Goal: Transaction & Acquisition: Purchase product/service

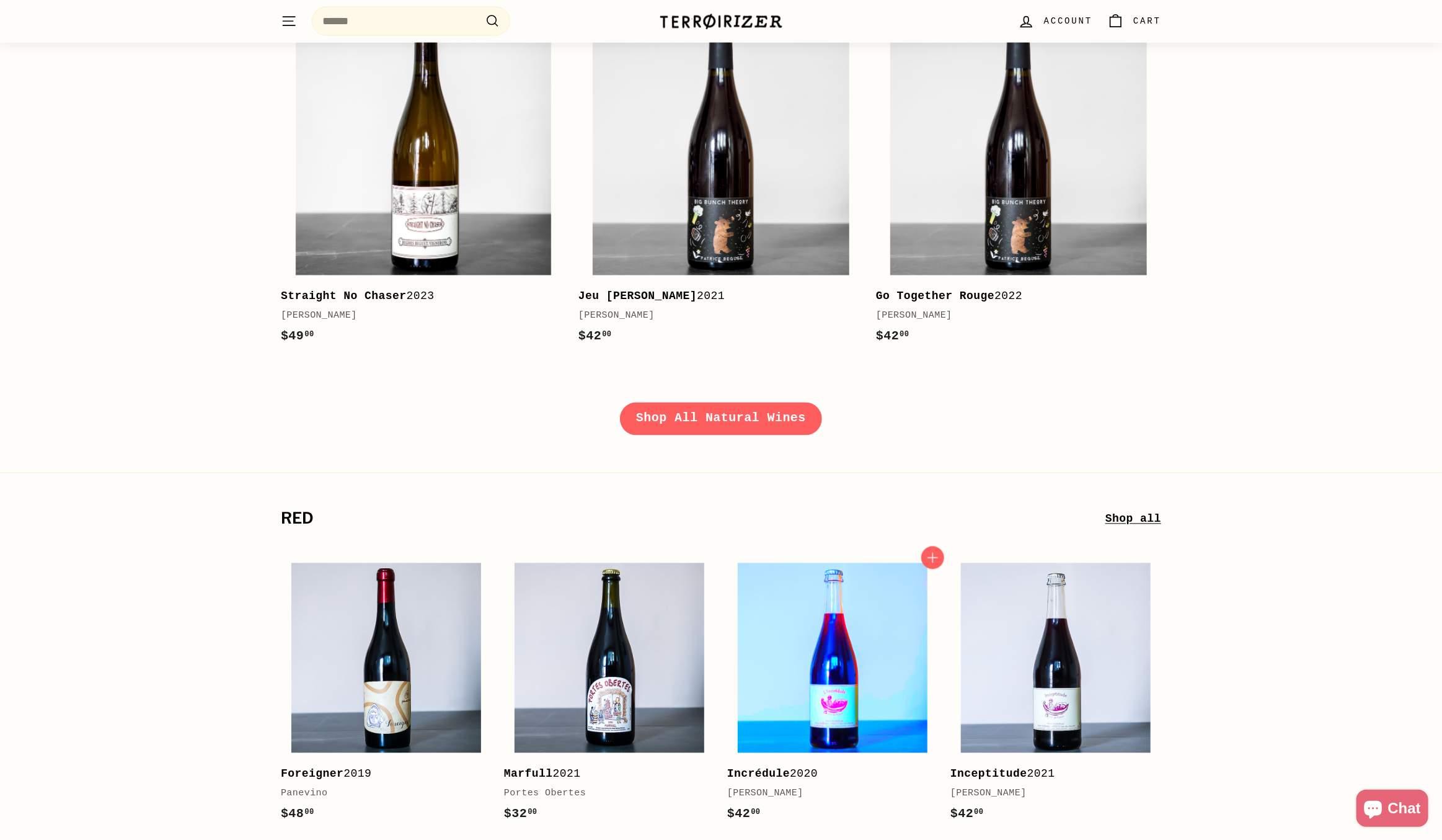
scroll to position [1923, 0]
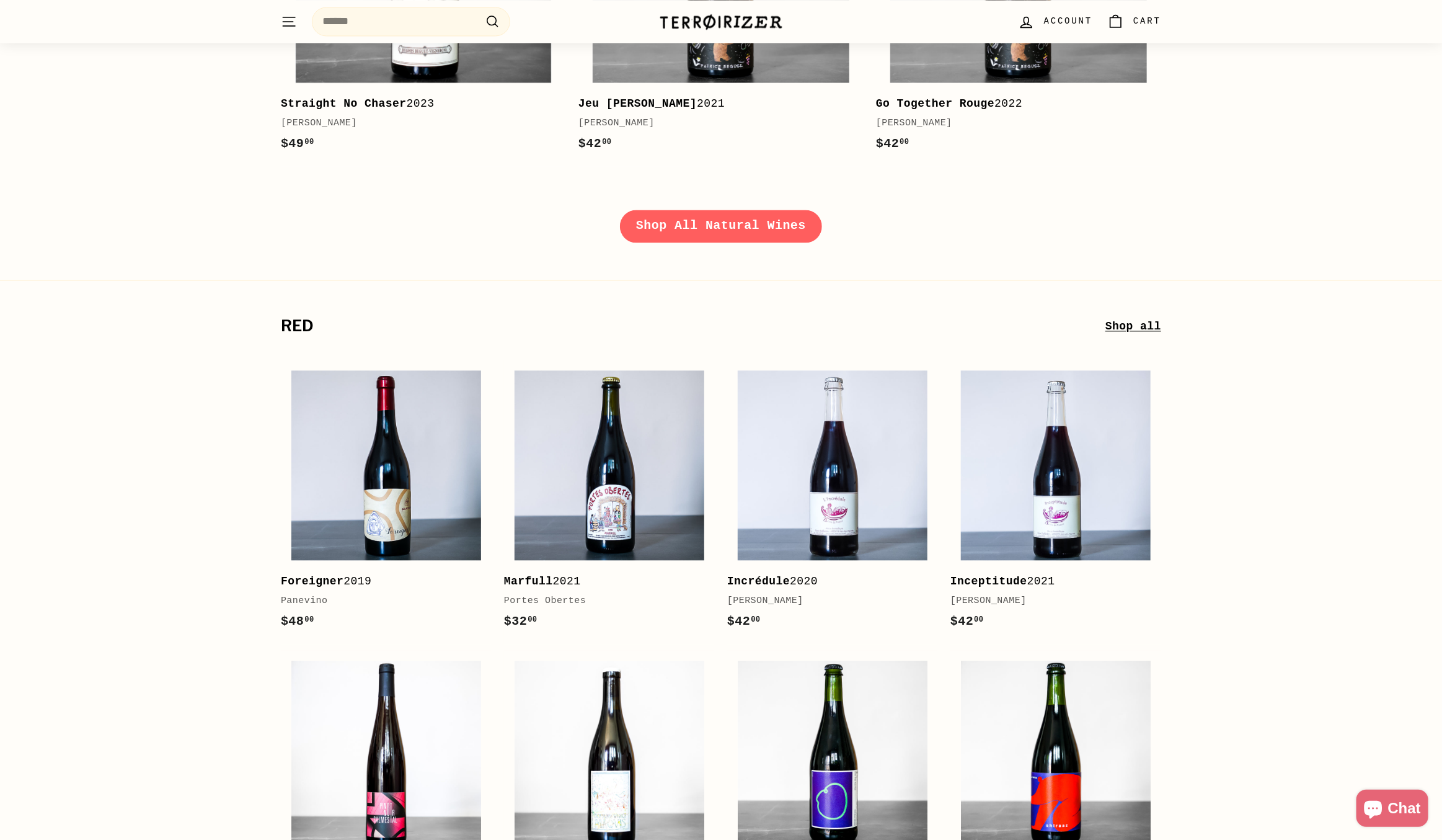
click at [1134, 324] on link "Shop all" at bounding box center [1134, 326] width 56 height 18
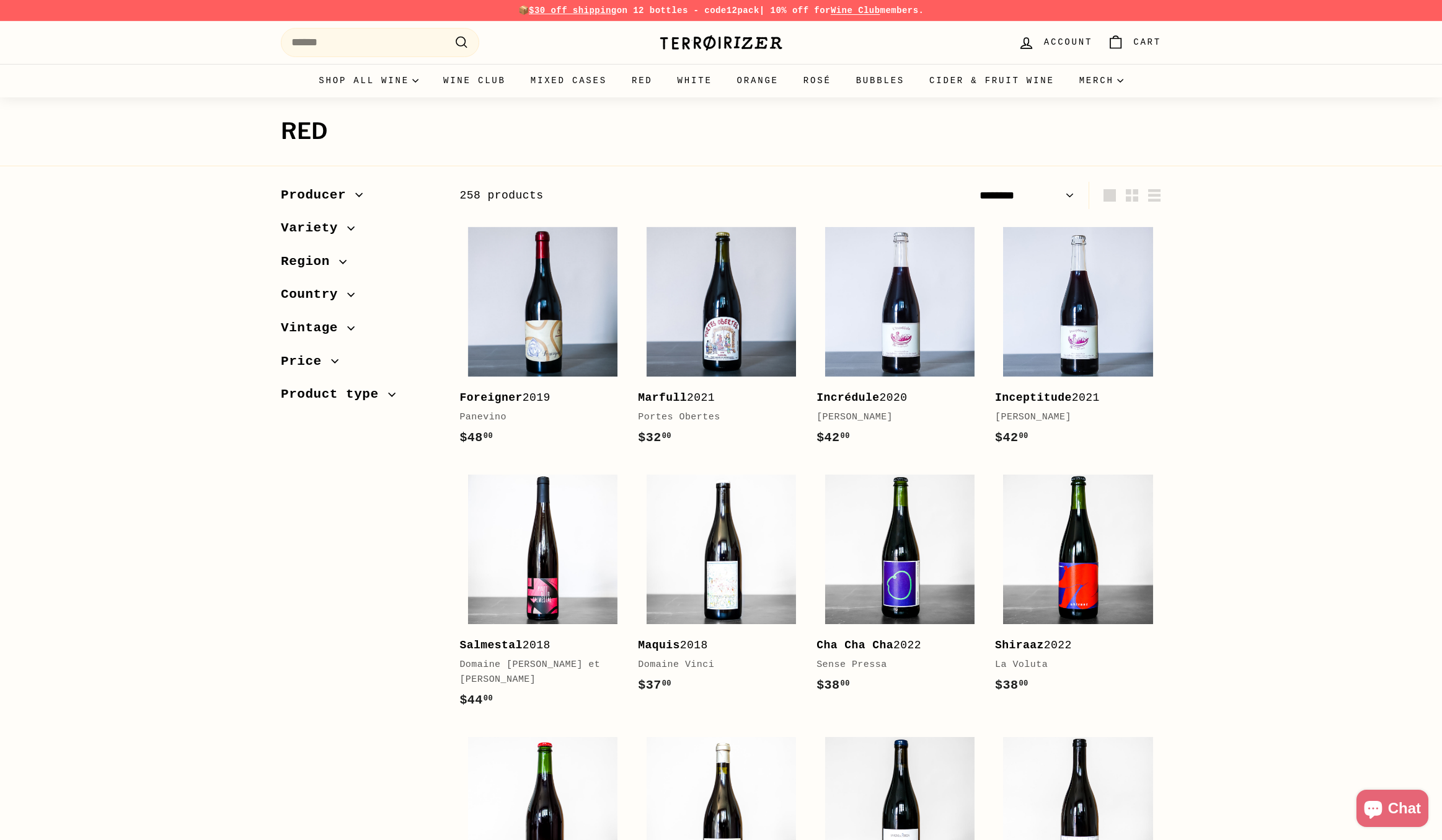
select select "******"
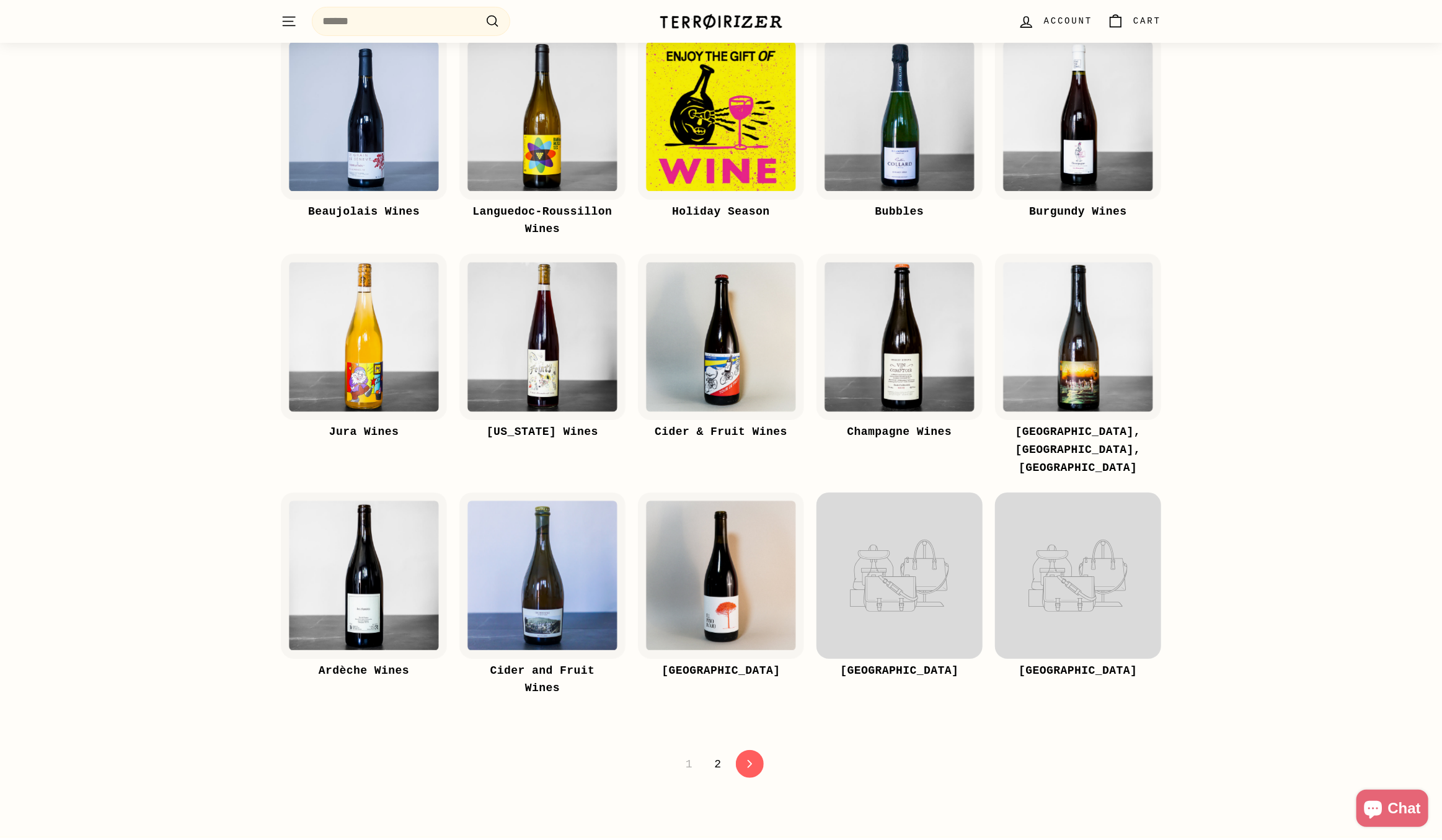
scroll to position [310, 0]
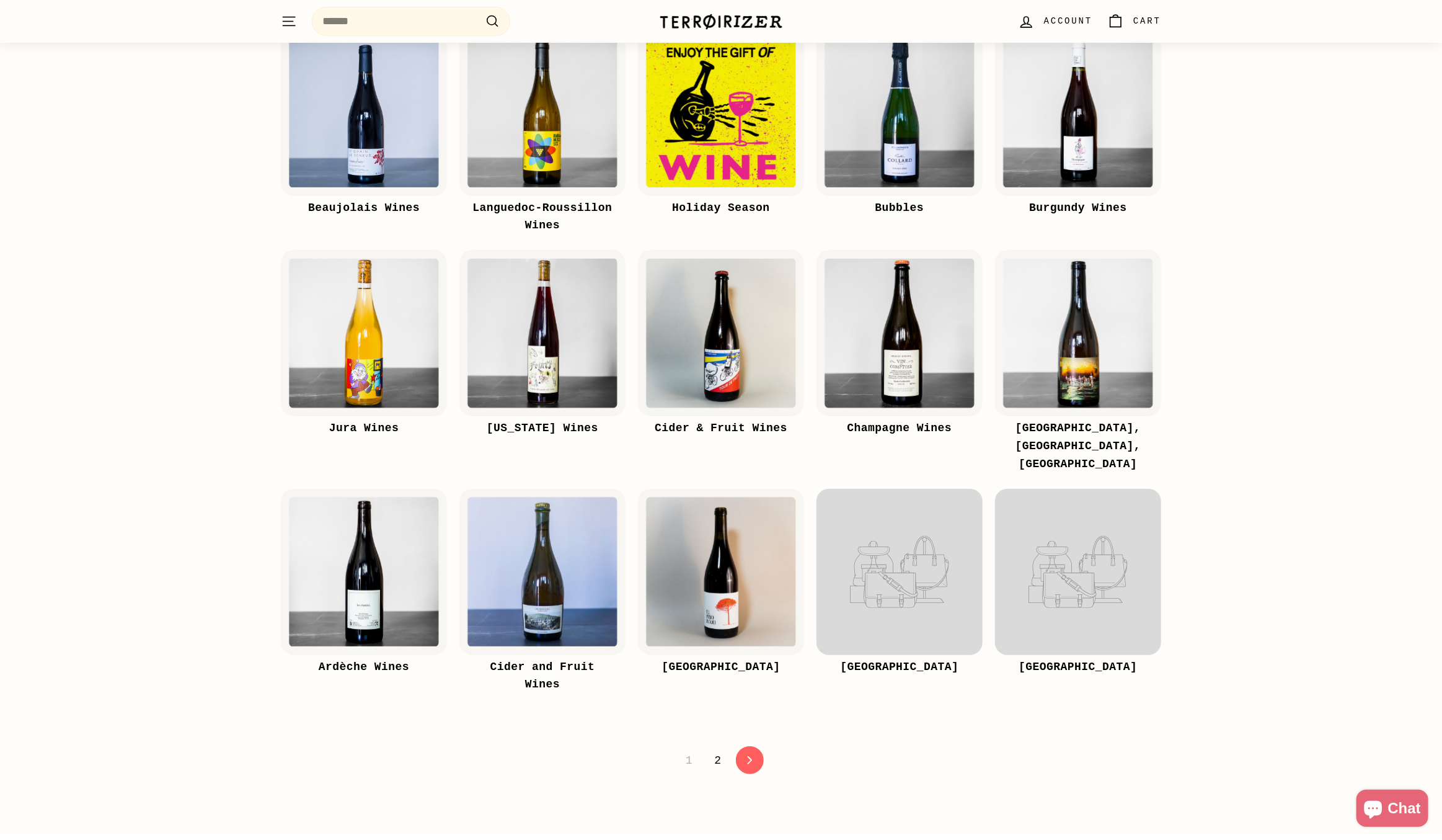
click at [717, 750] on link "2" at bounding box center [718, 760] width 22 height 22
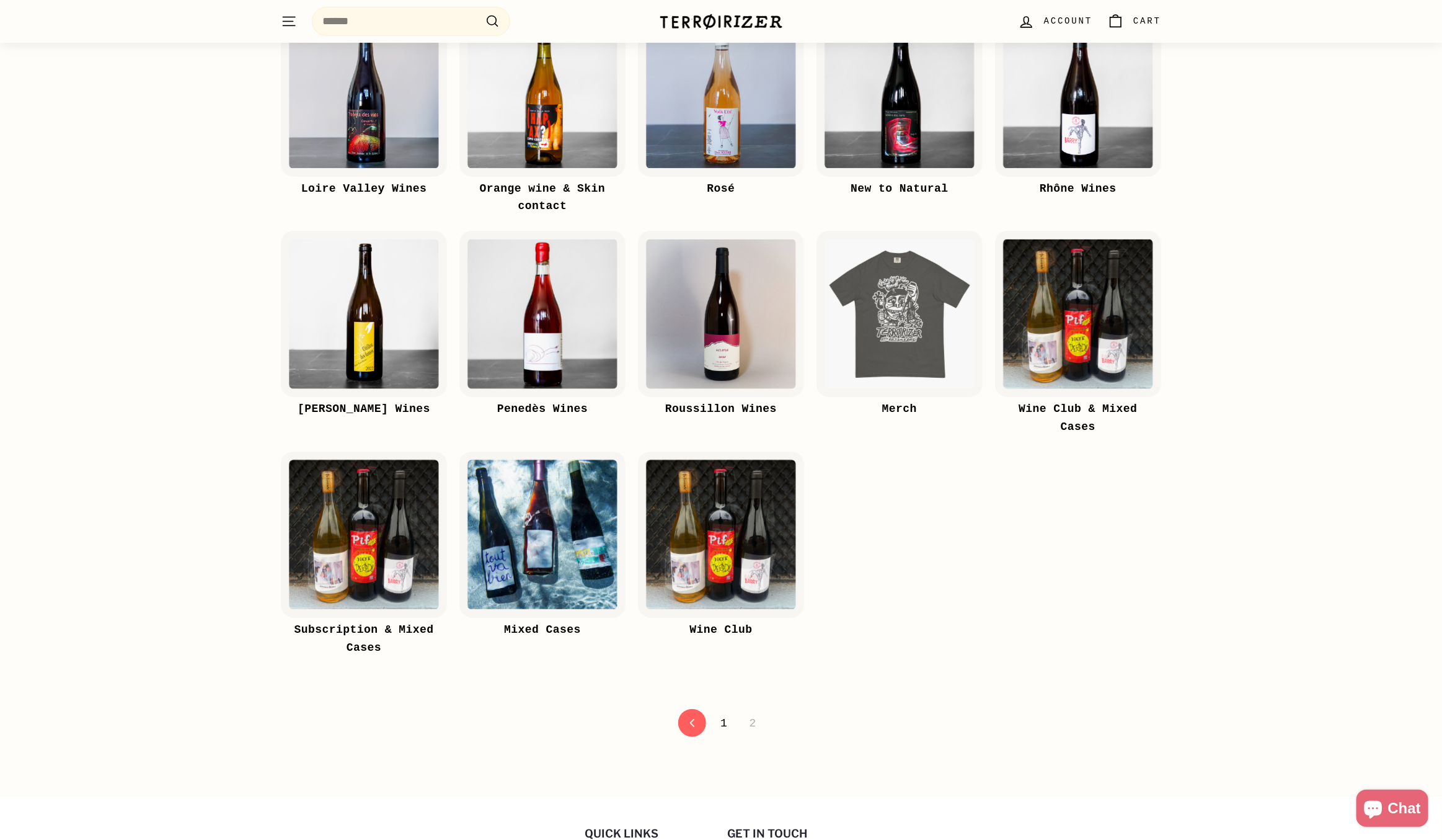
scroll to position [310, 0]
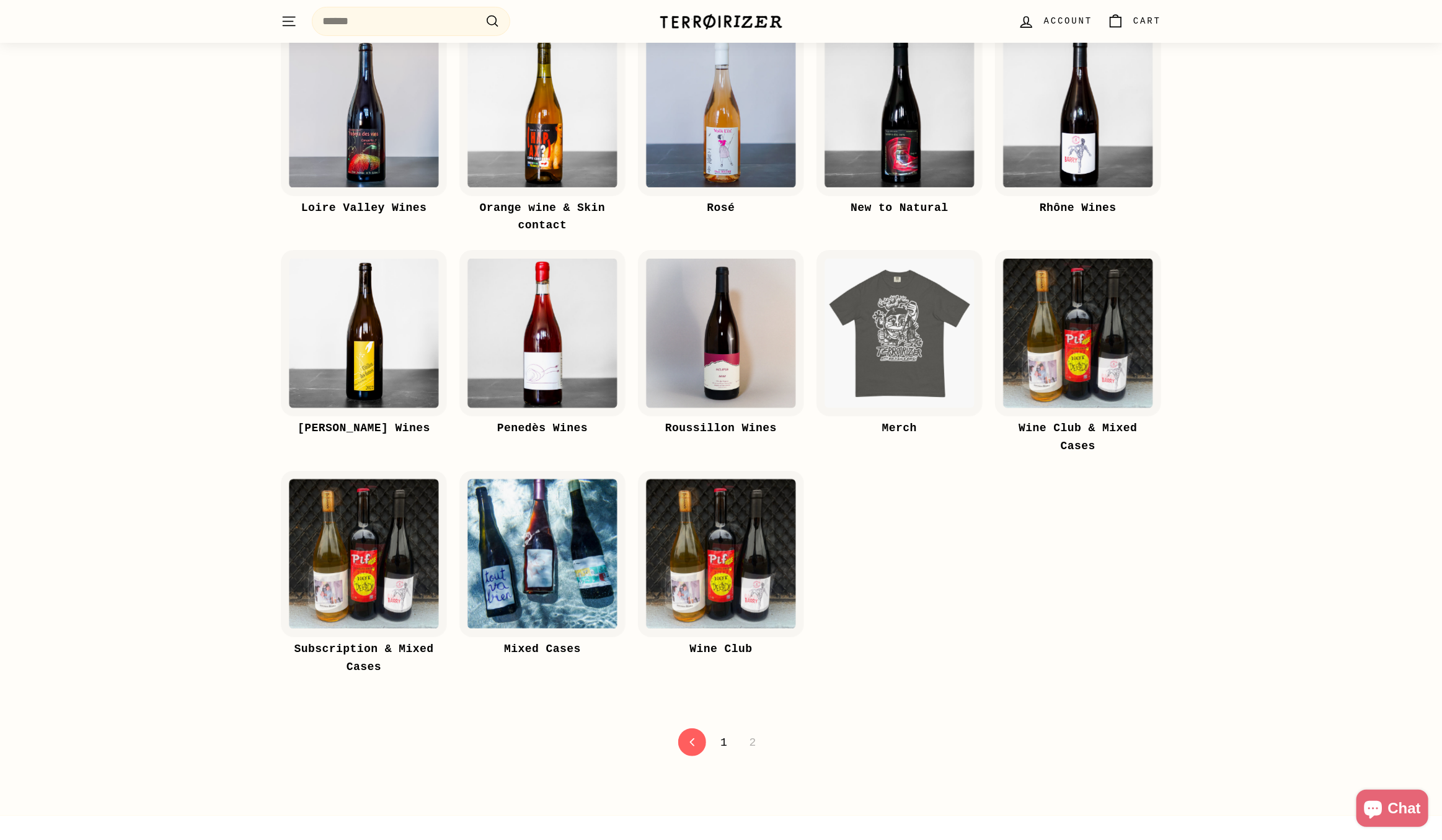
click at [725, 743] on link "1" at bounding box center [724, 742] width 22 height 22
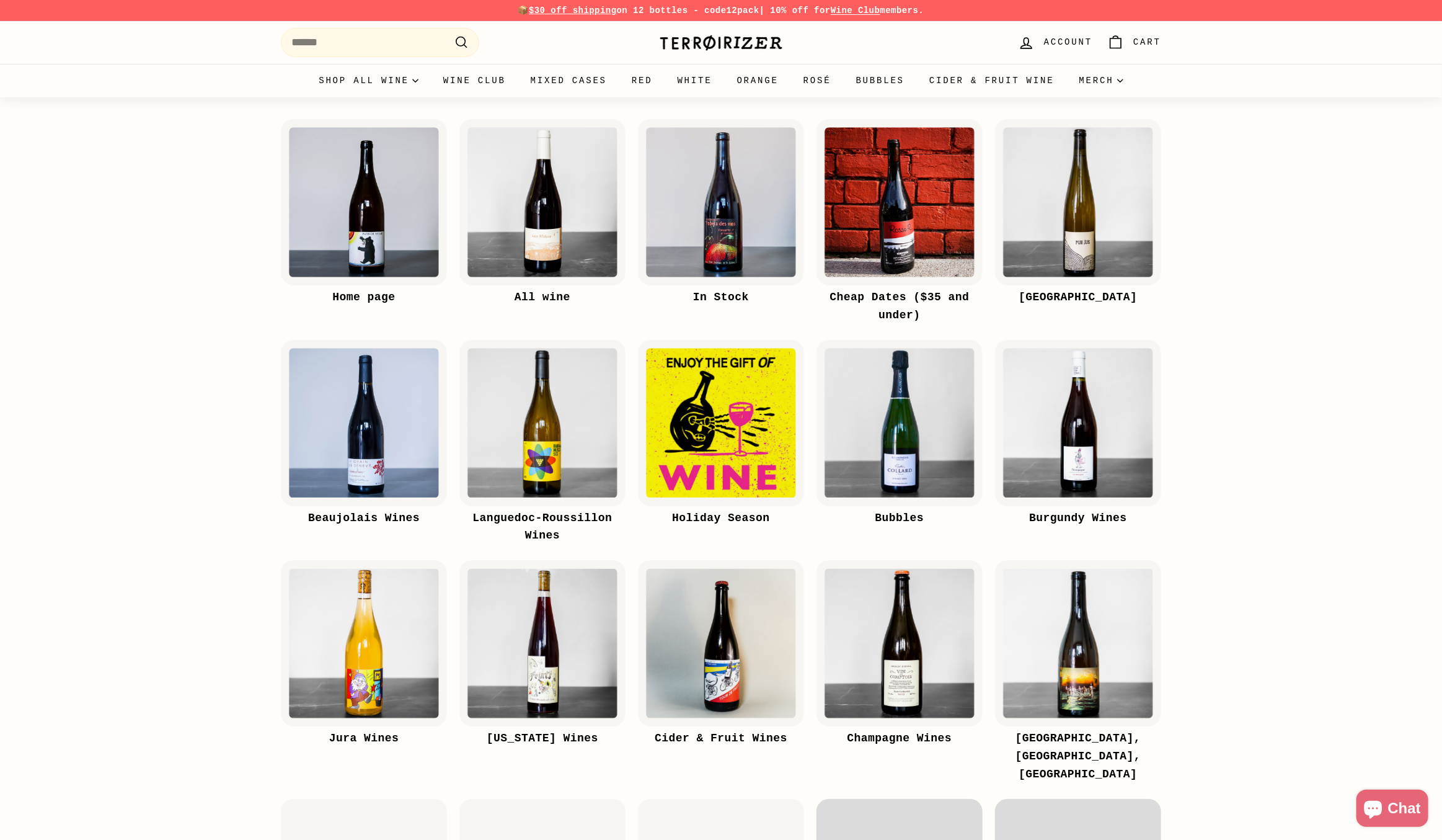
click at [559, 284] on link "All wine" at bounding box center [542, 221] width 166 height 205
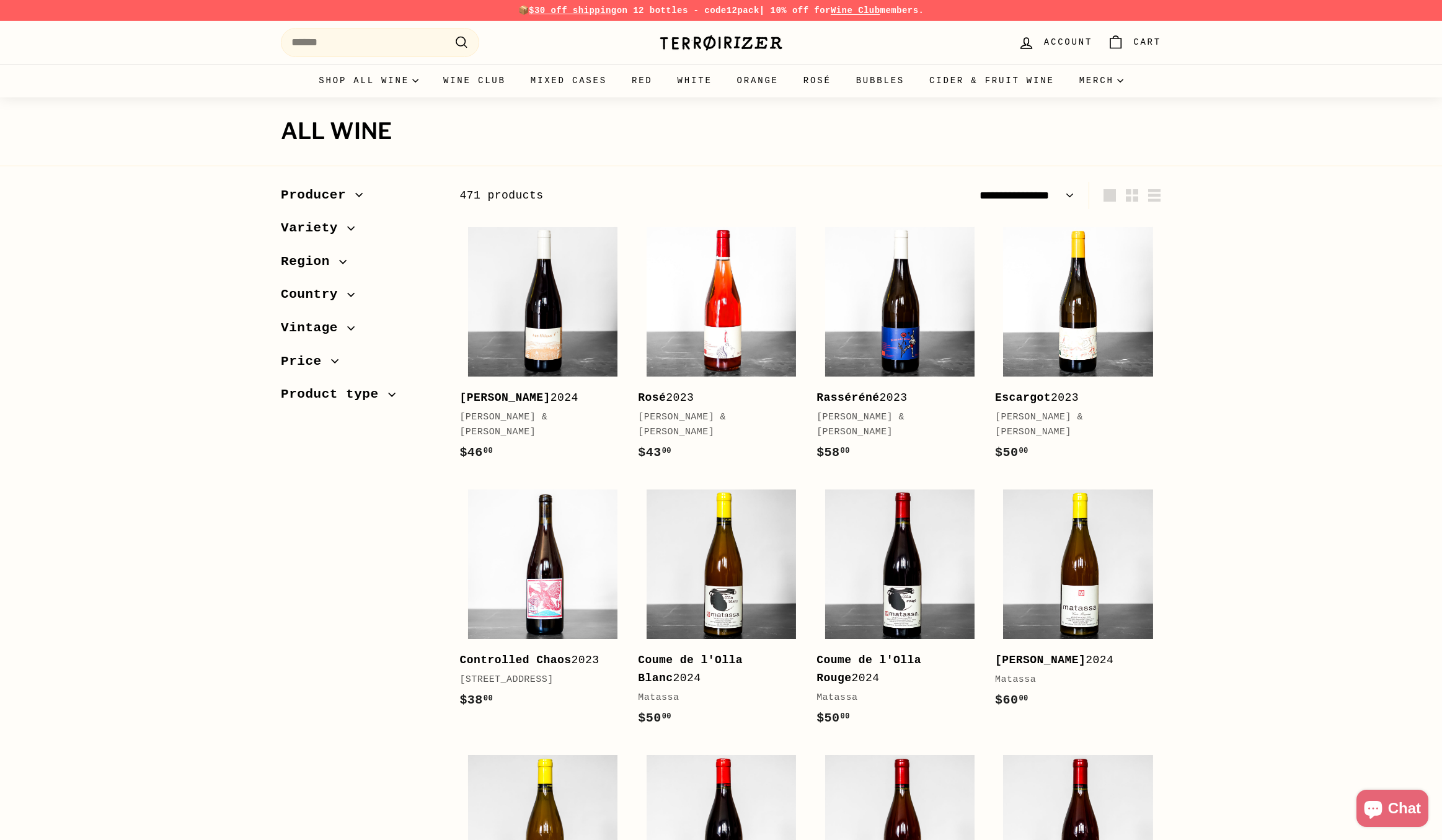
select select "**********"
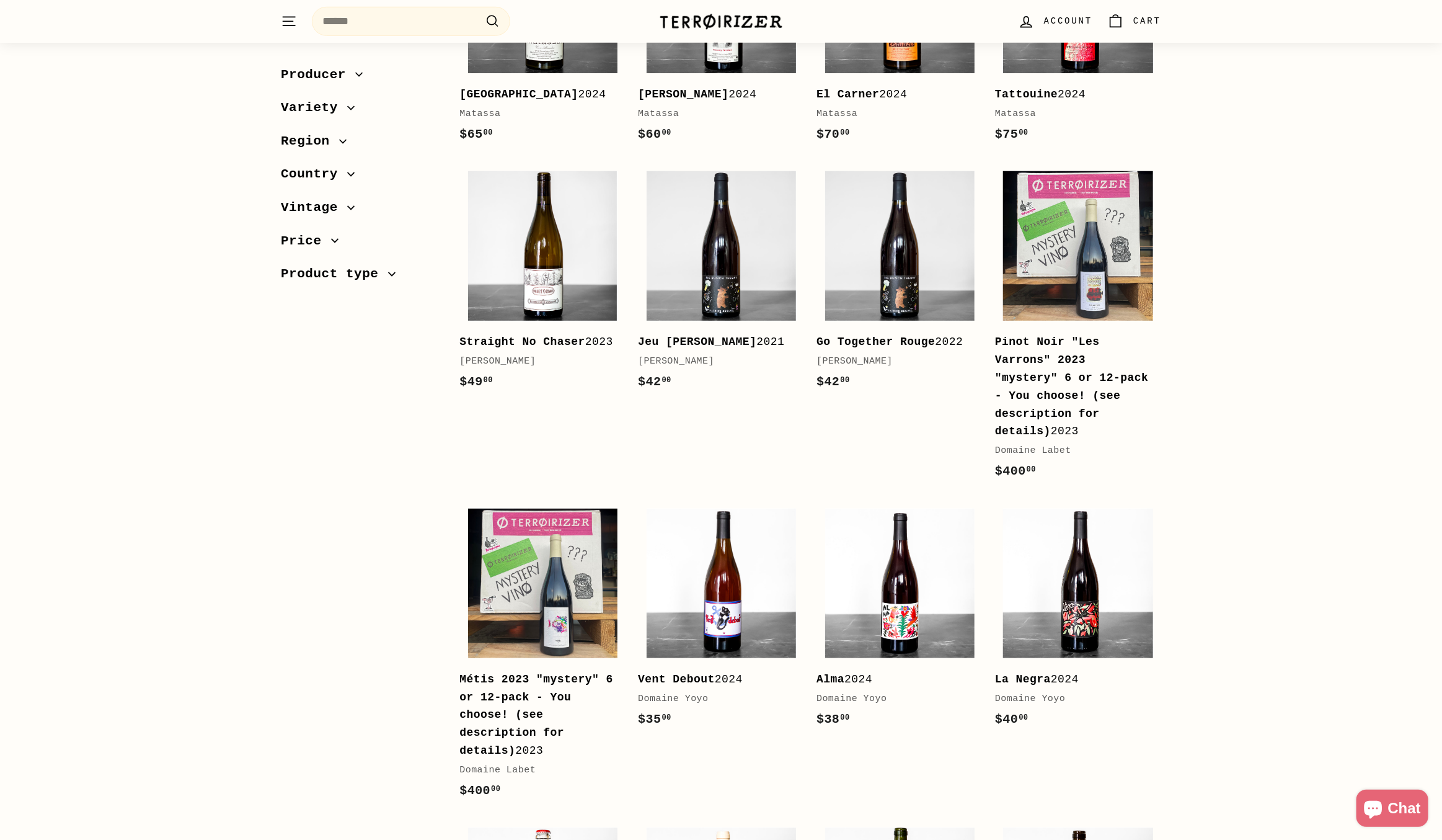
scroll to position [868, 0]
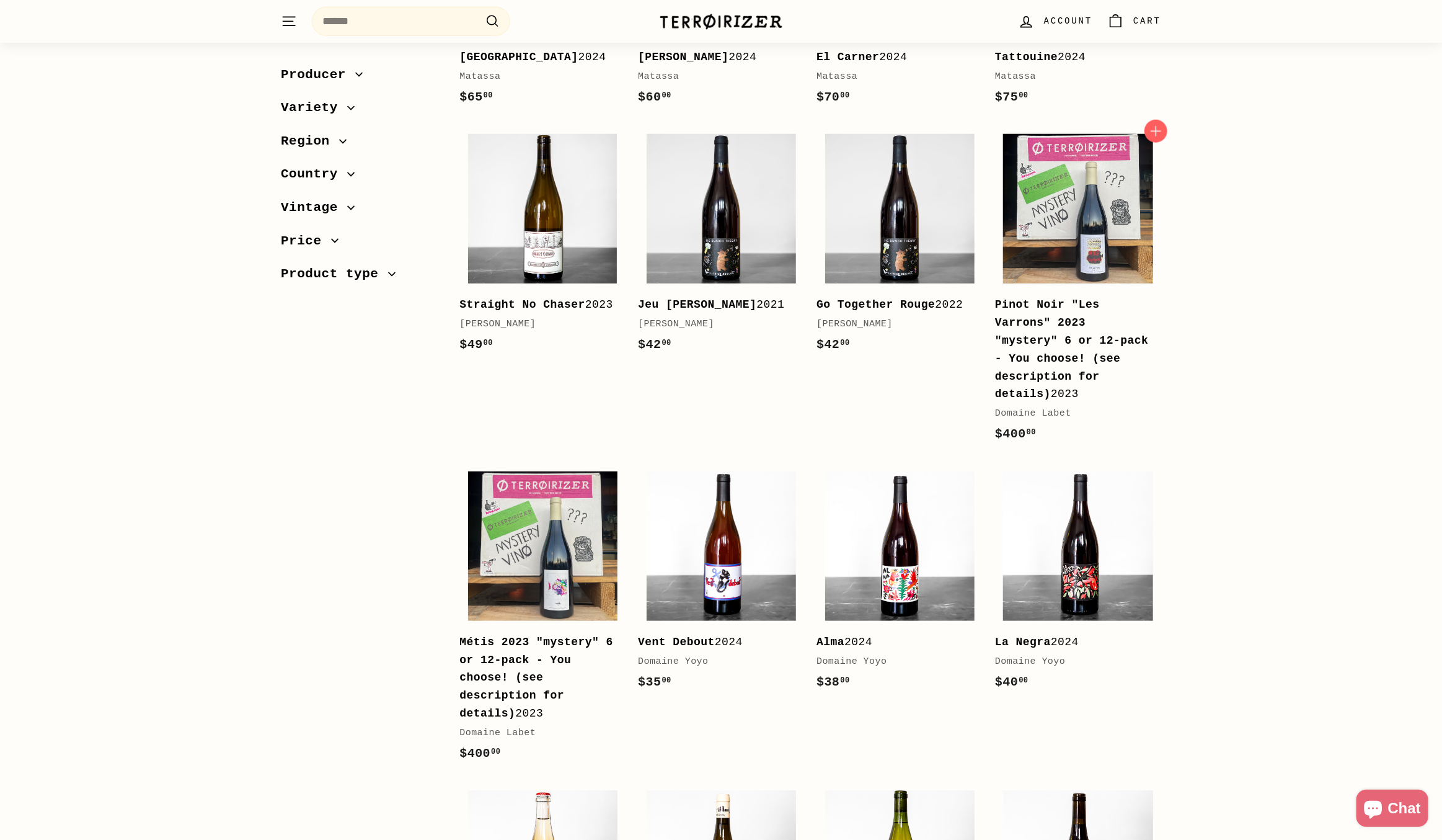
click at [1042, 322] on b "Pinot Noir "Les Varrons" 2023 "mystery" 6 or 12-pack - You choose! (see descrip…" at bounding box center [1072, 349] width 154 height 102
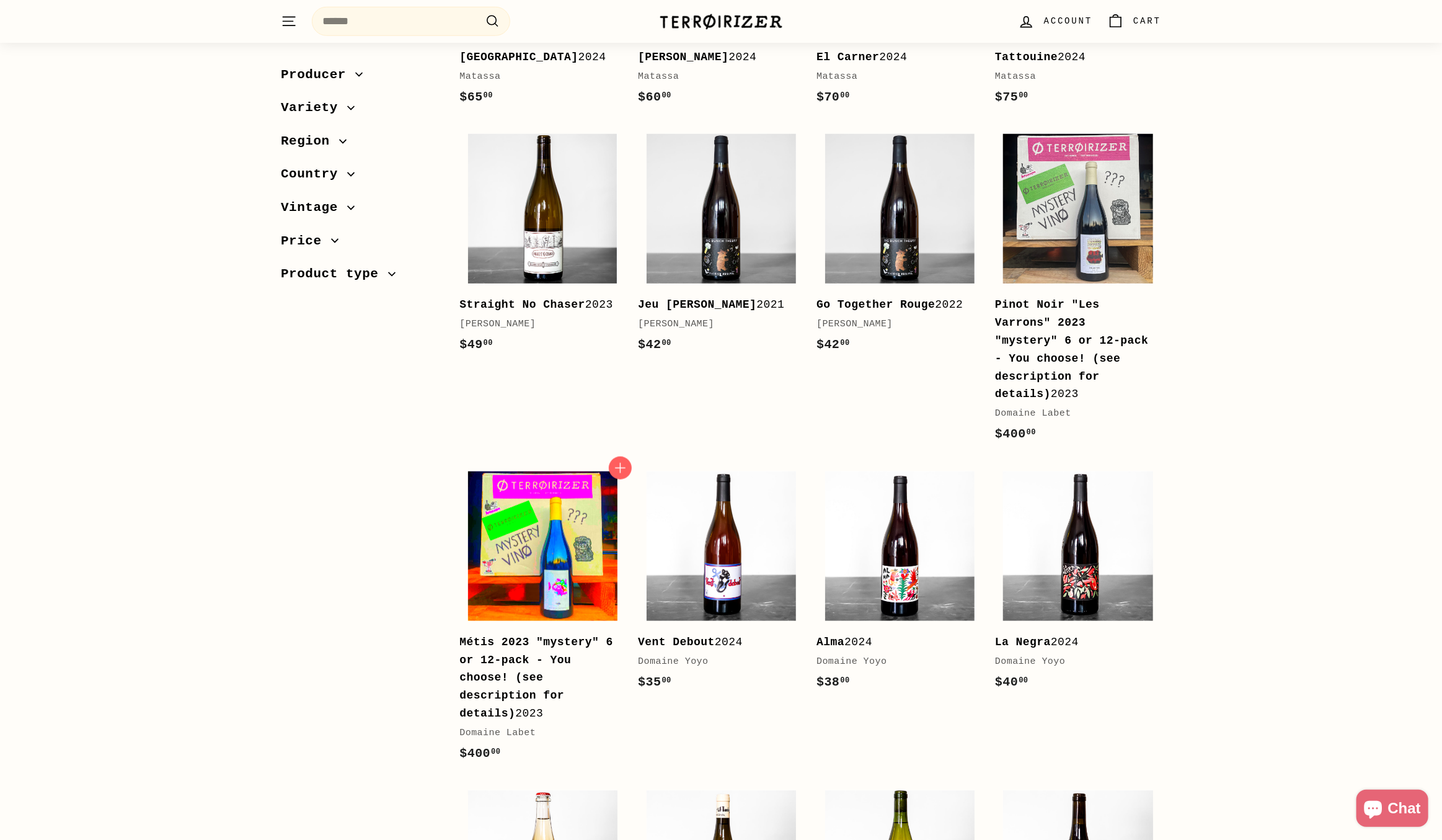
click at [555, 537] on img at bounding box center [543, 546] width 150 height 150
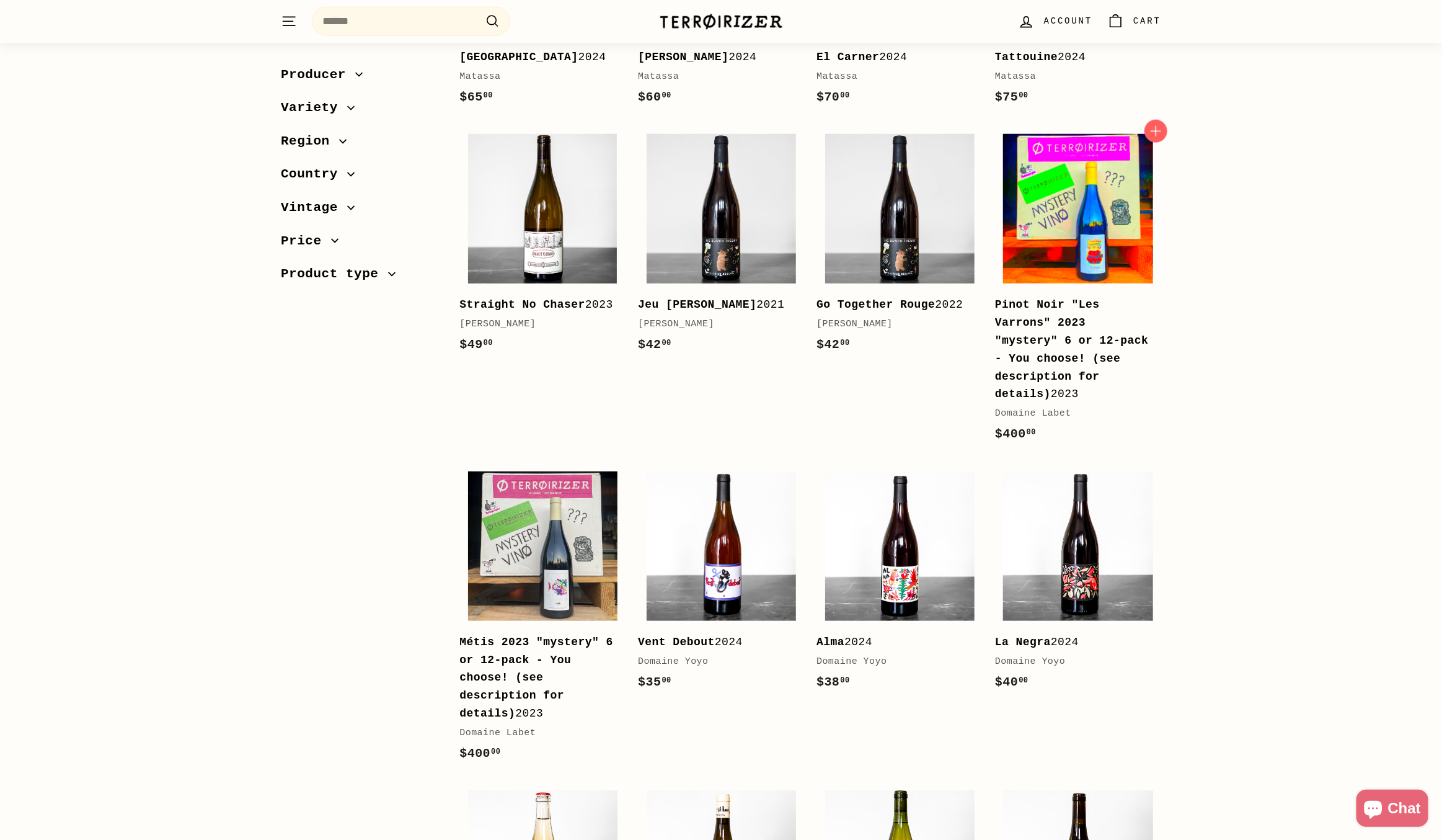
click at [1101, 229] on img at bounding box center [1079, 209] width 150 height 150
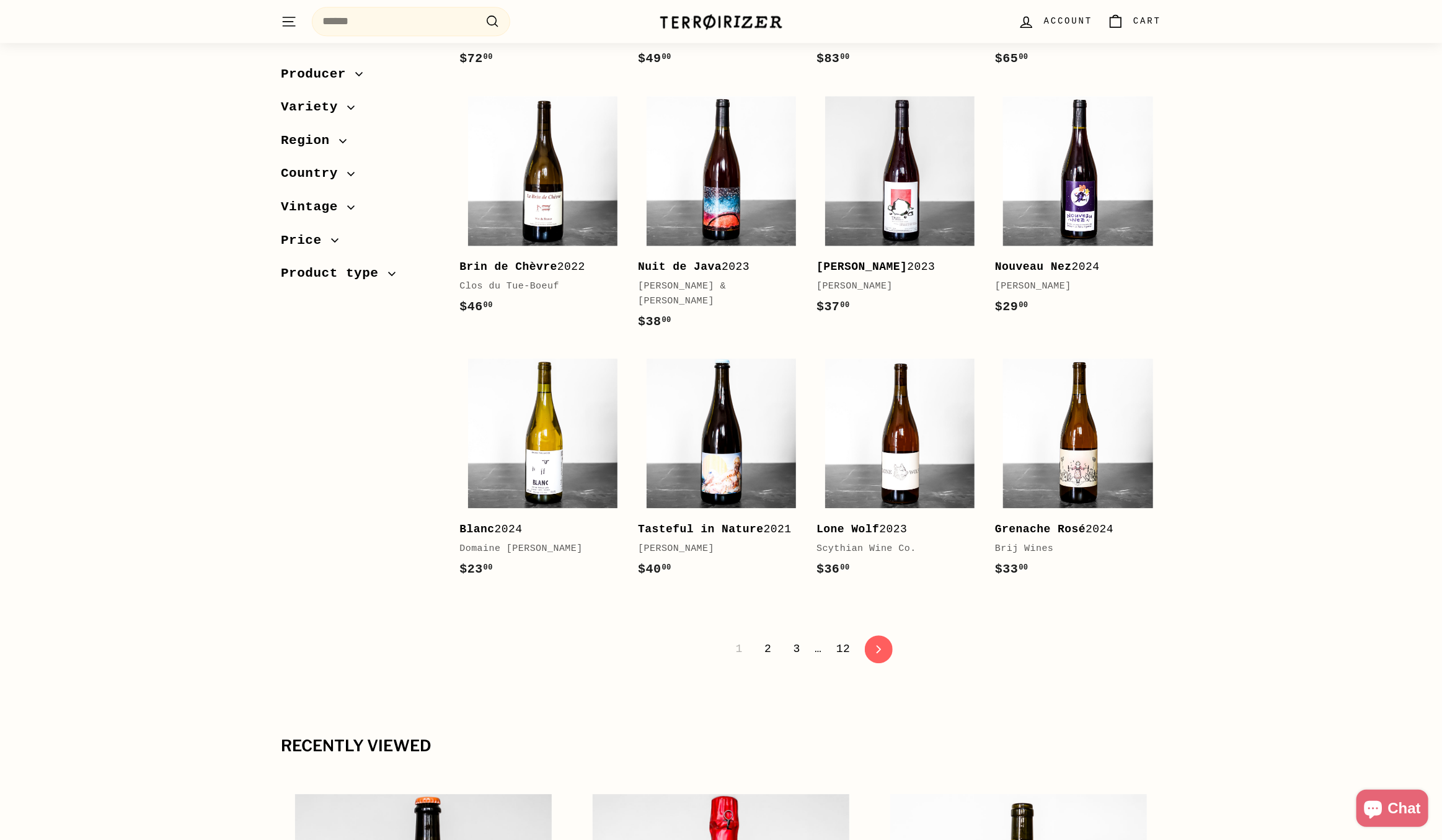
scroll to position [2357, 0]
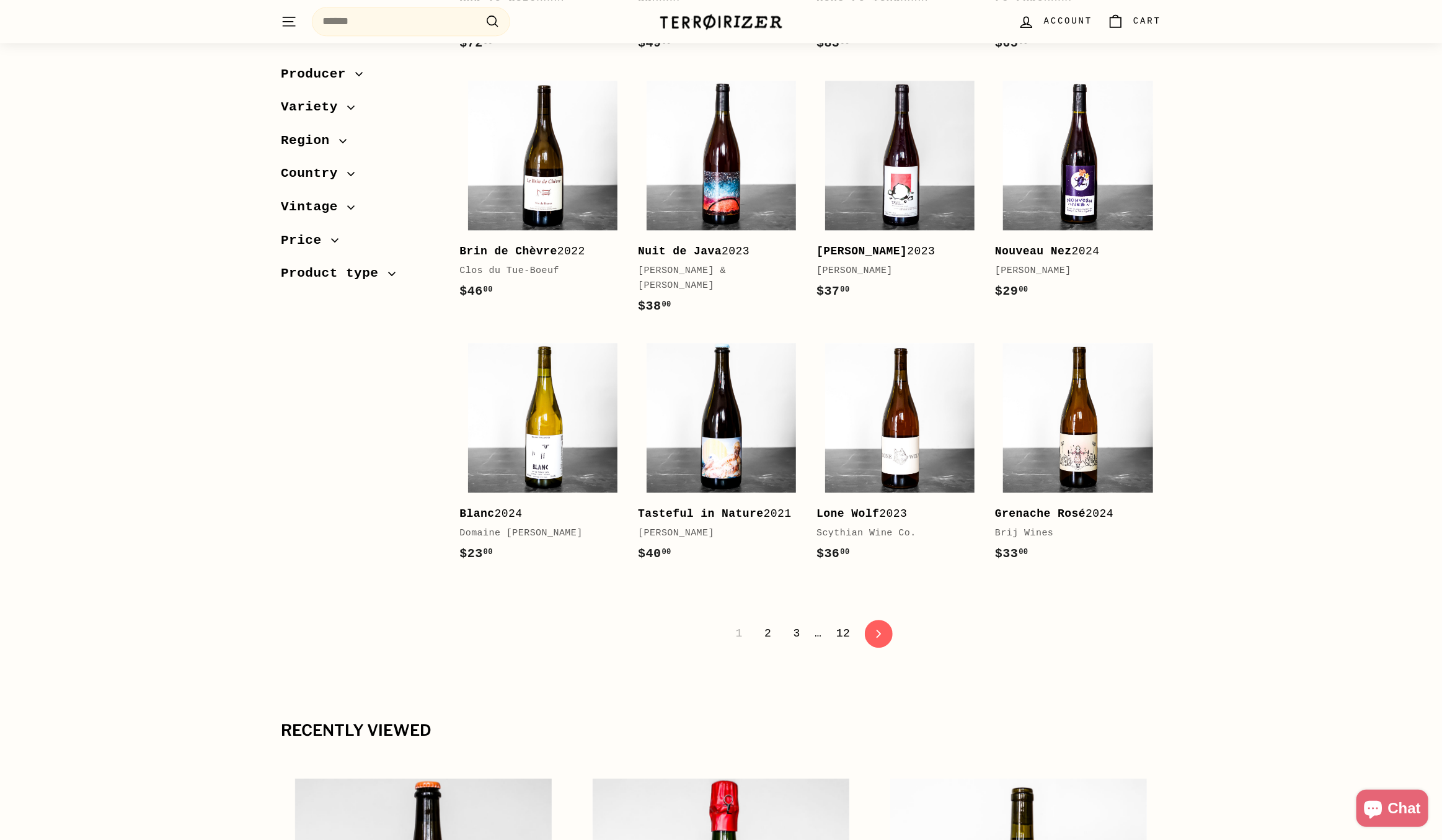
click at [771, 623] on link "2" at bounding box center [768, 633] width 22 height 22
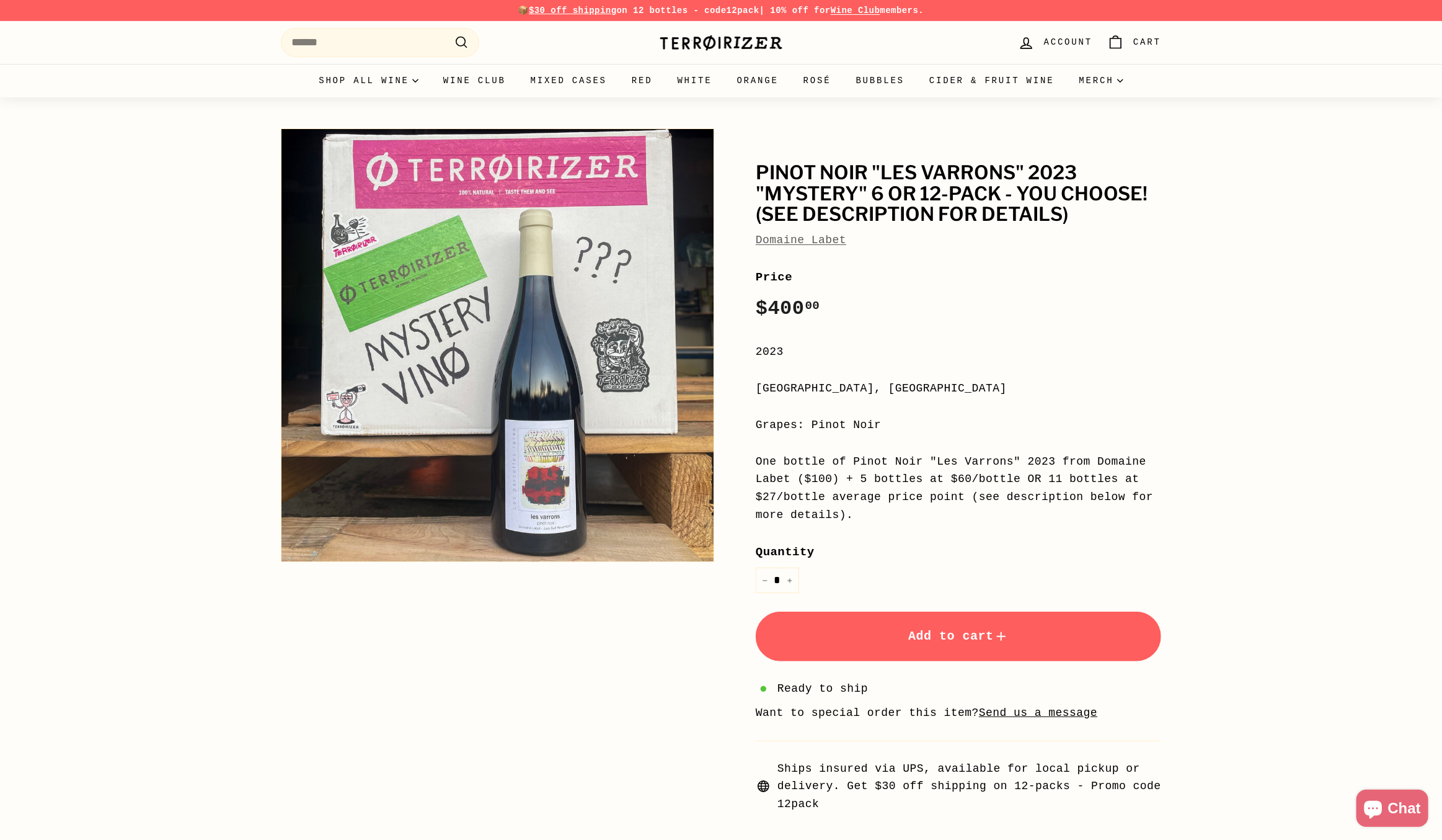
scroll to position [62, 0]
click at [958, 629] on span "Add to cart" at bounding box center [958, 636] width 100 height 14
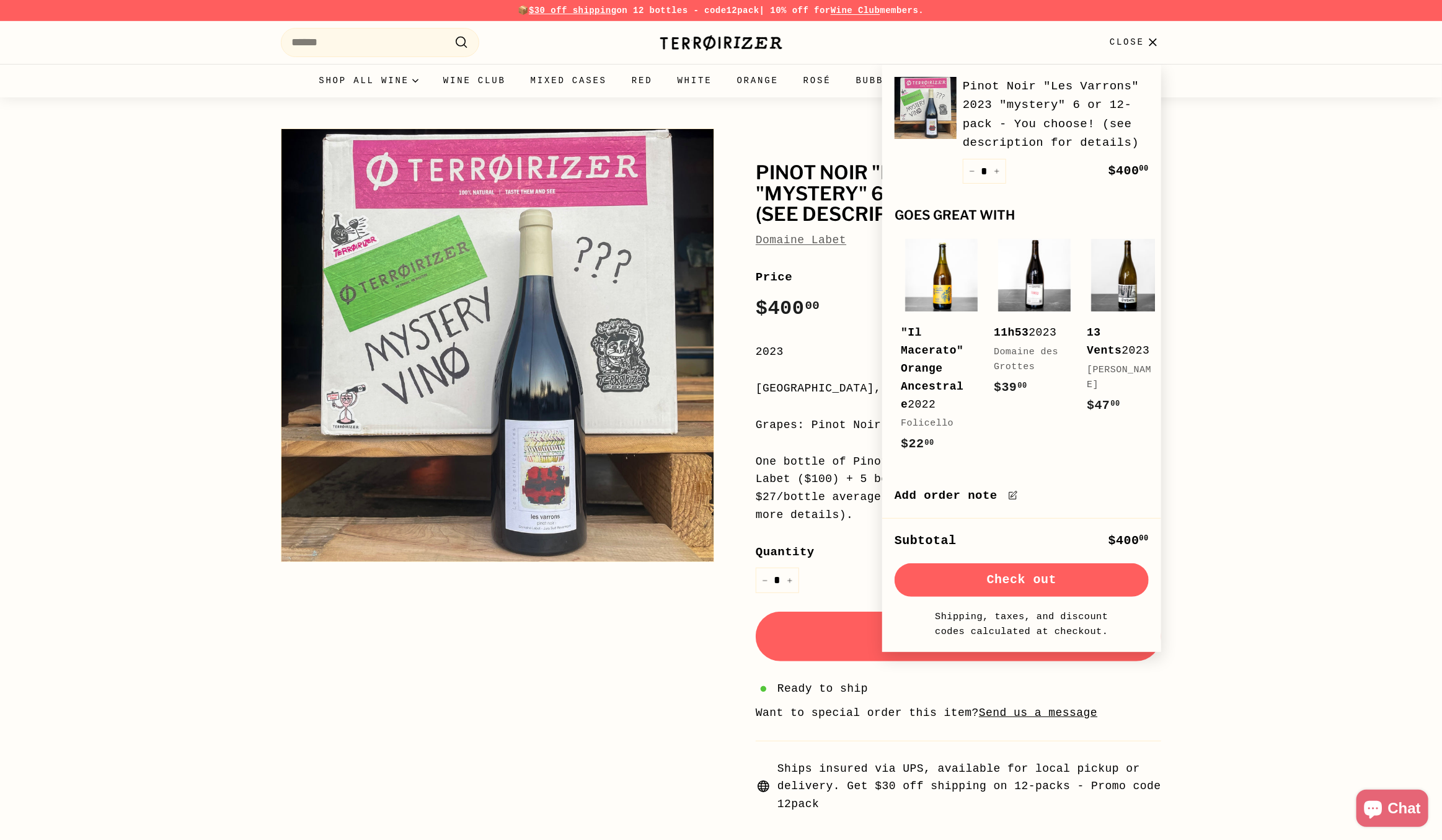
click at [1136, 44] on span "Close" at bounding box center [1126, 42] width 35 height 14
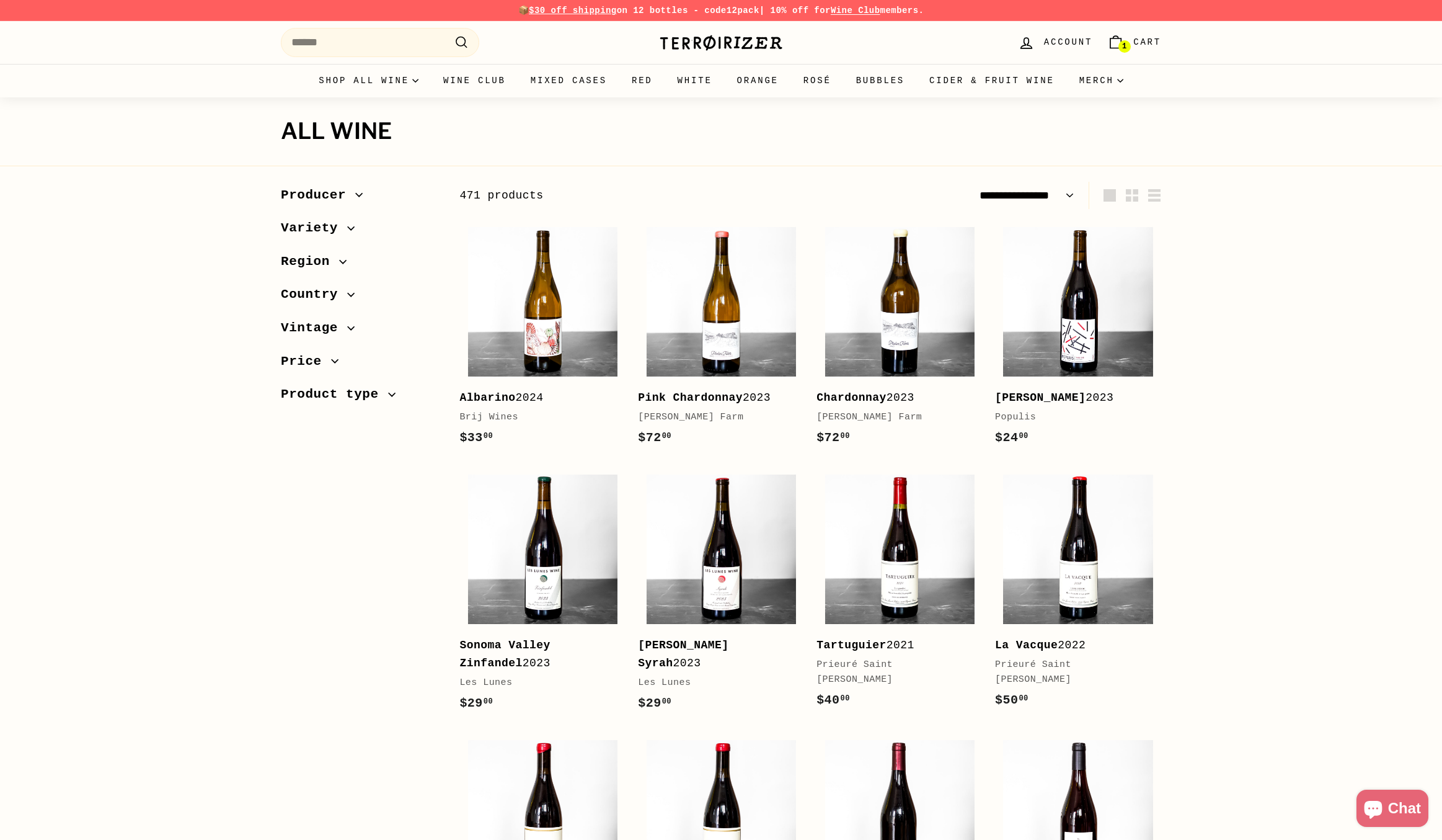
select select "**********"
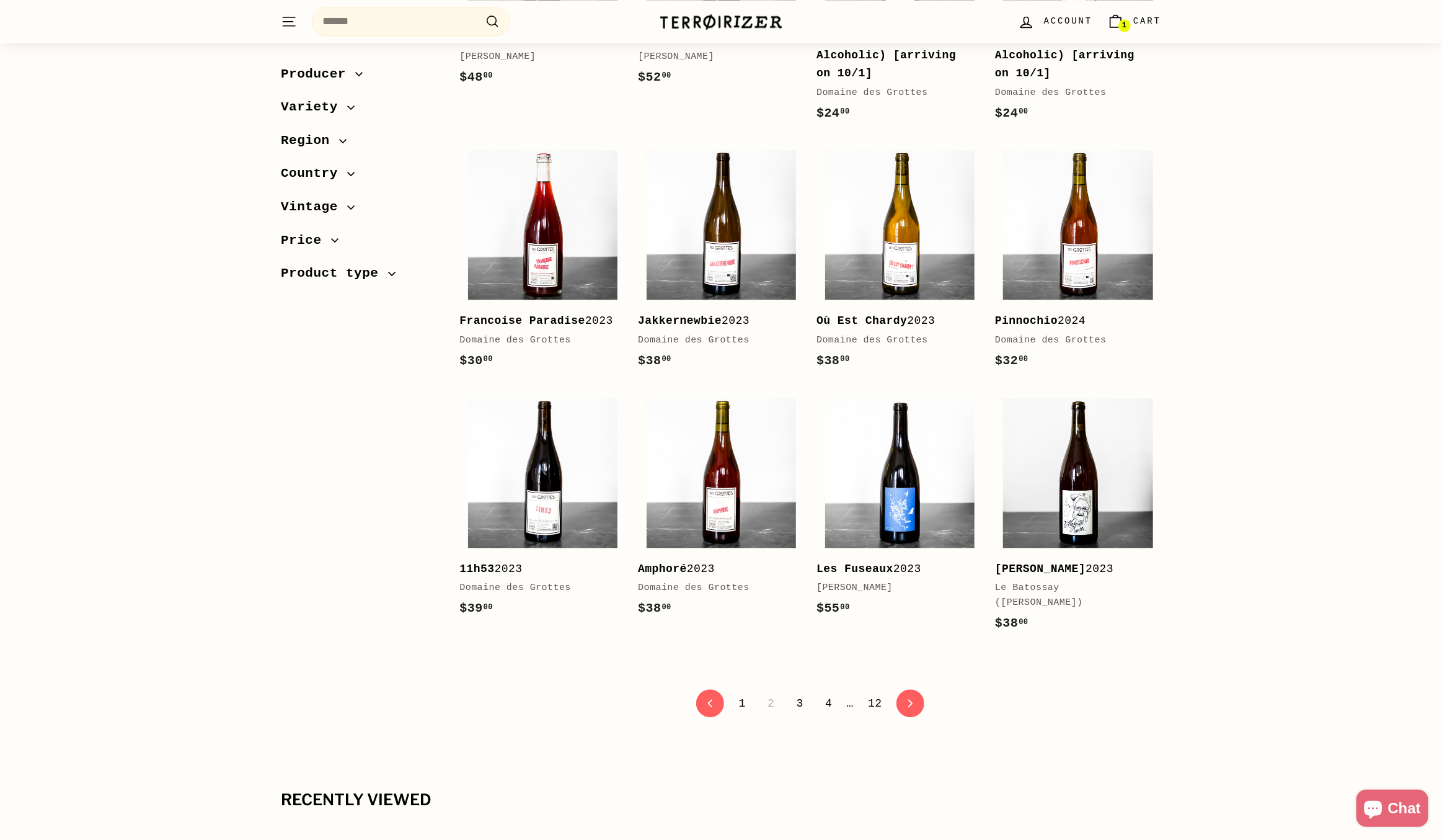
scroll to position [2171, 0]
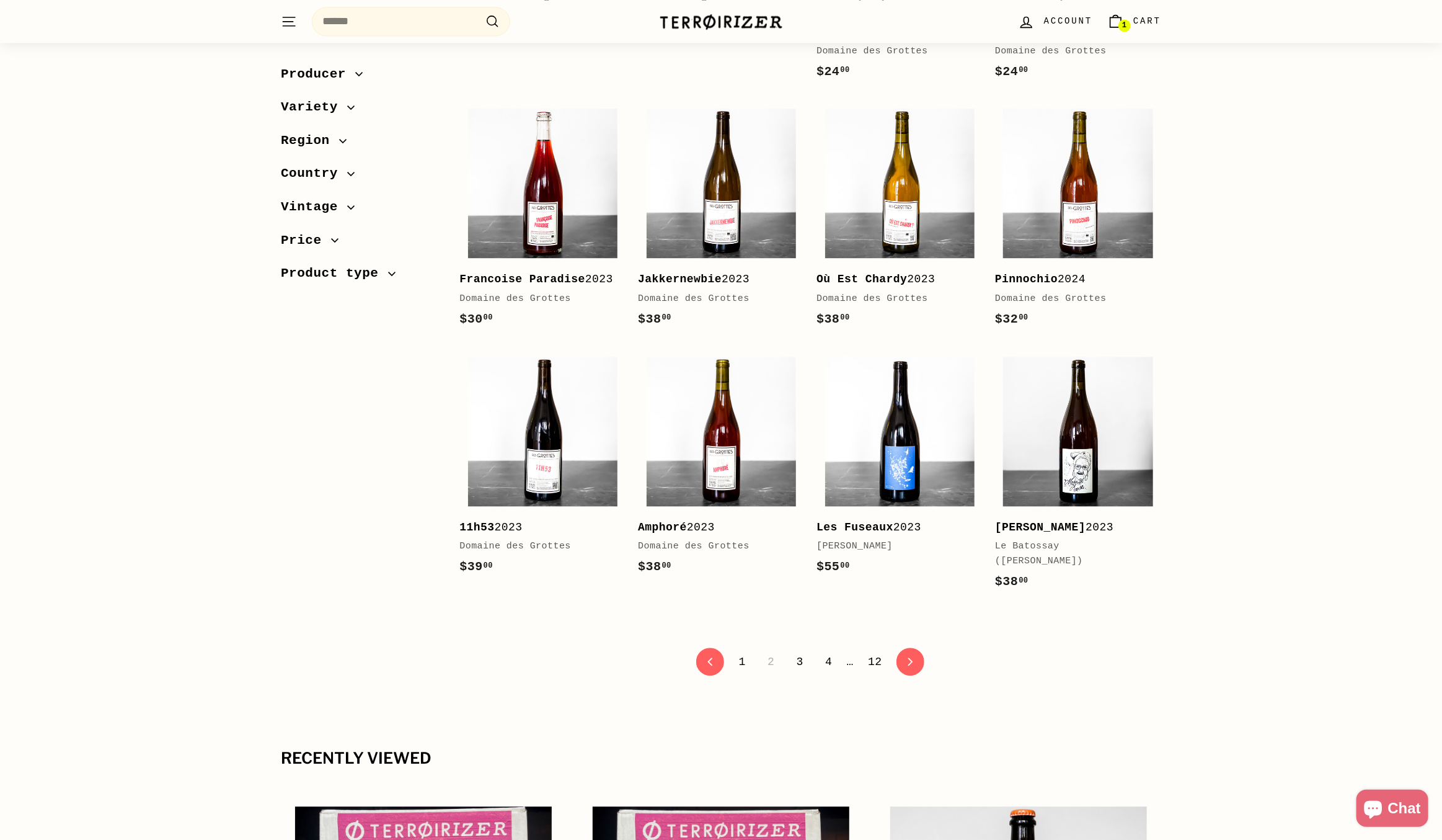
click at [798, 651] on link "3" at bounding box center [800, 661] width 22 height 22
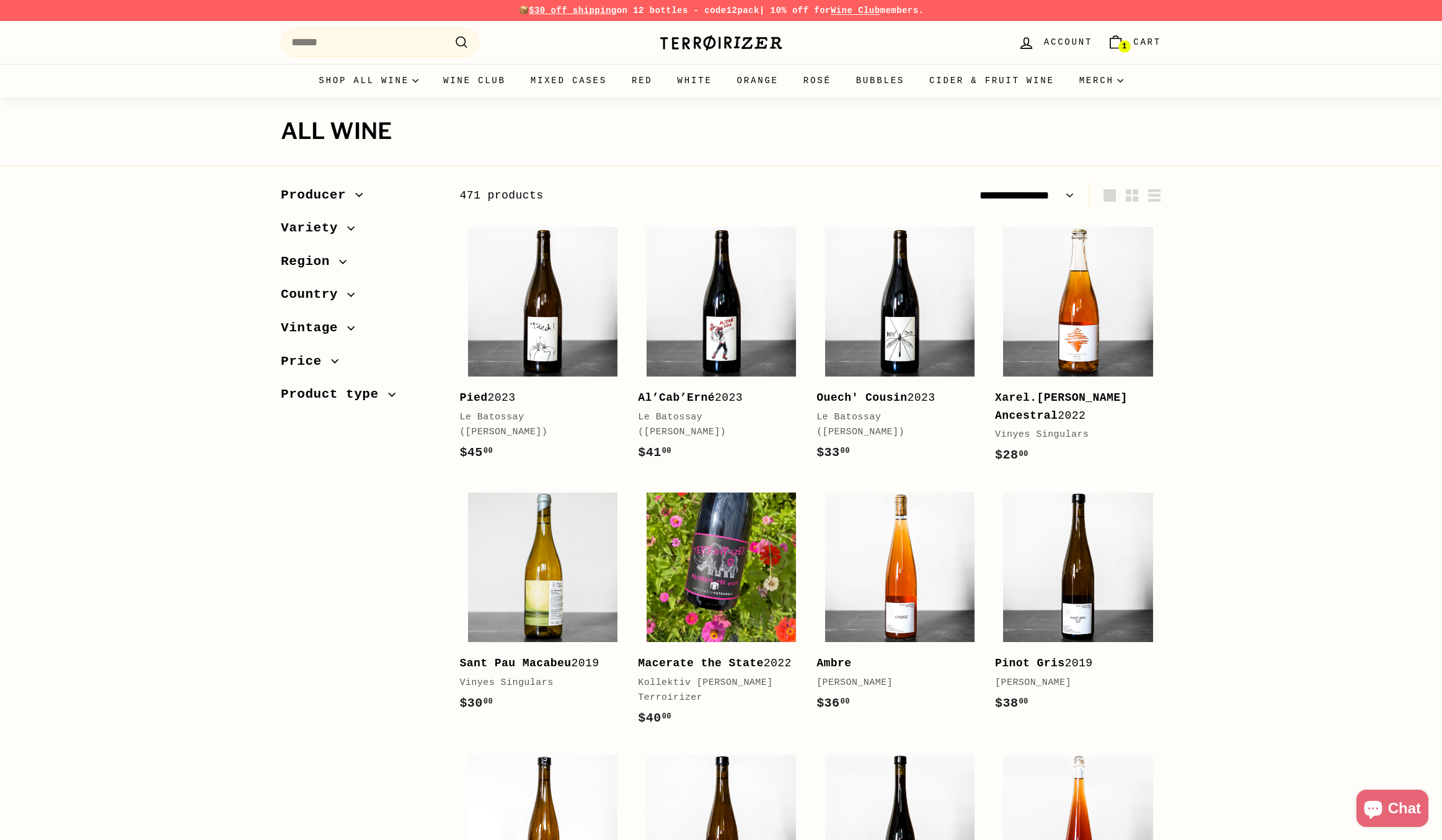
select select "**********"
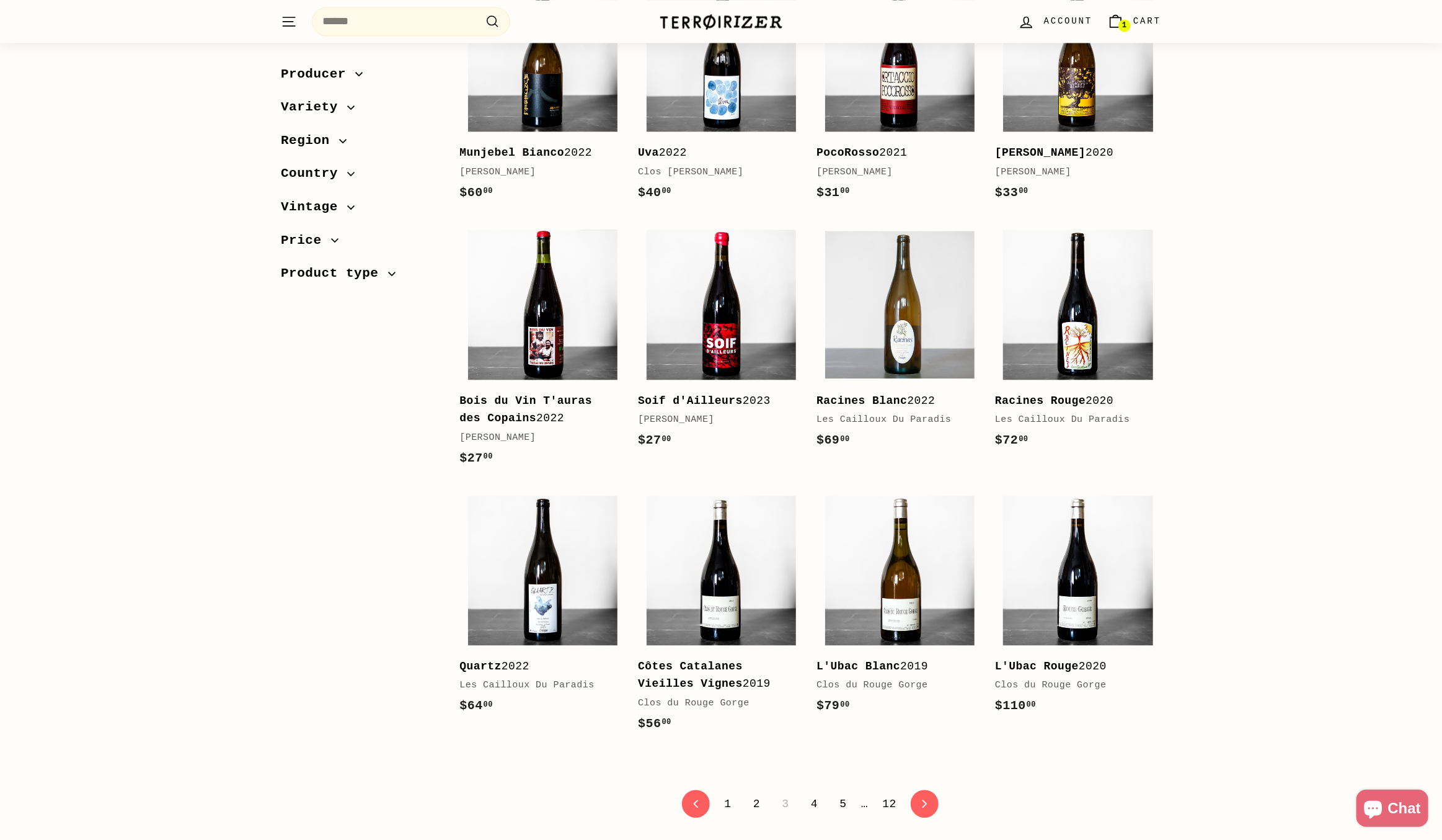
scroll to position [2109, 0]
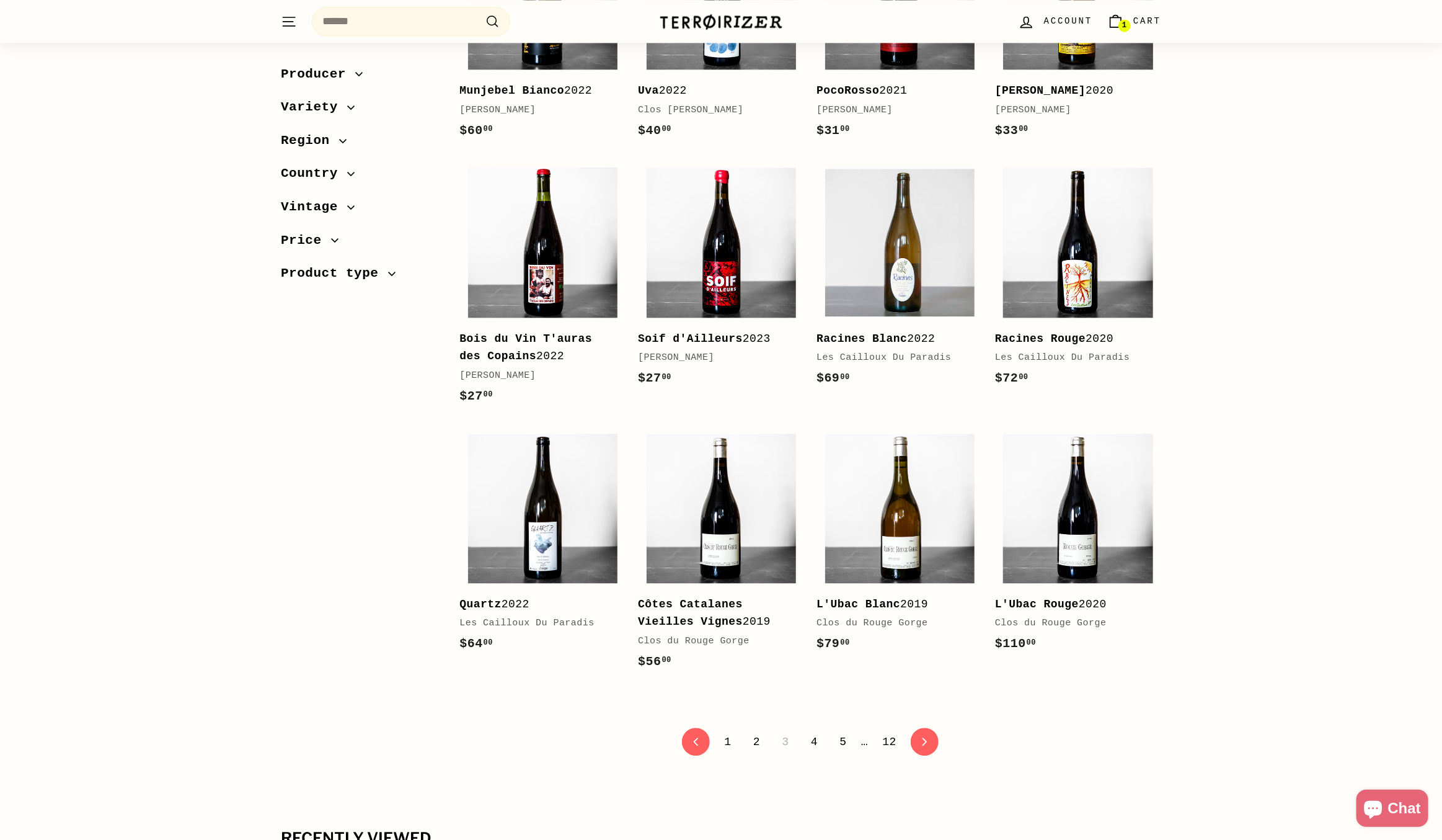
click at [814, 744] on link "4" at bounding box center [814, 742] width 22 height 22
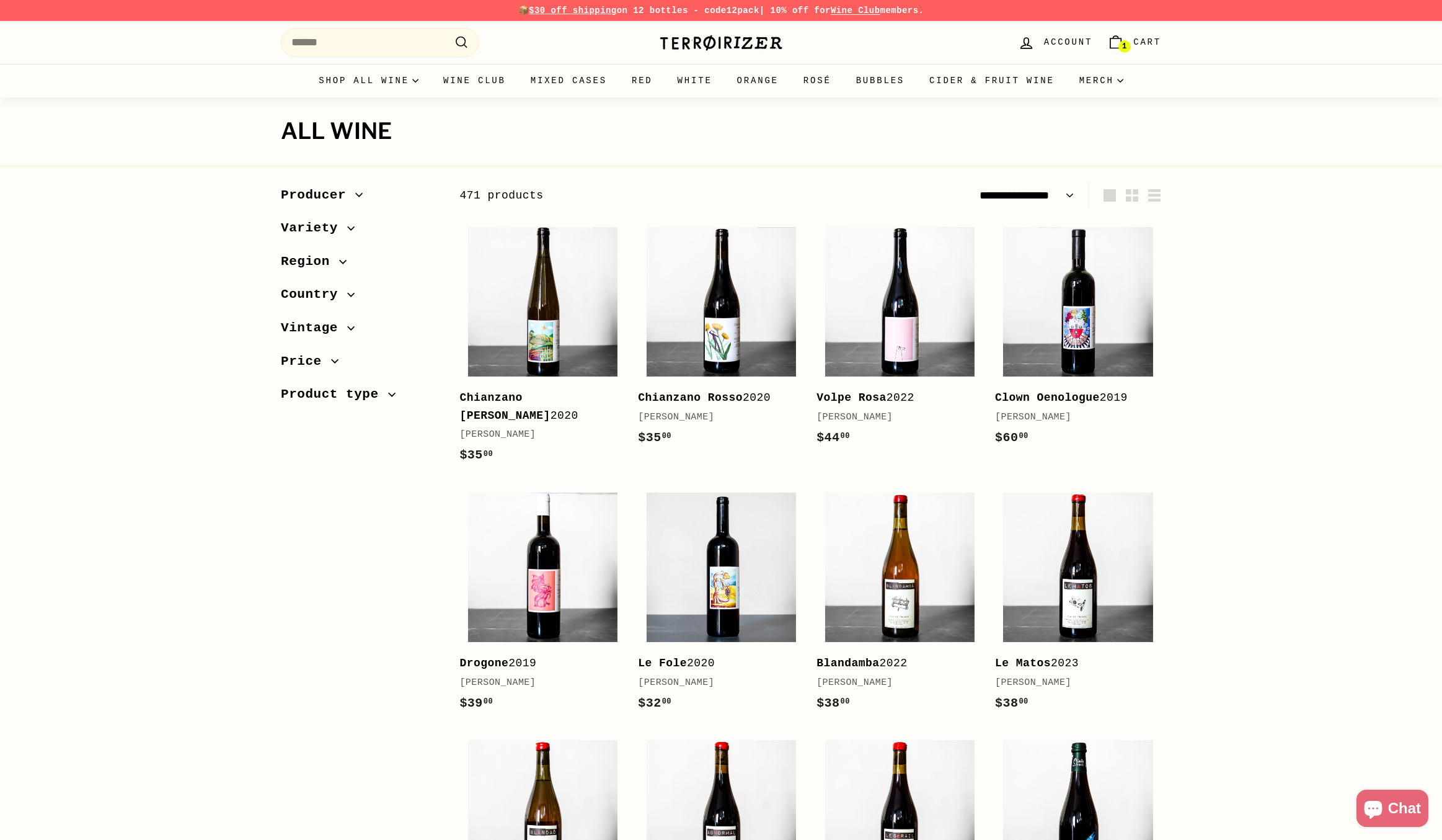
select select "**********"
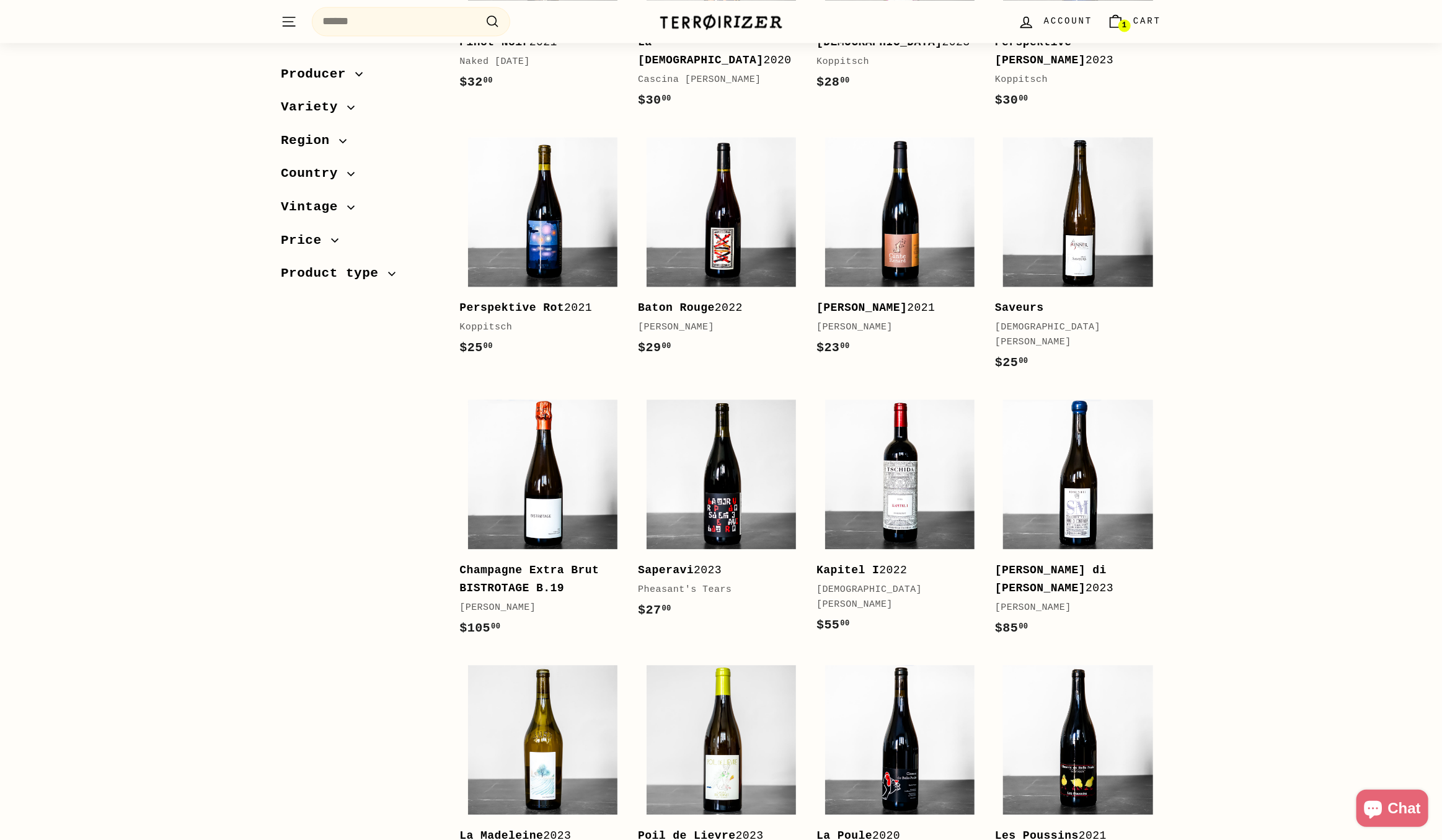
scroll to position [2047, 0]
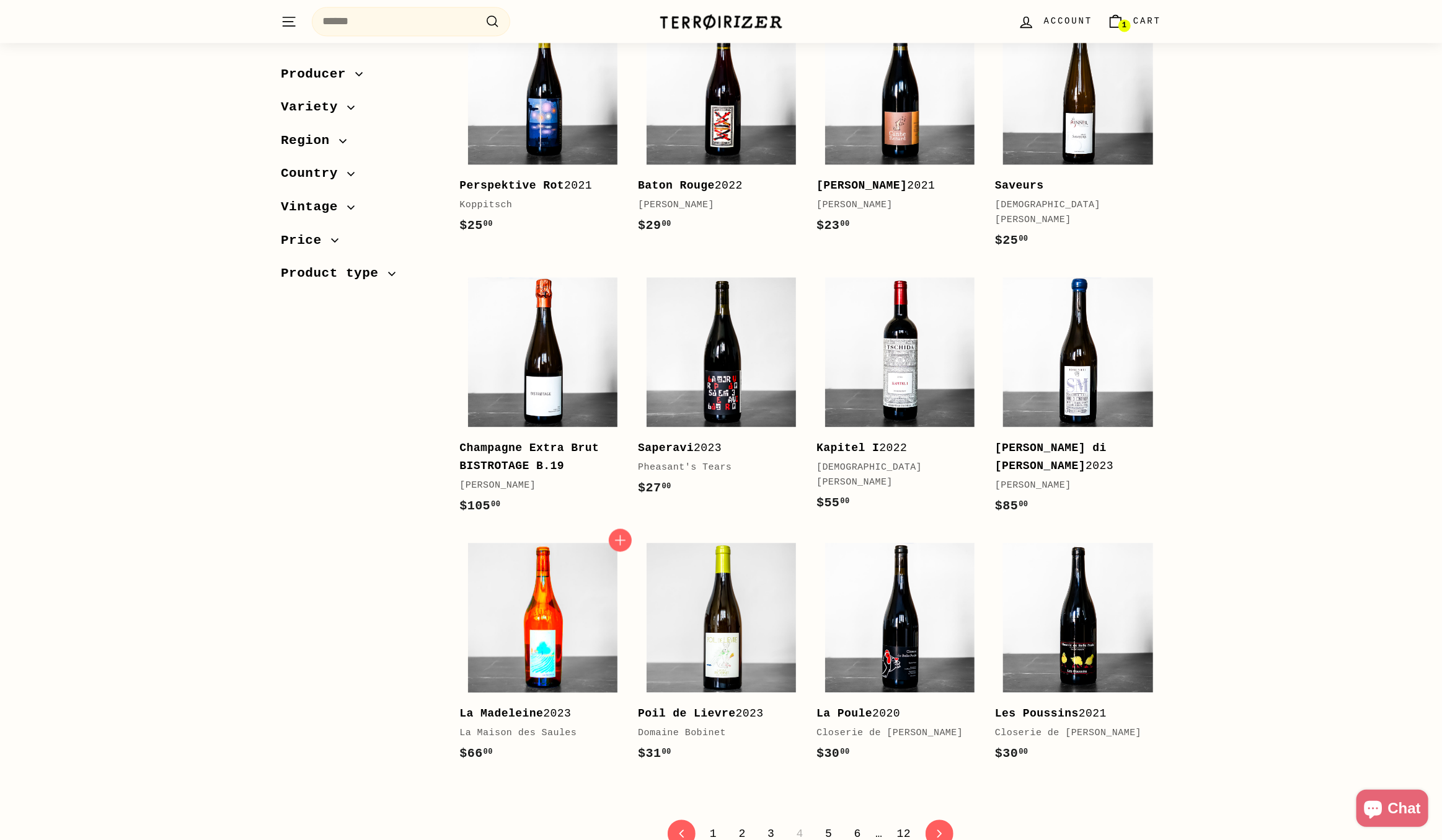
click at [546, 614] on img at bounding box center [543, 617] width 150 height 150
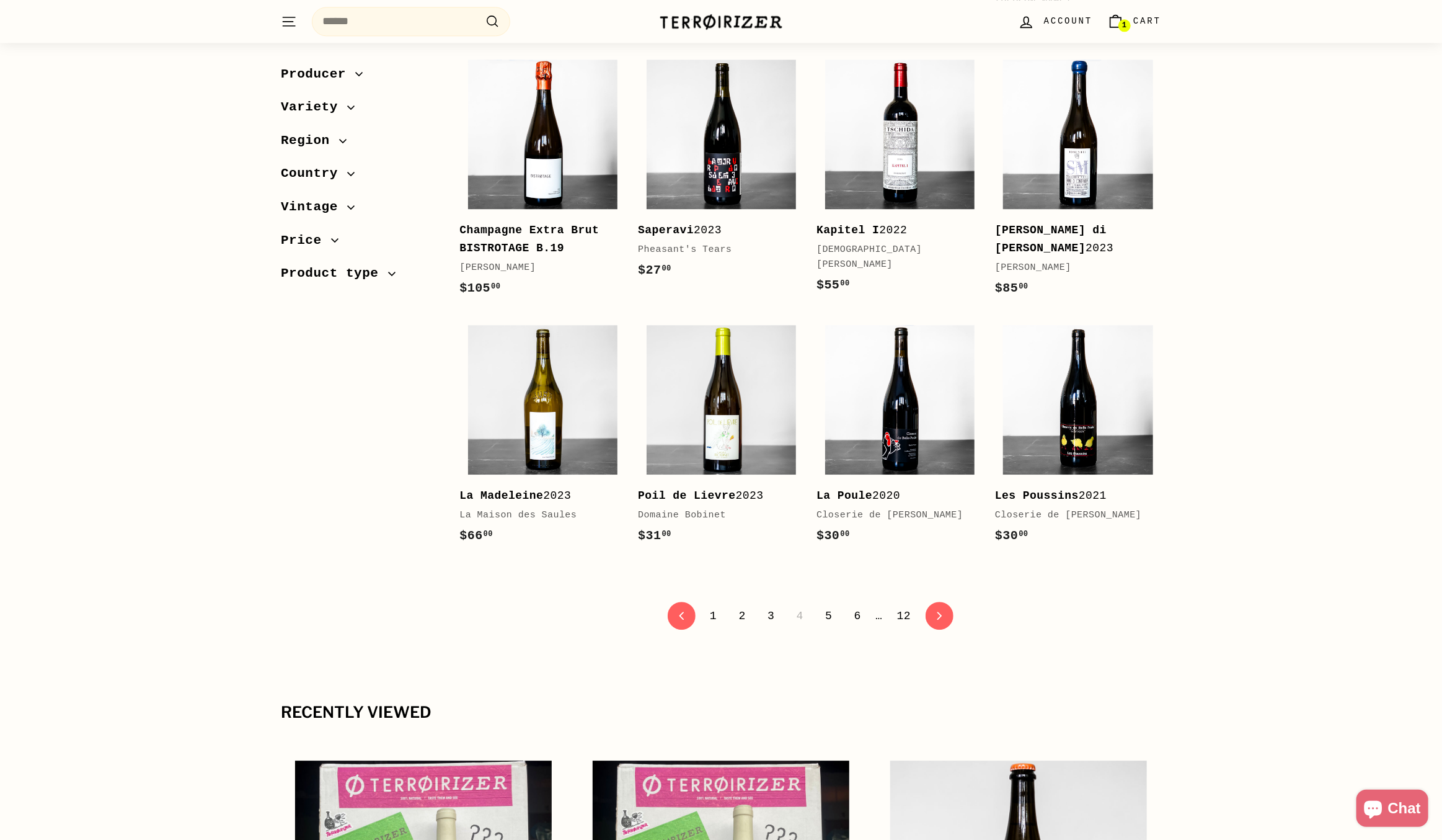
scroll to position [2294, 0]
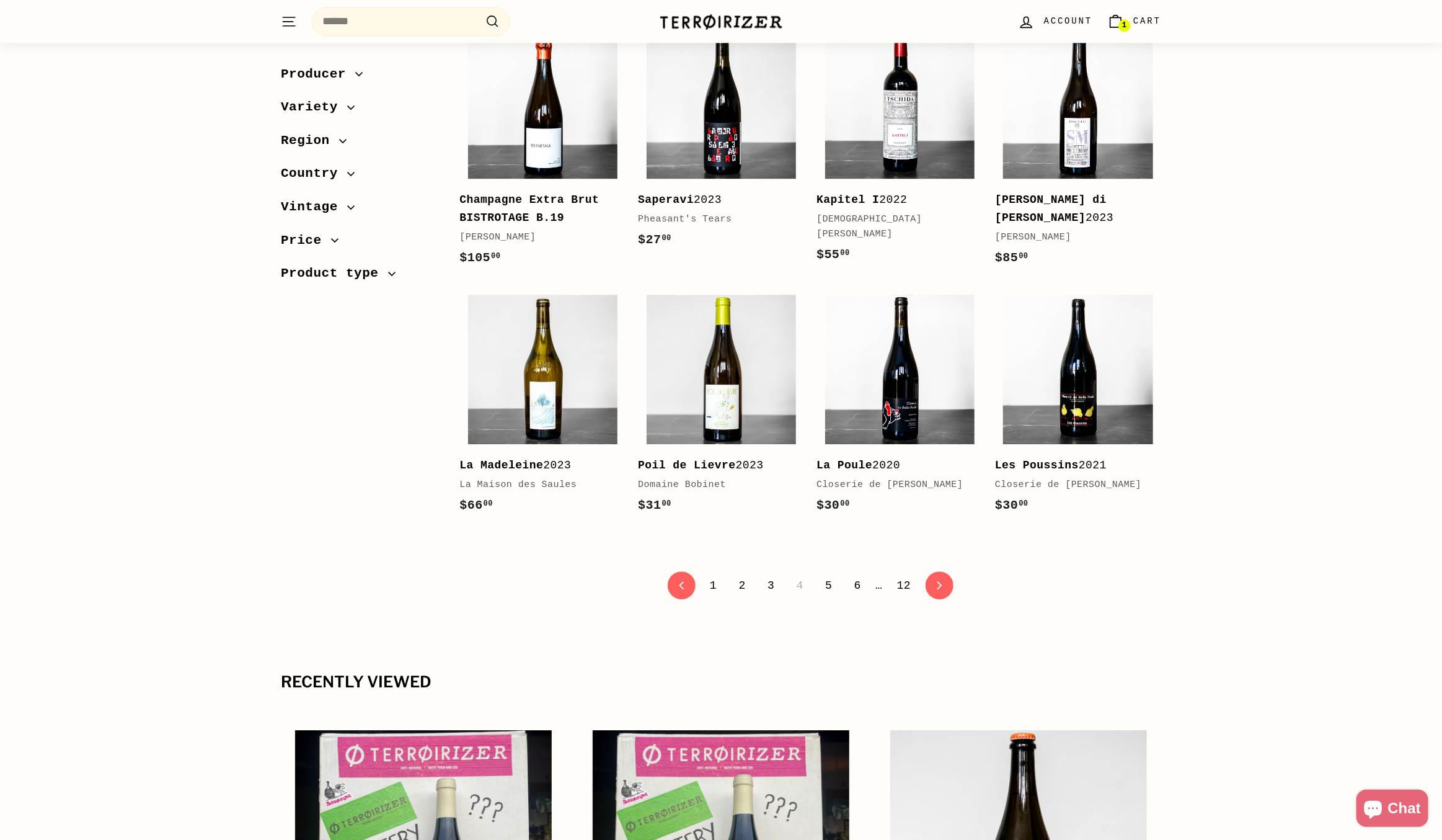
click at [827, 575] on link "5" at bounding box center [829, 585] width 22 height 22
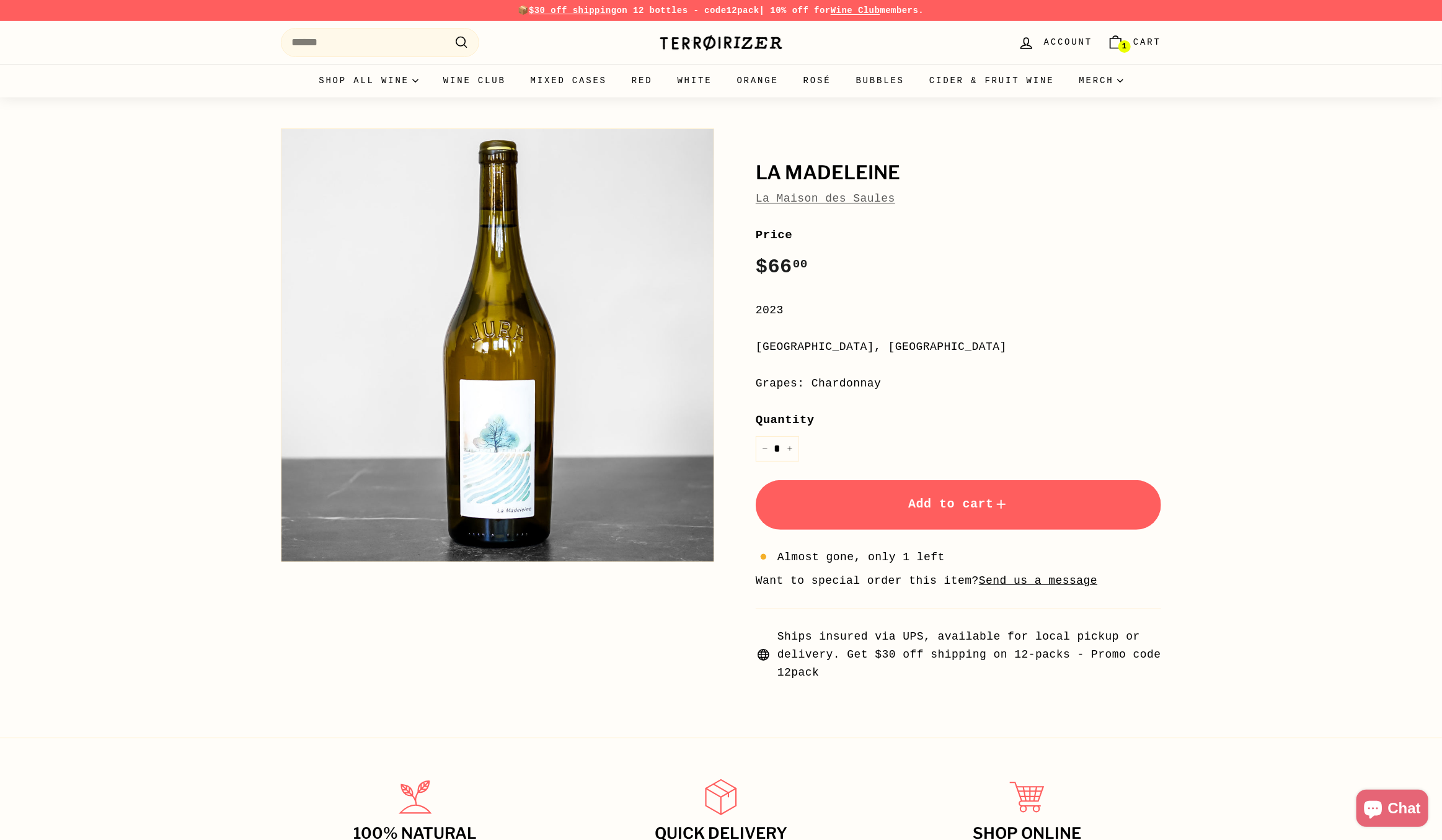
click at [509, 448] on button "Zoom" at bounding box center [498, 346] width 433 height 433
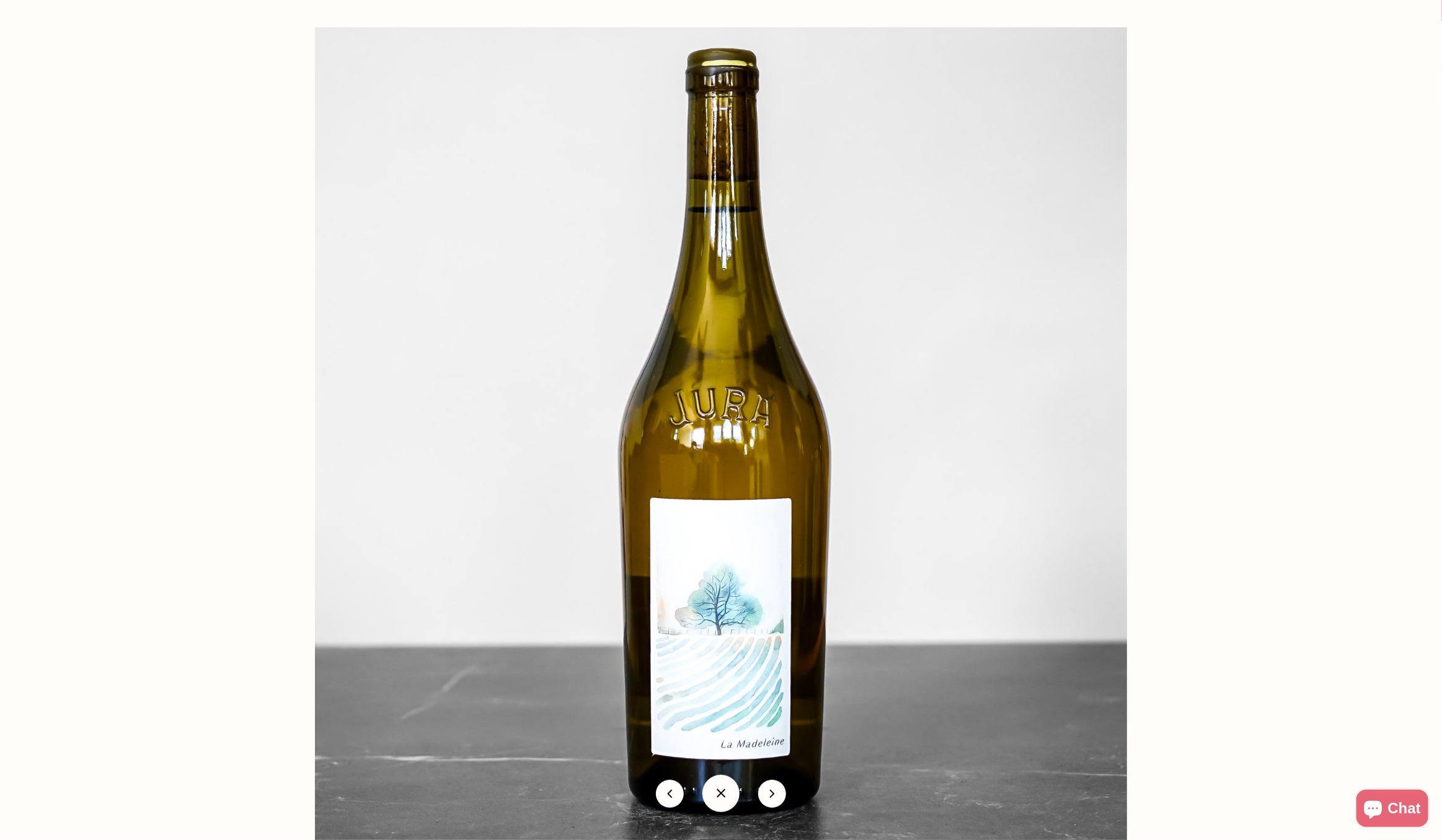
click at [1270, 337] on div at bounding box center [1036, 447] width 1442 height 840
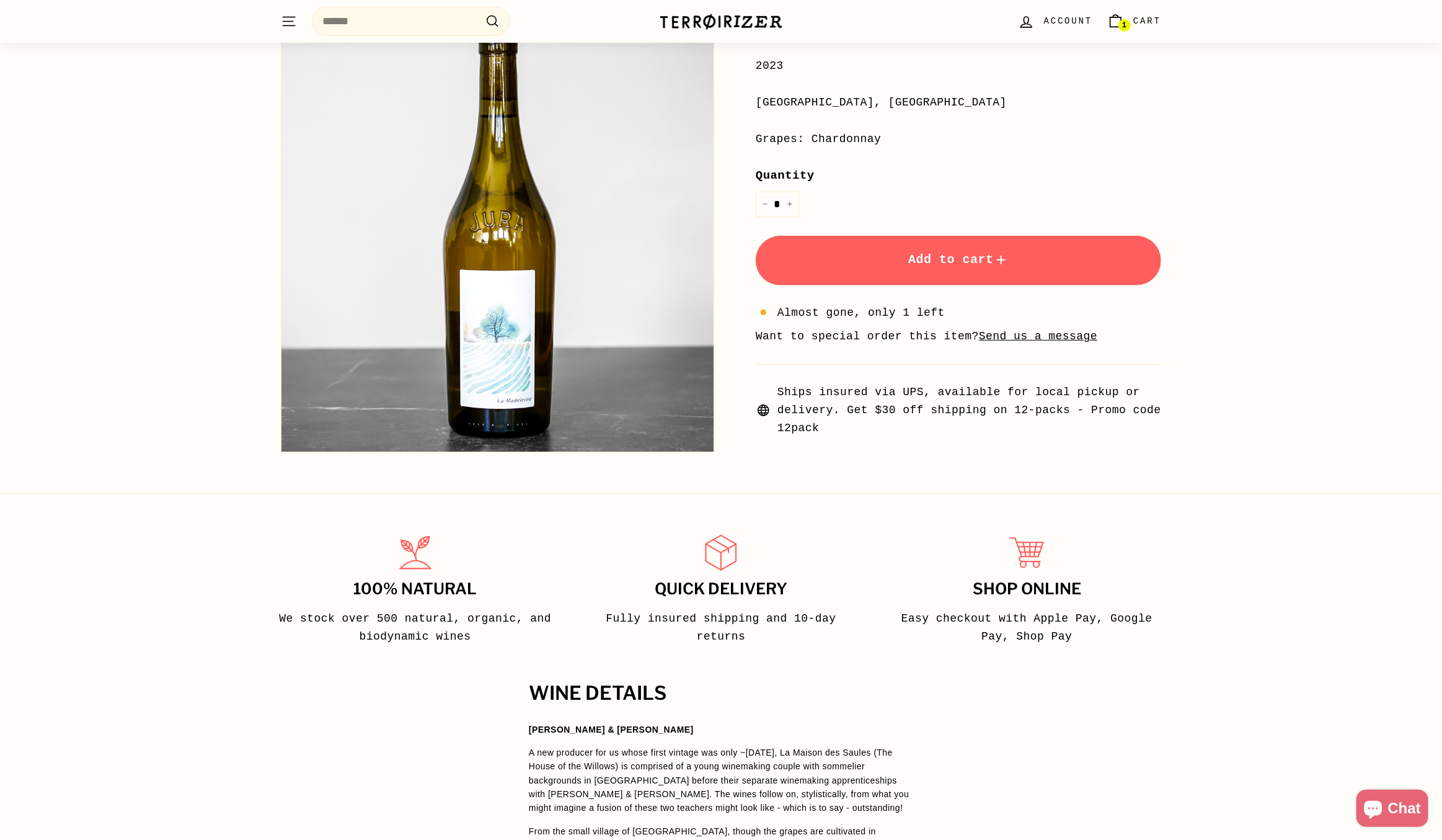
scroll to position [186, 0]
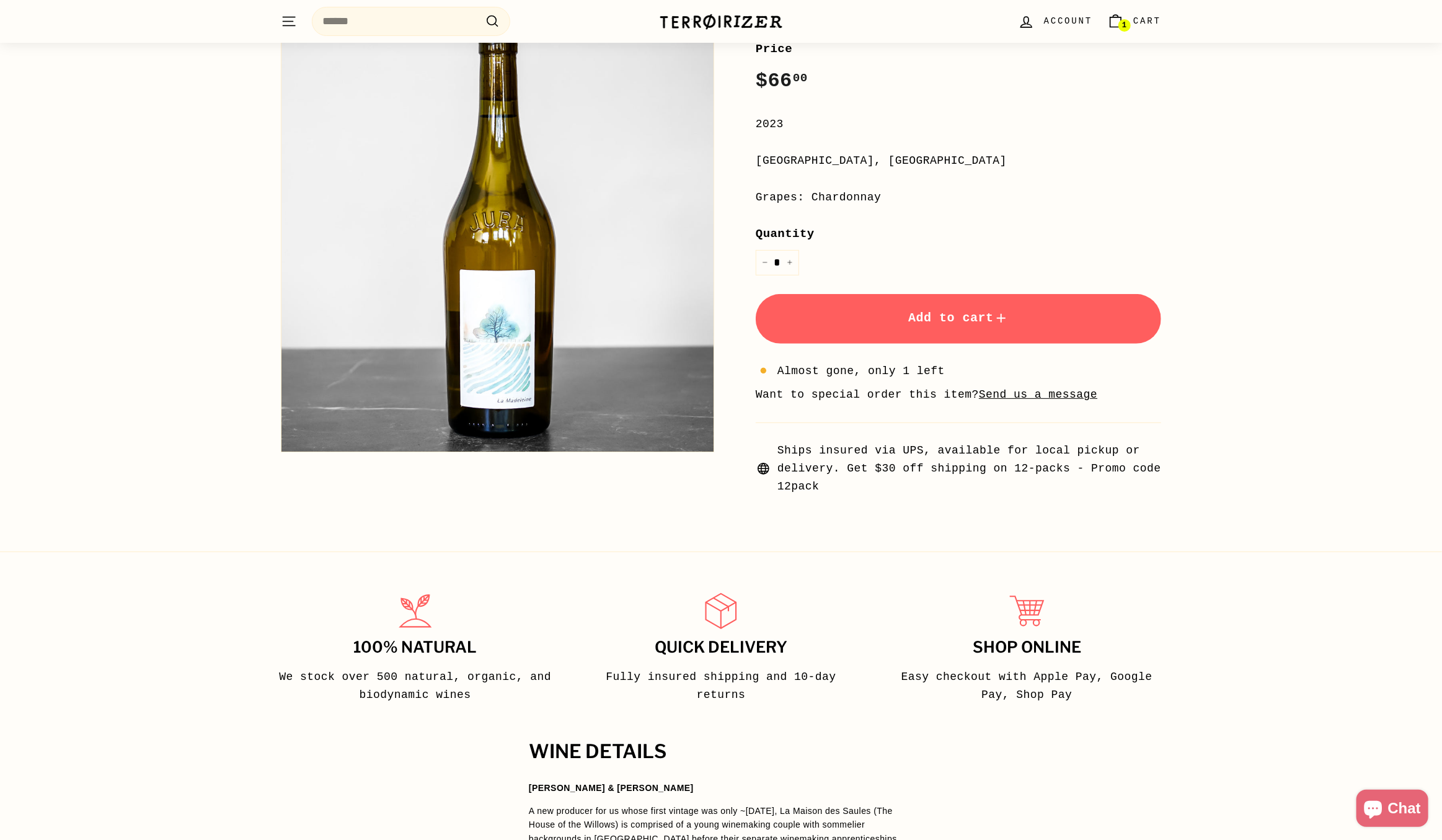
click at [985, 323] on span "Add to cart" at bounding box center [958, 317] width 100 height 14
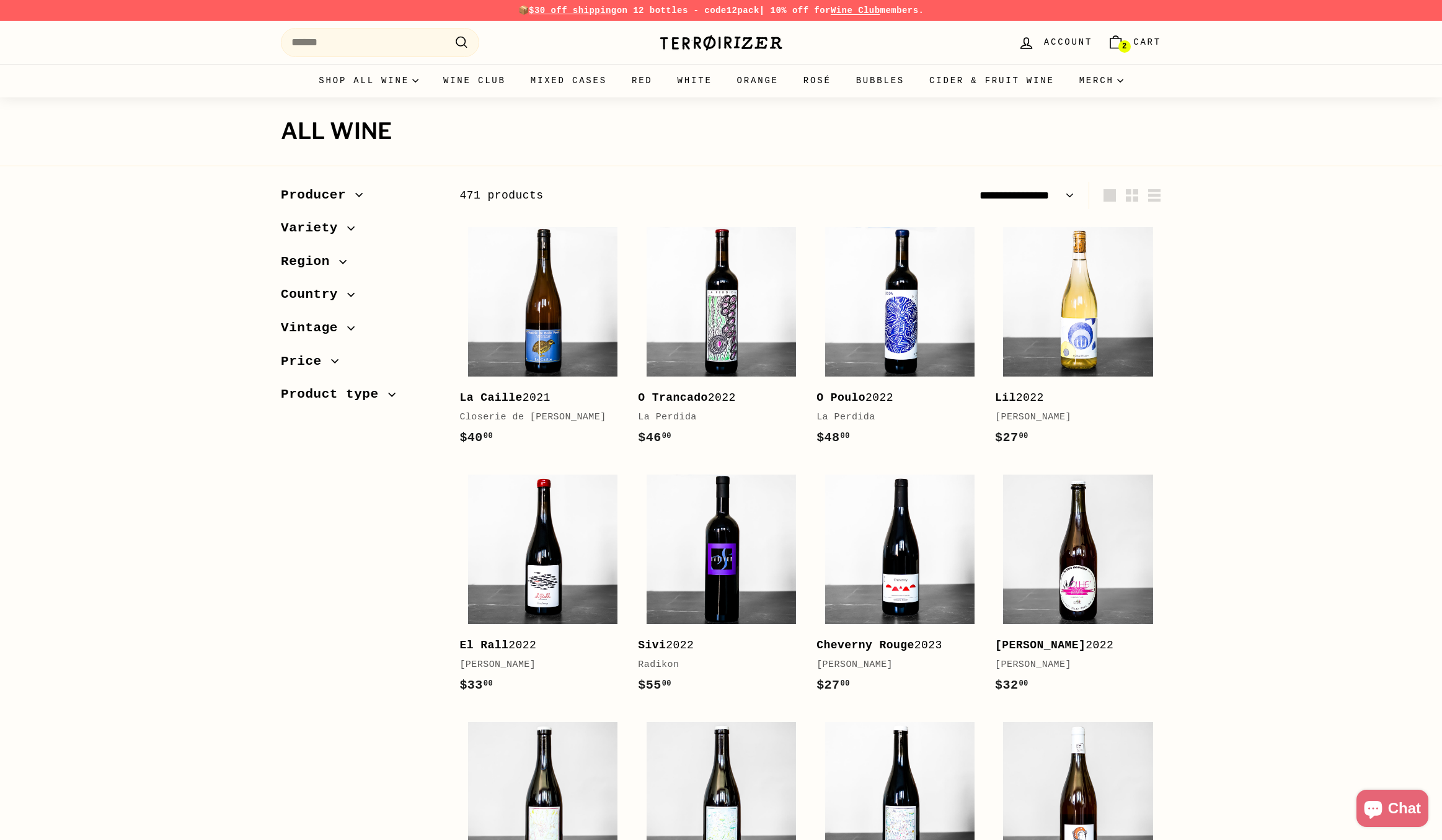
select select "**********"
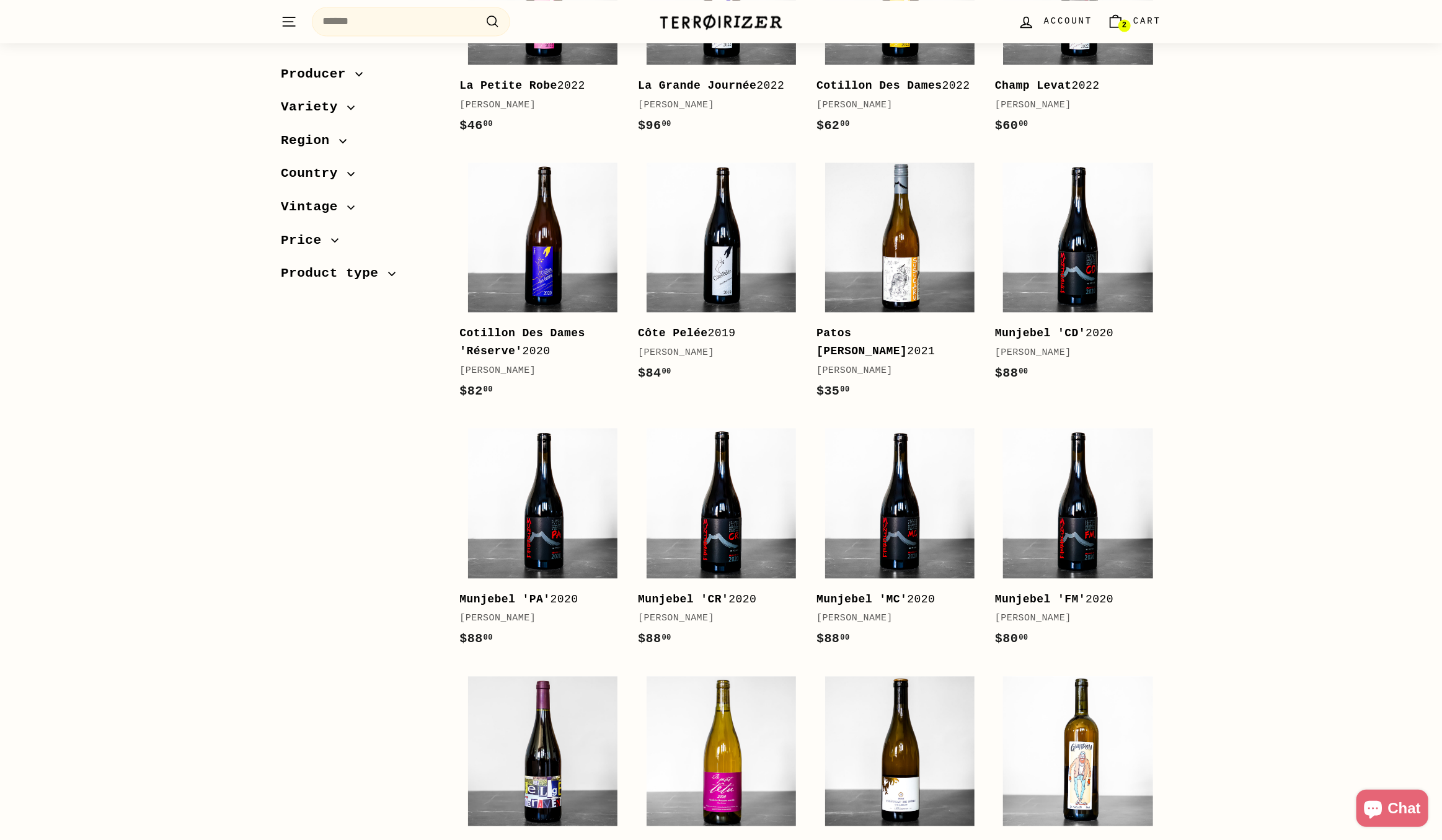
scroll to position [2047, 0]
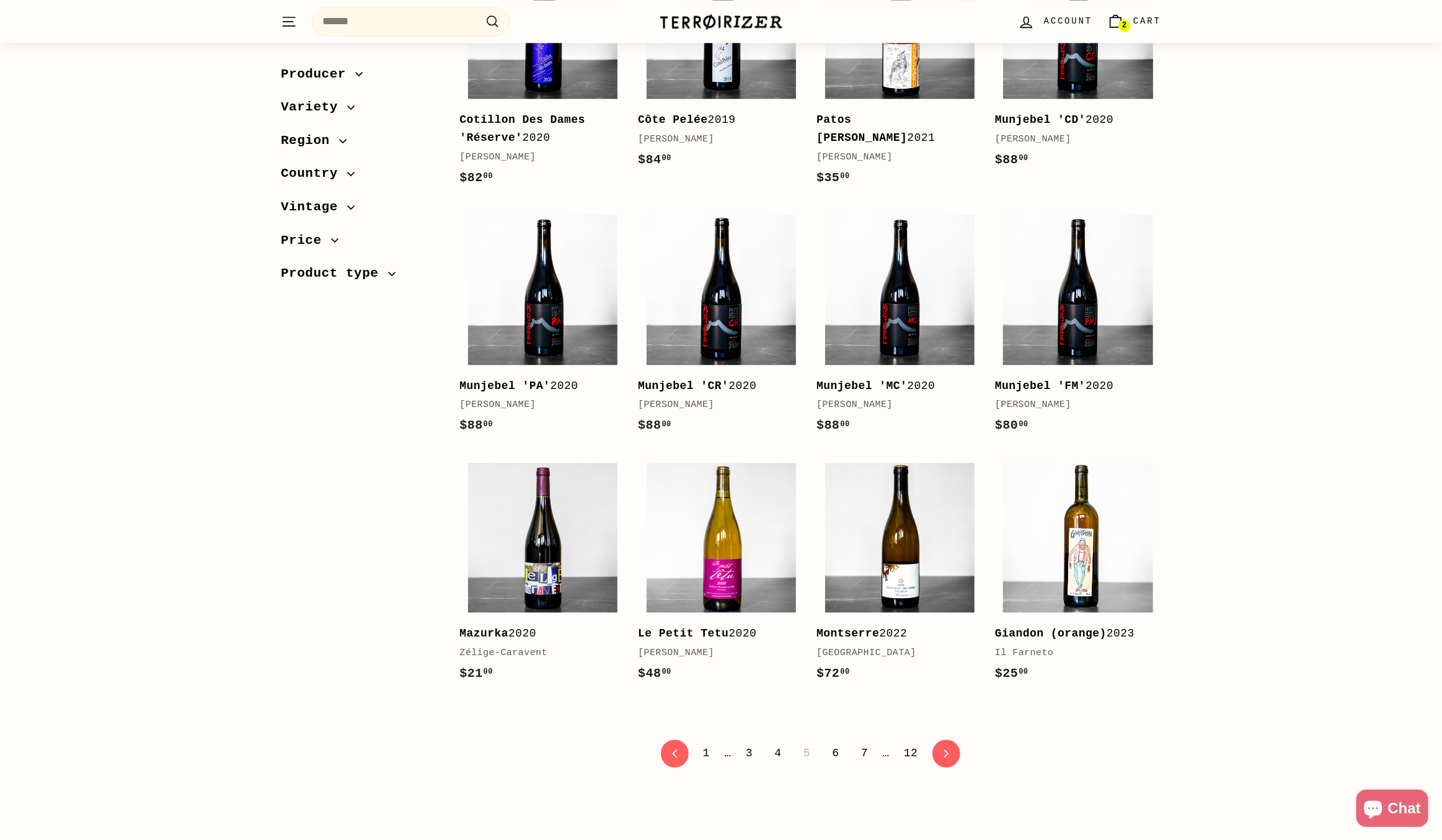
click at [829, 763] on link "6" at bounding box center [835, 753] width 22 height 22
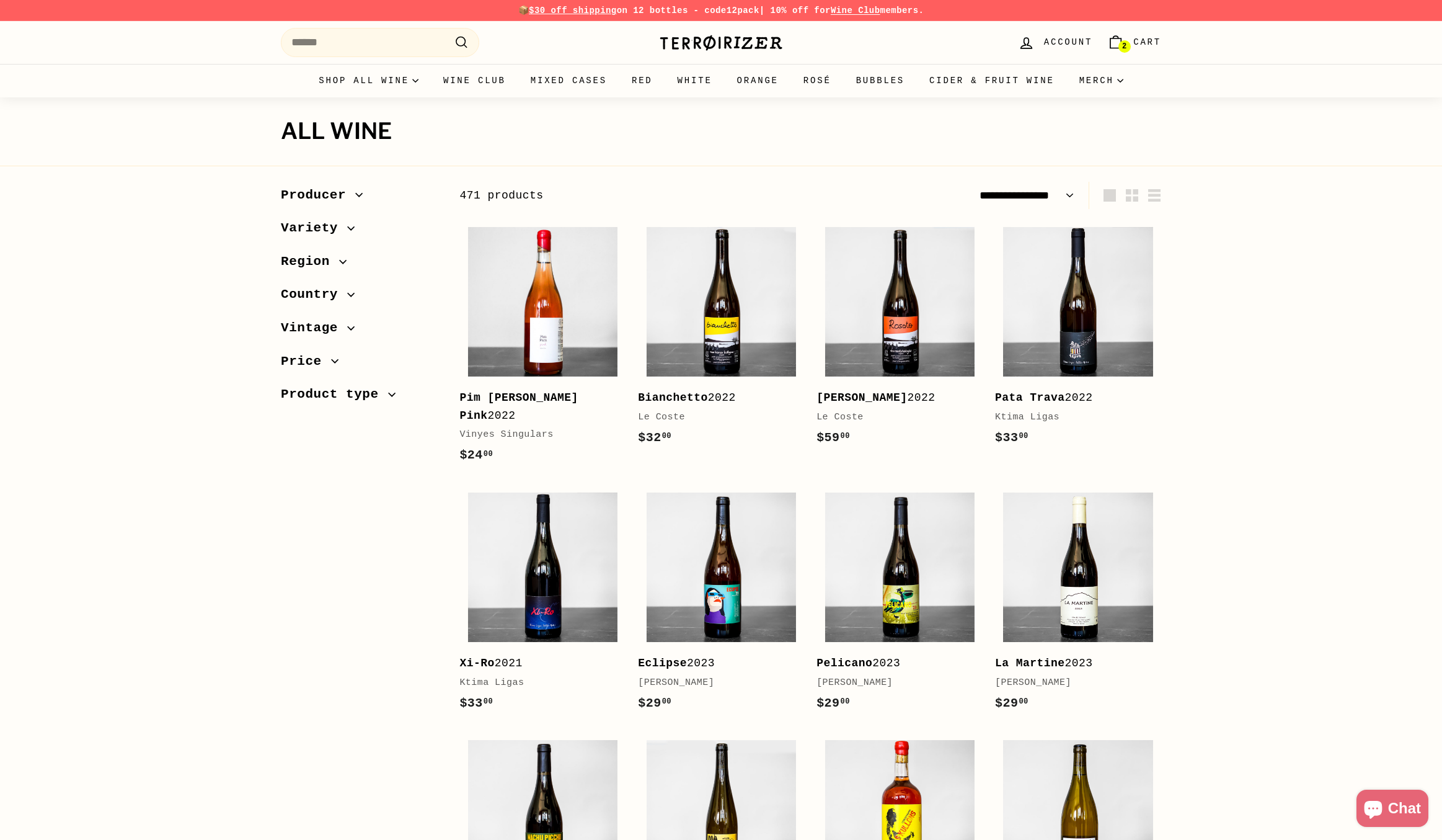
select select "**********"
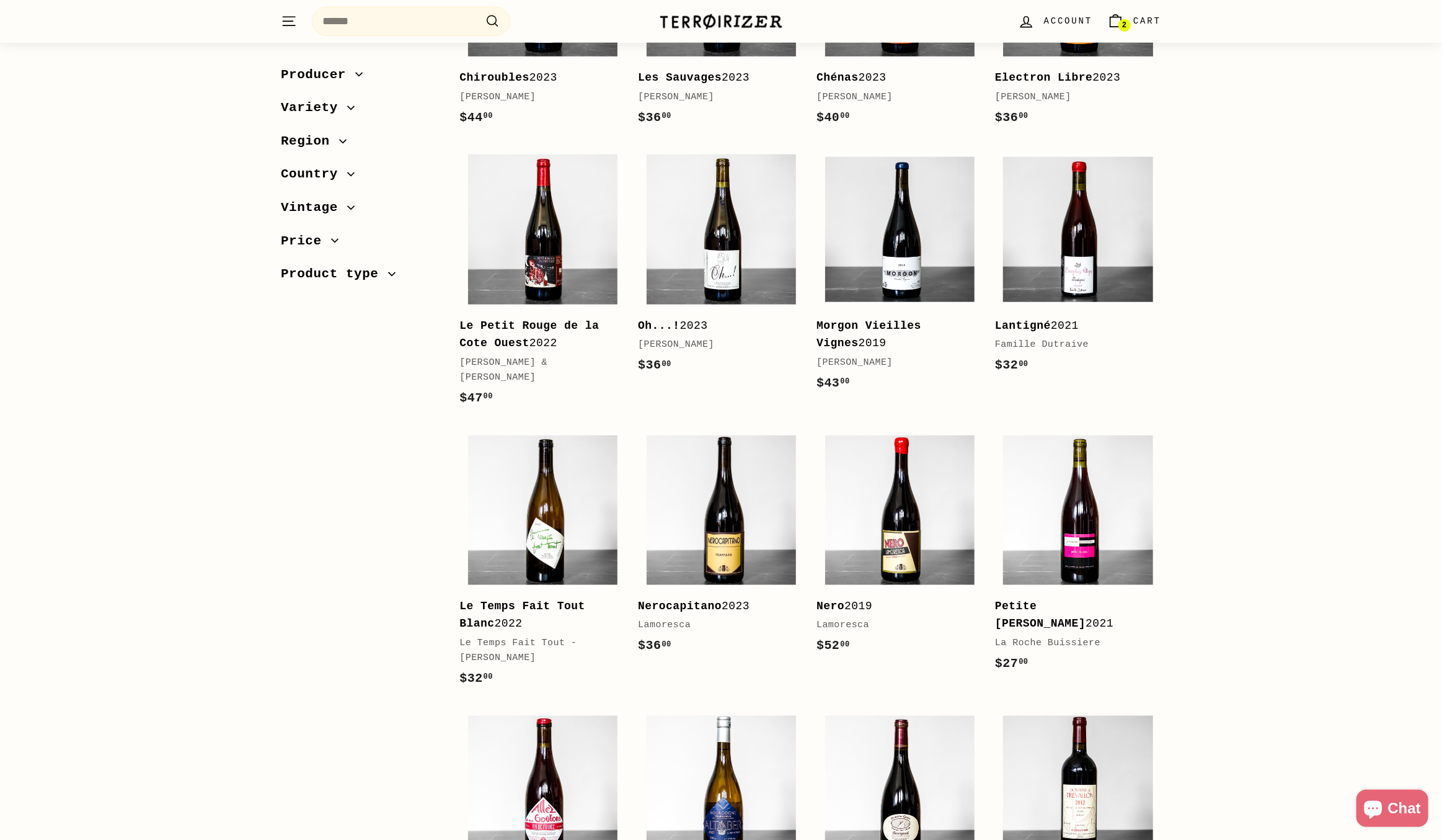
scroll to position [1116, 0]
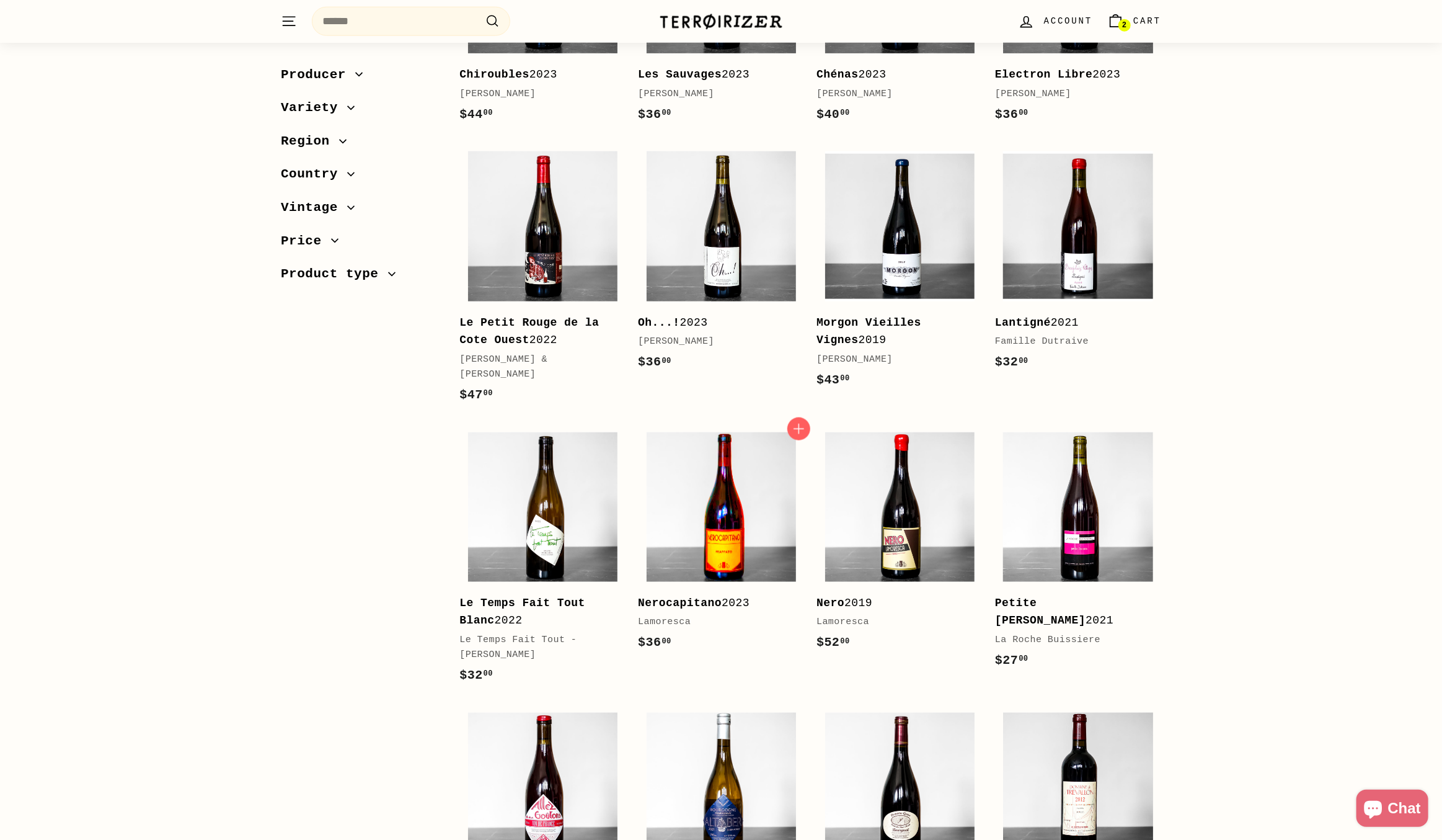
click at [751, 475] on img at bounding box center [722, 508] width 150 height 150
click at [541, 507] on img at bounding box center [543, 508] width 150 height 150
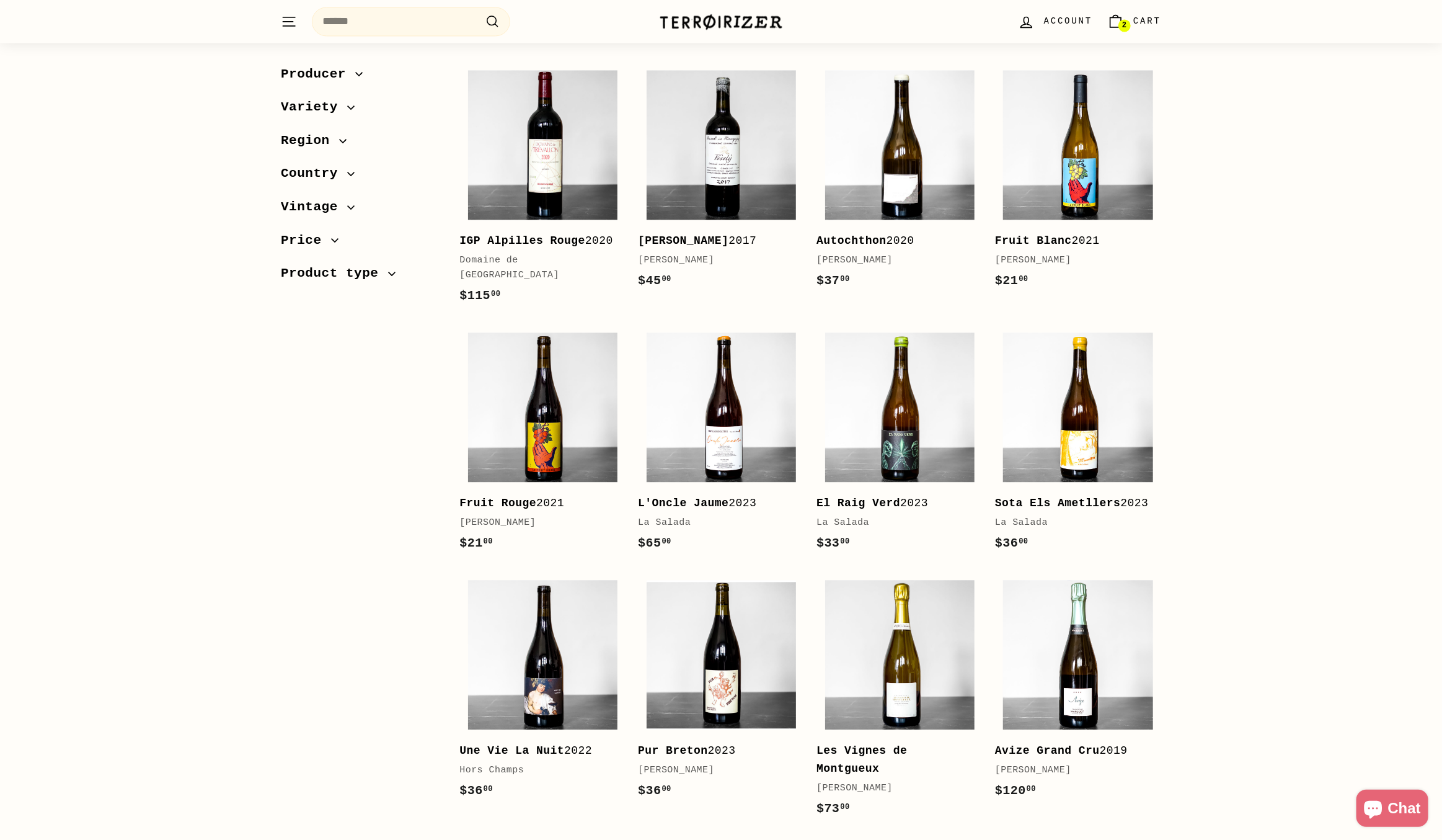
scroll to position [2047, 0]
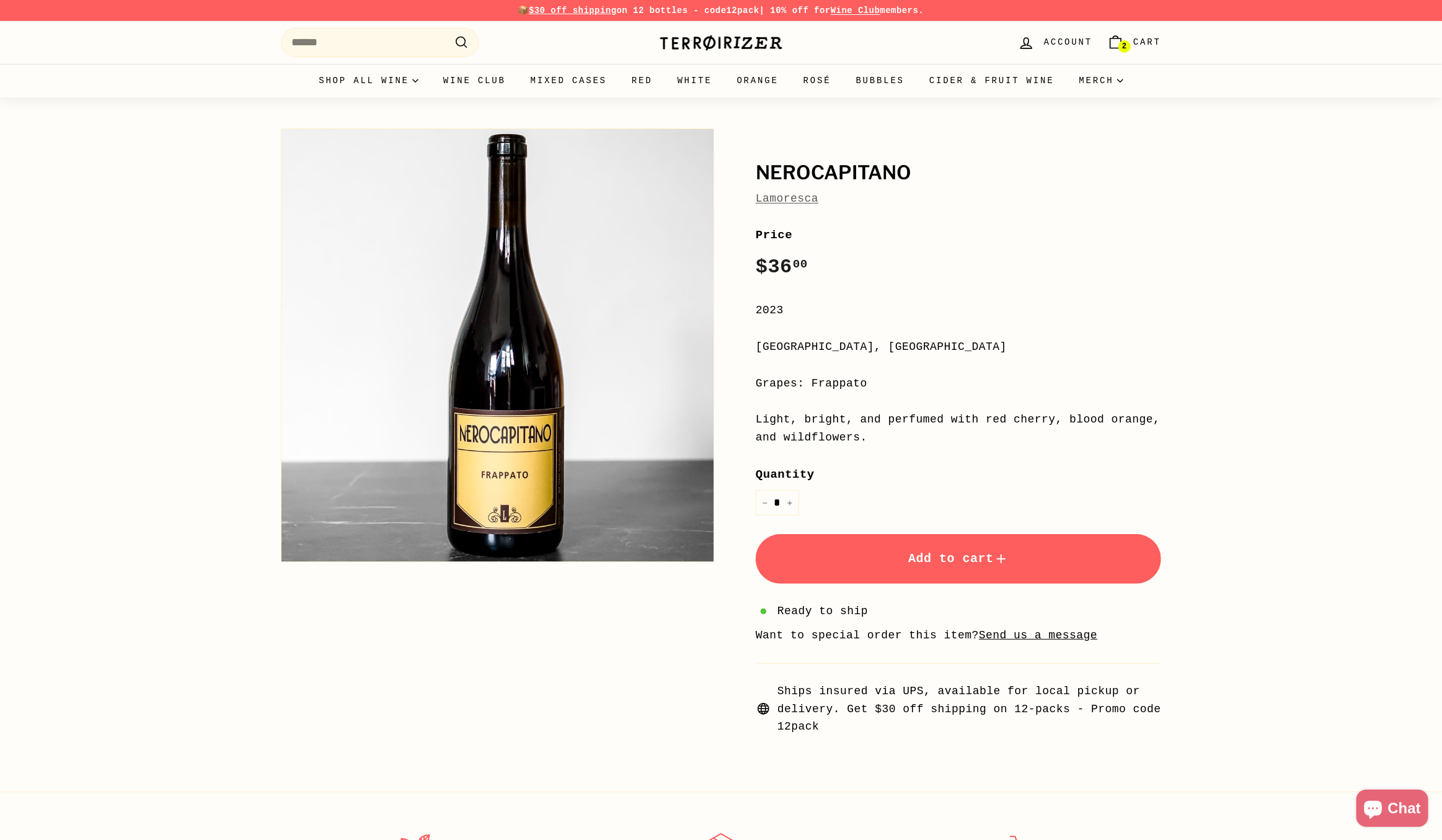
click at [948, 552] on span "Add to cart" at bounding box center [958, 558] width 100 height 14
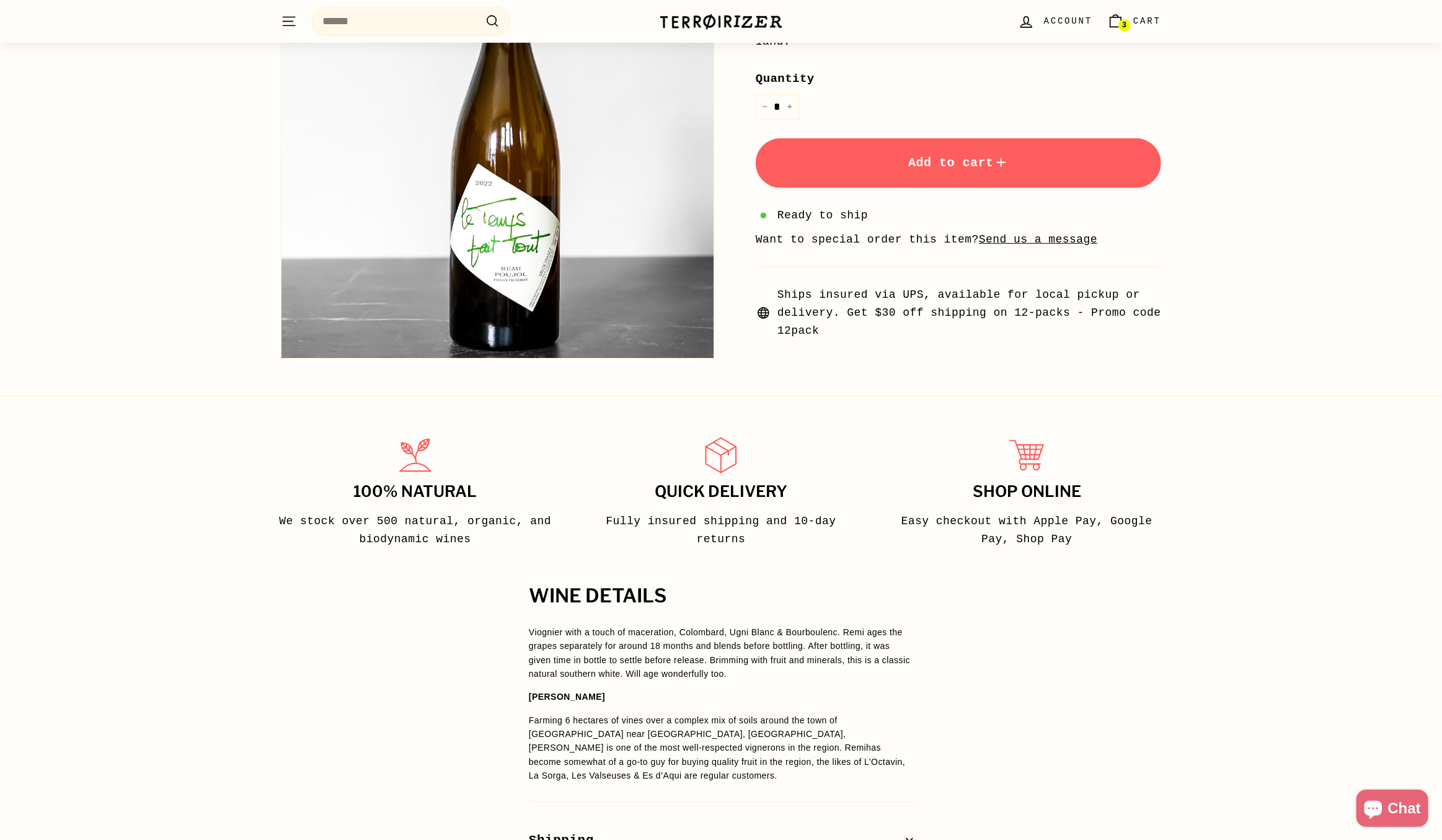
scroll to position [435, 0]
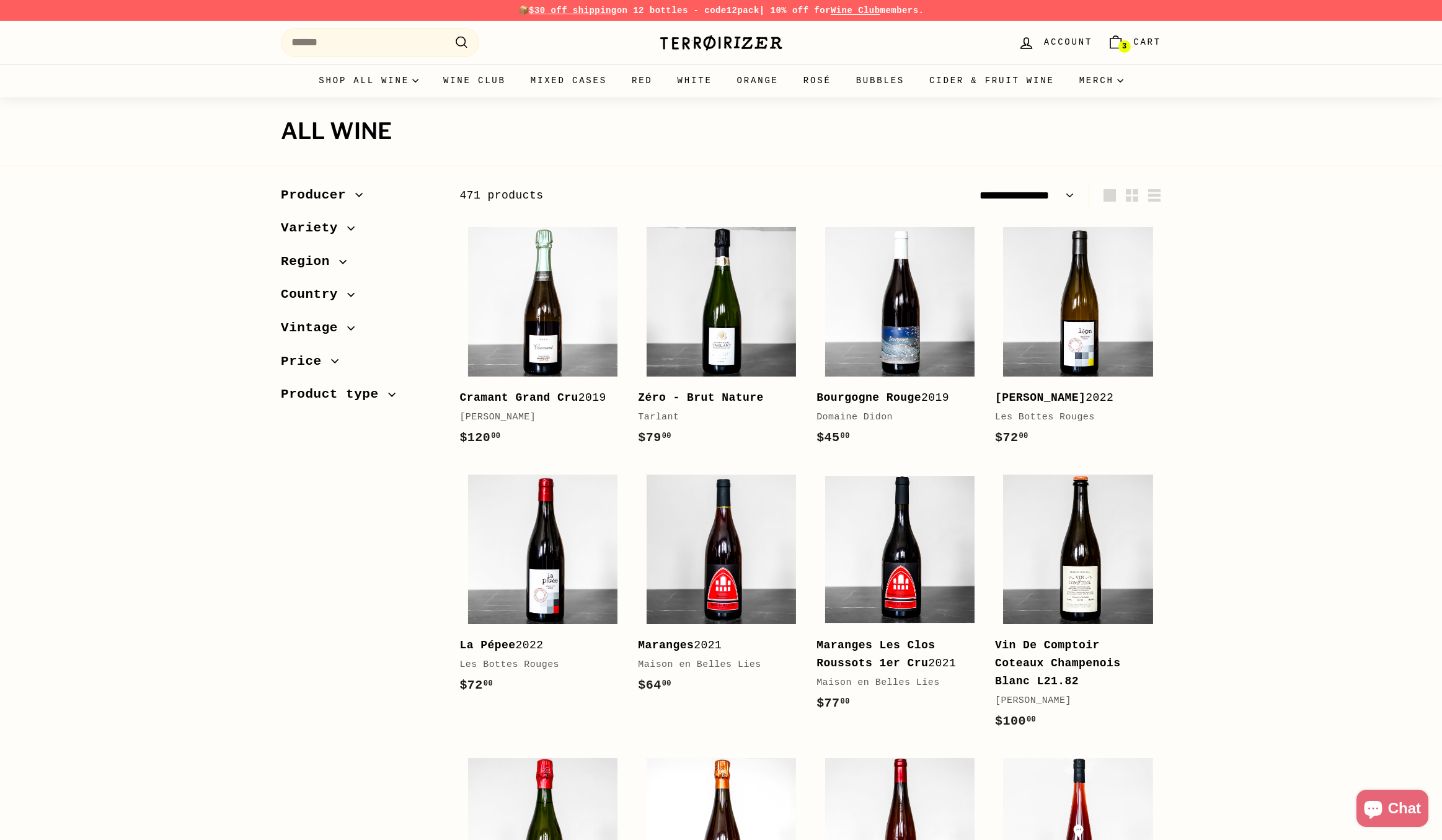
select select "**********"
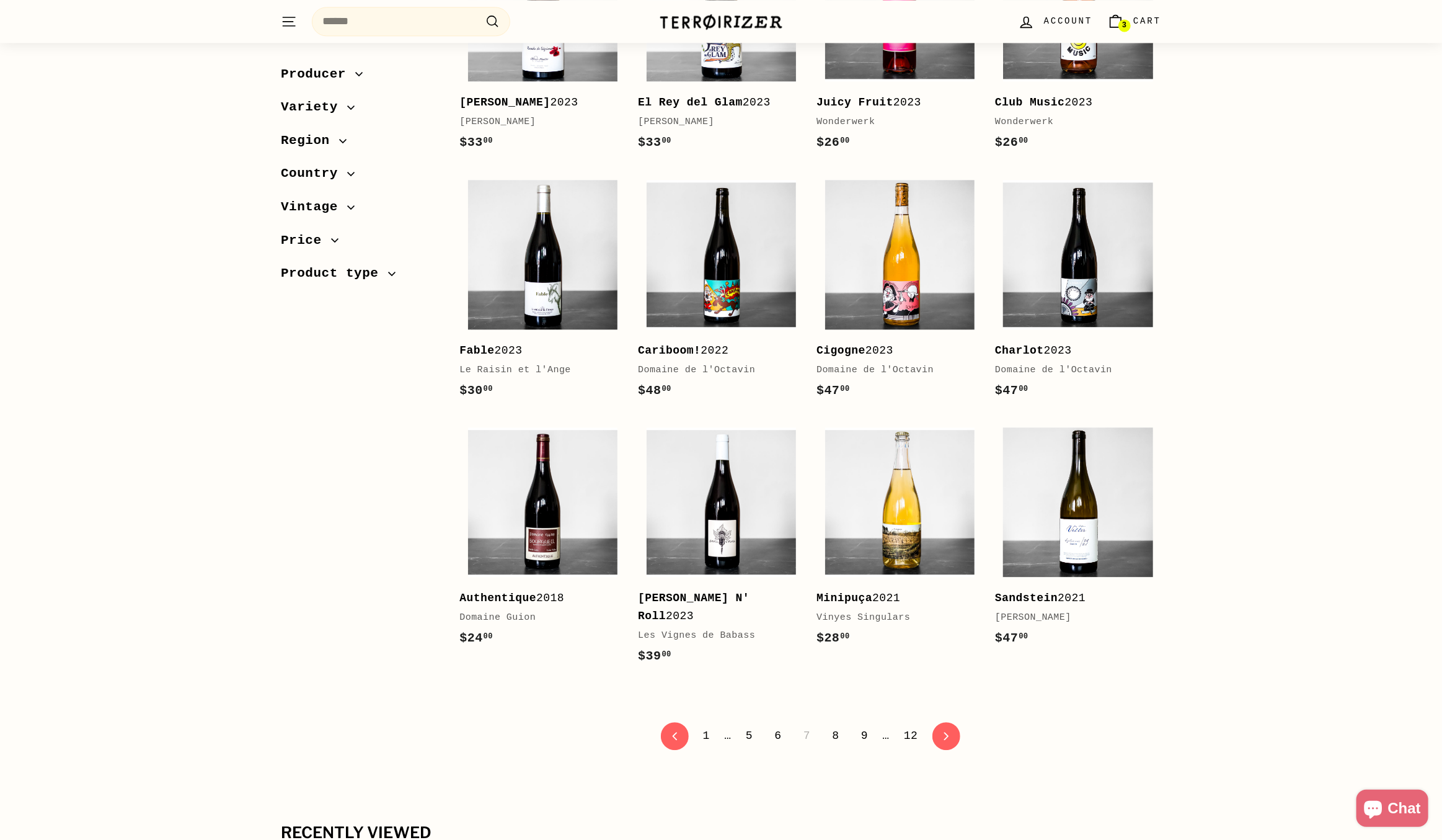
scroll to position [2171, 0]
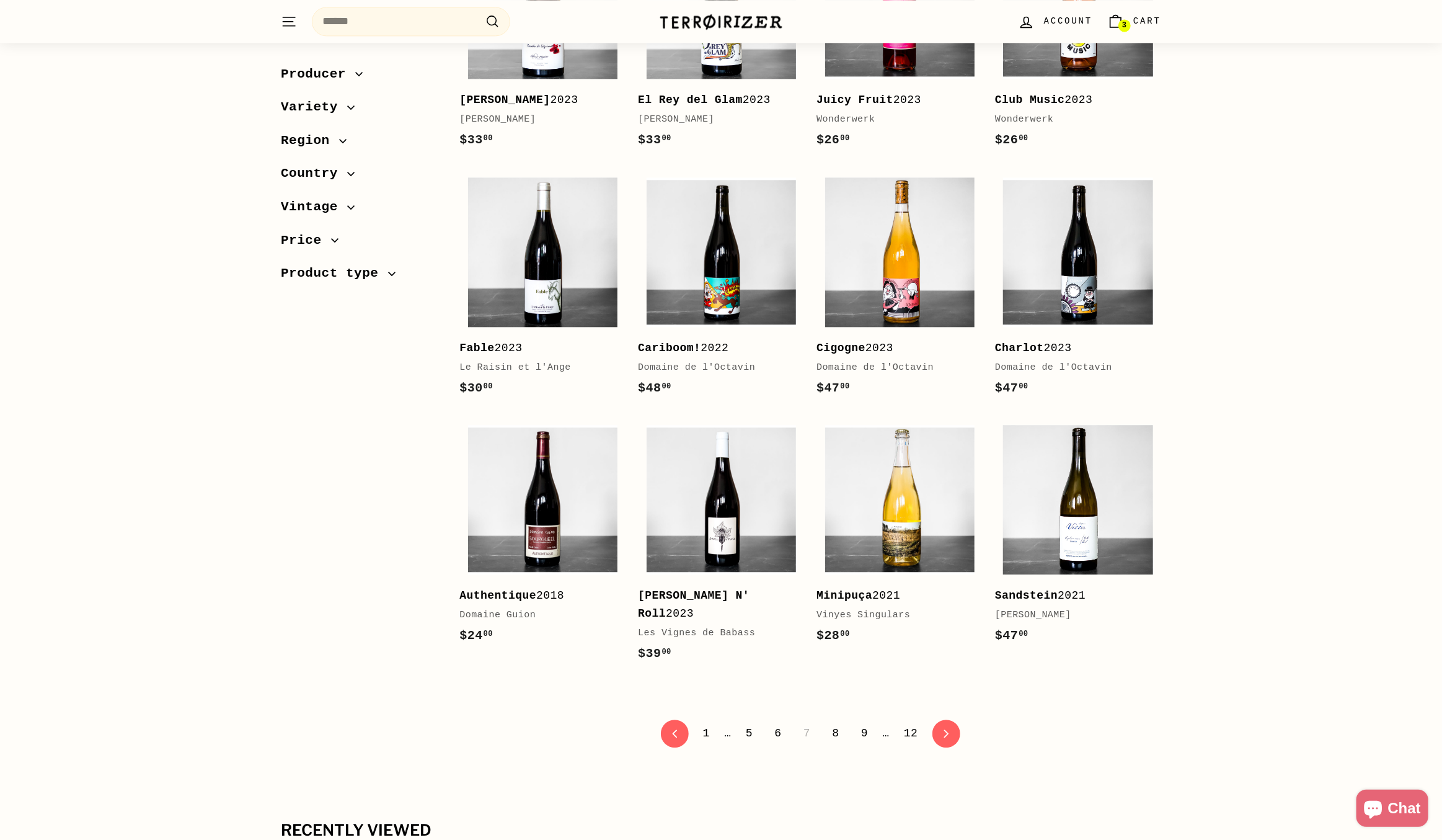
click at [836, 723] on link "8" at bounding box center [835, 733] width 22 height 22
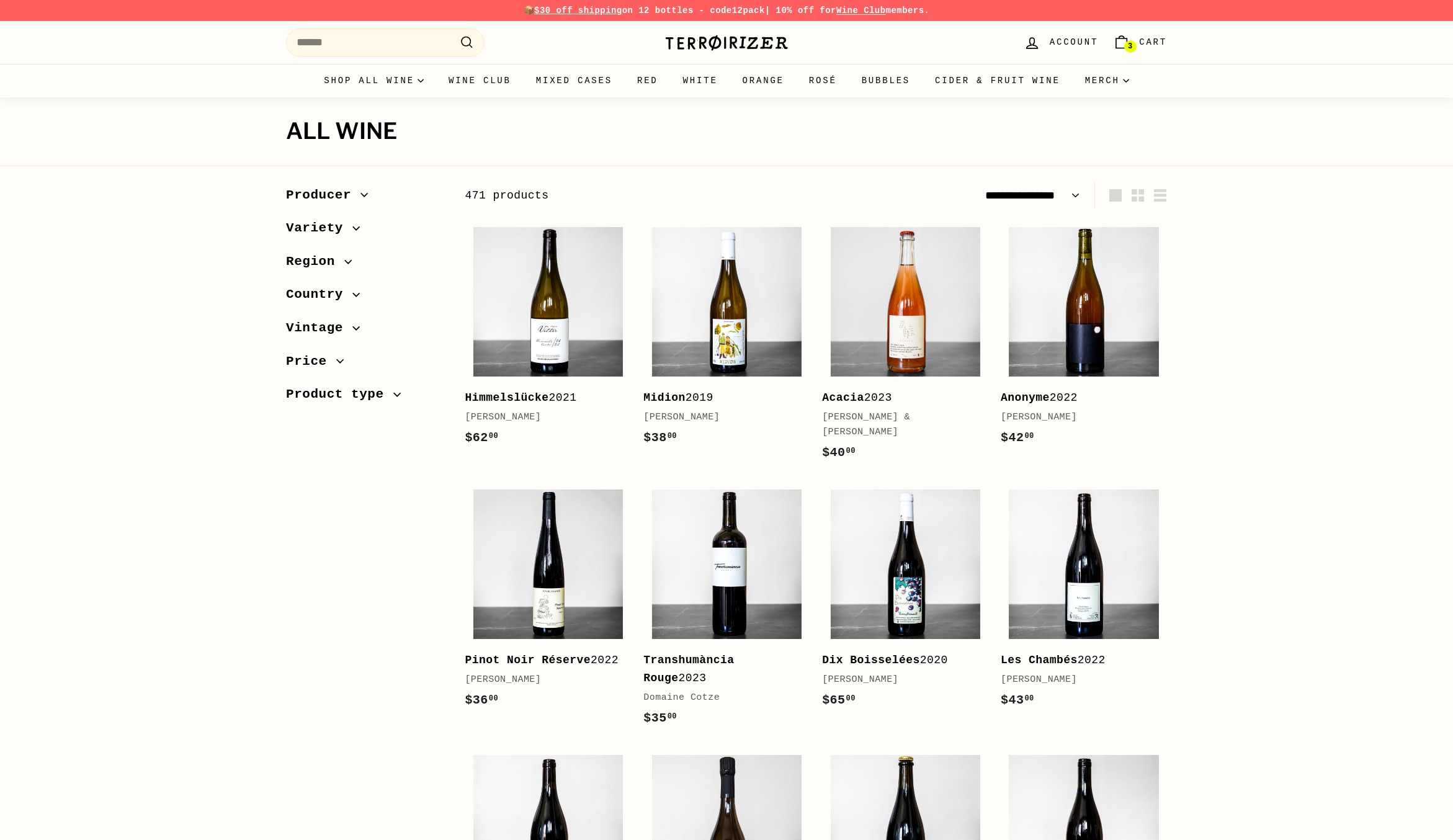
select select "**********"
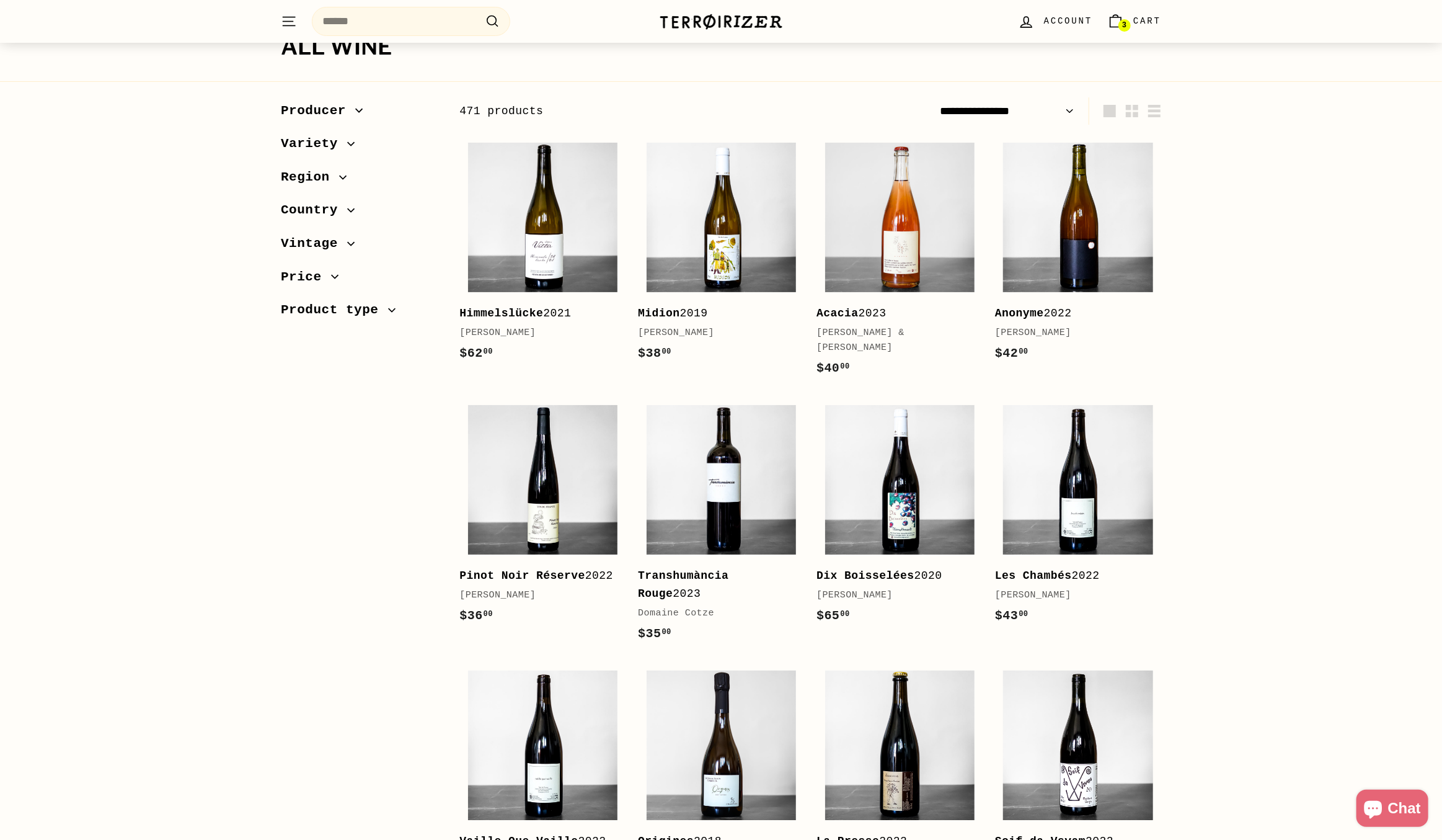
scroll to position [435, 0]
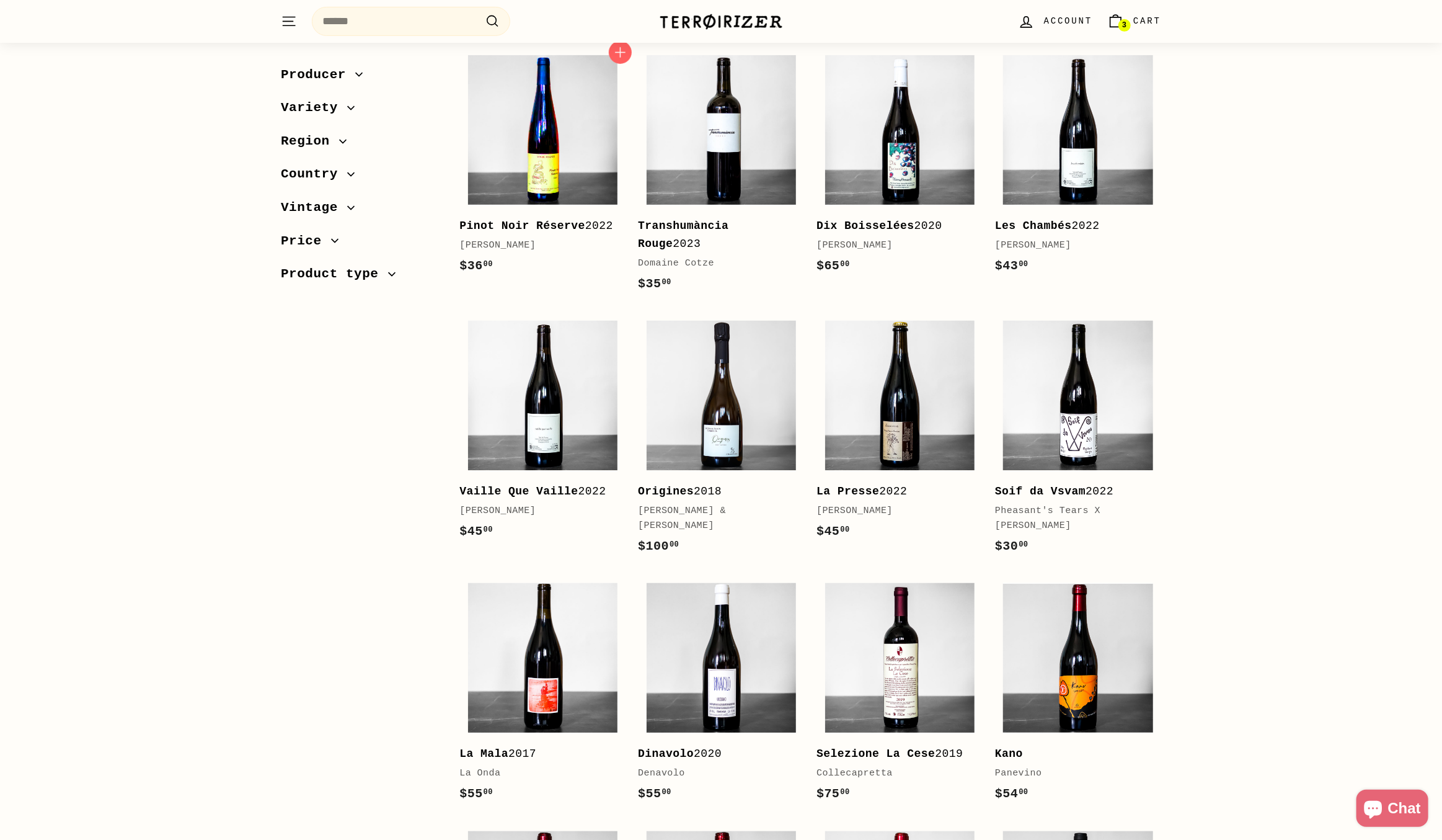
click at [548, 169] on img at bounding box center [543, 130] width 150 height 150
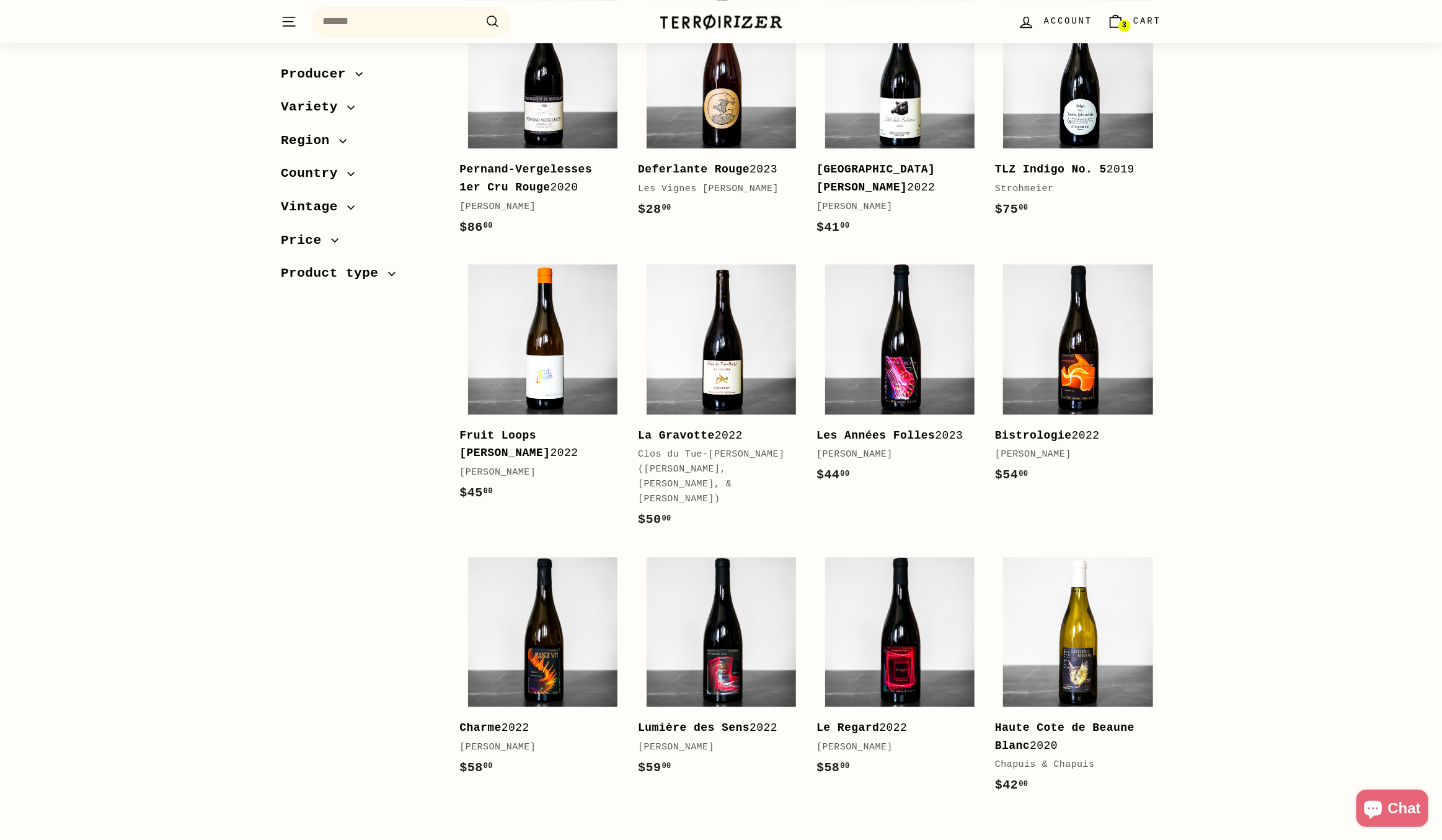
scroll to position [2233, 0]
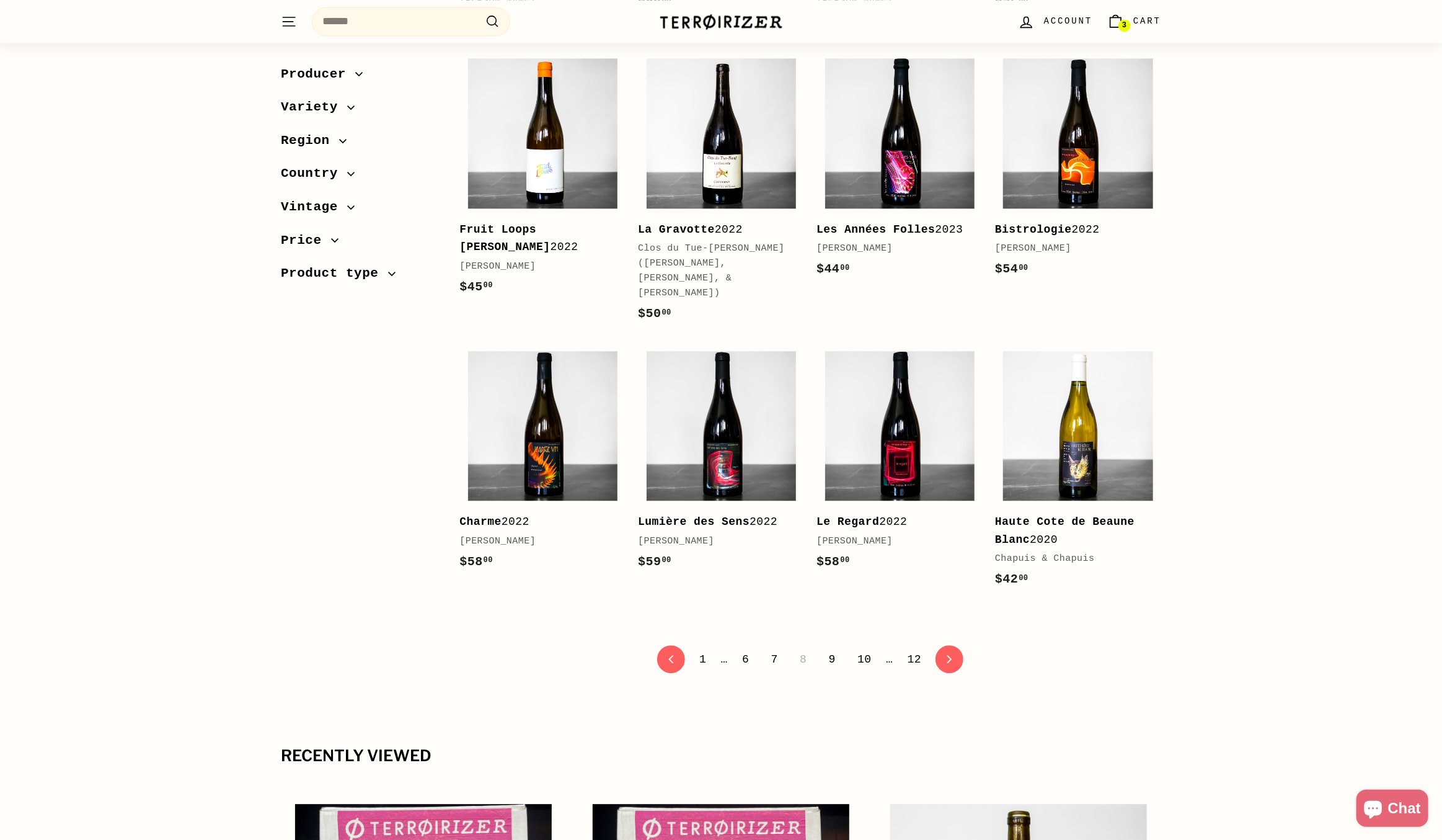
click at [829, 649] on link "9" at bounding box center [832, 659] width 22 height 22
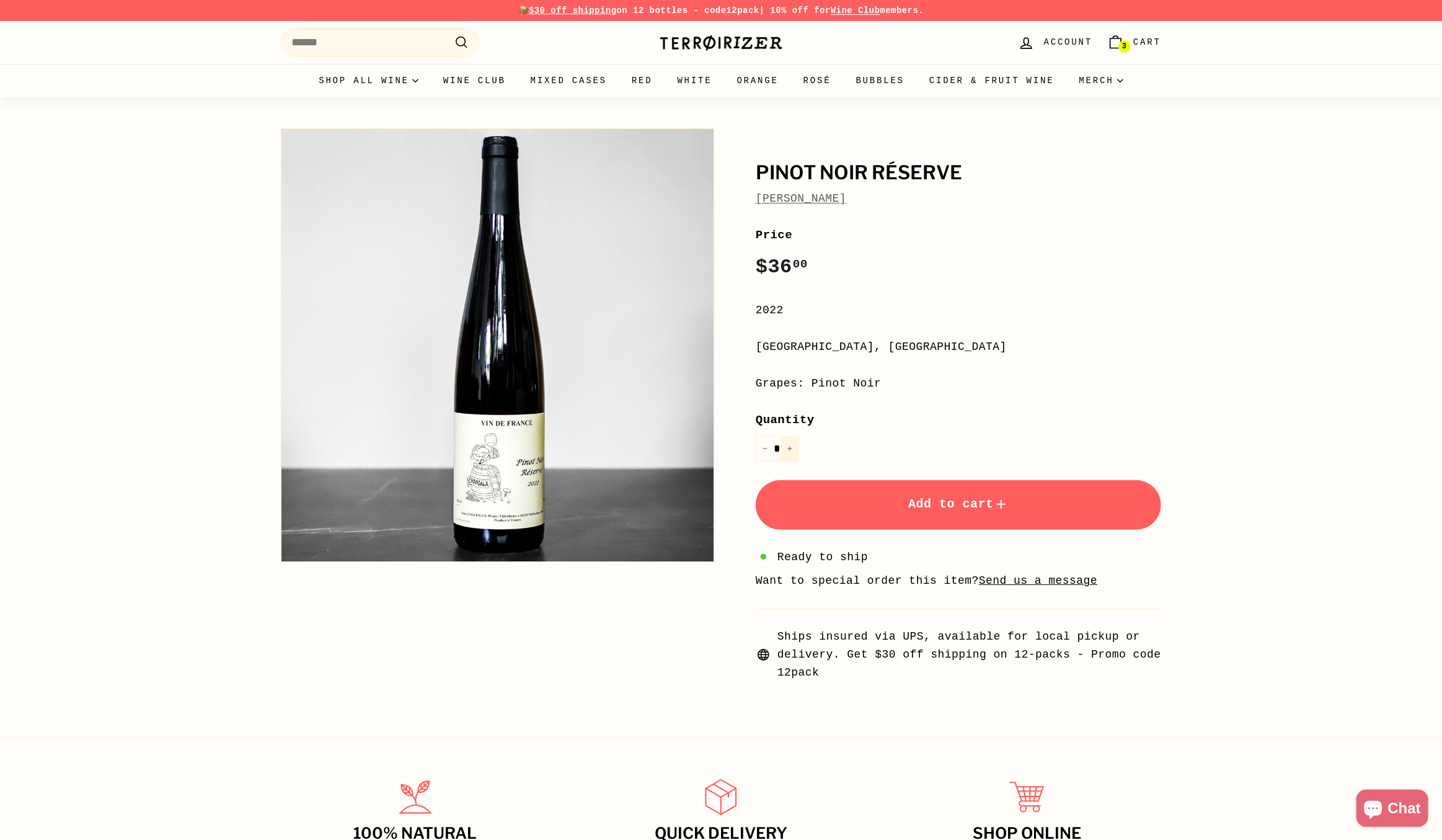
click at [794, 449] on button "+" at bounding box center [790, 449] width 19 height 25
type input "*"
click at [991, 494] on button "Add to cart" at bounding box center [958, 505] width 405 height 50
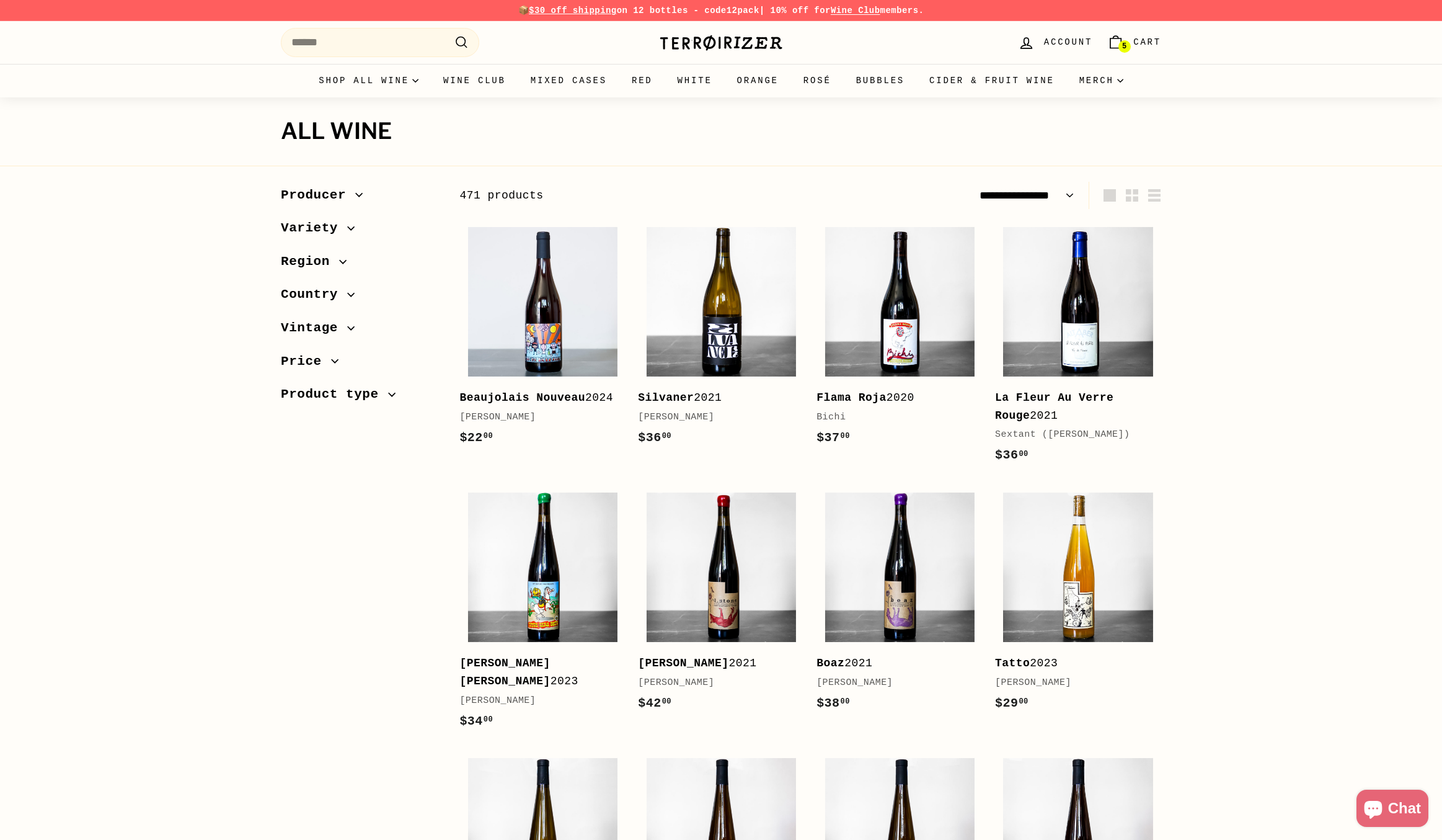
select select "**********"
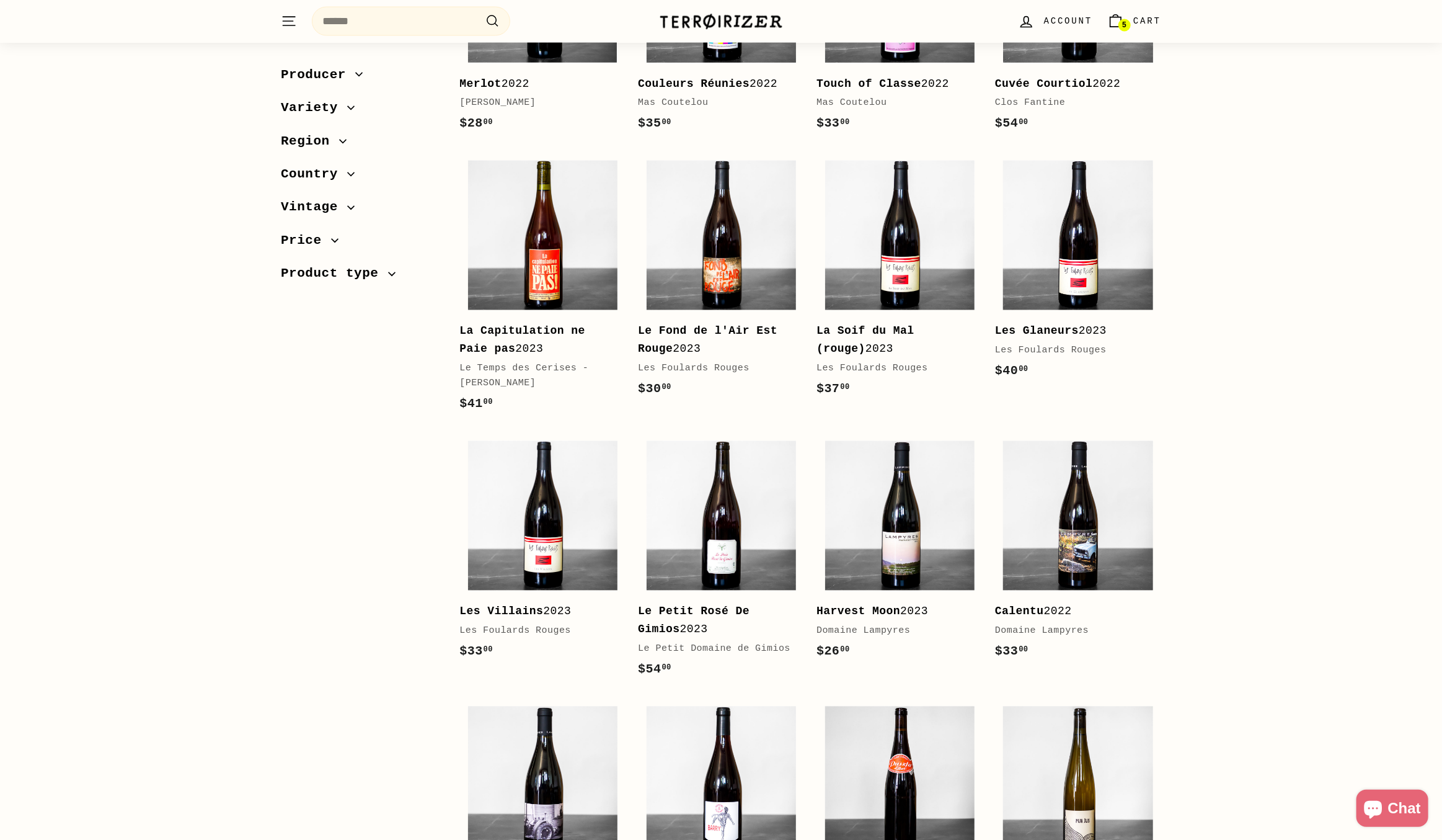
scroll to position [1674, 0]
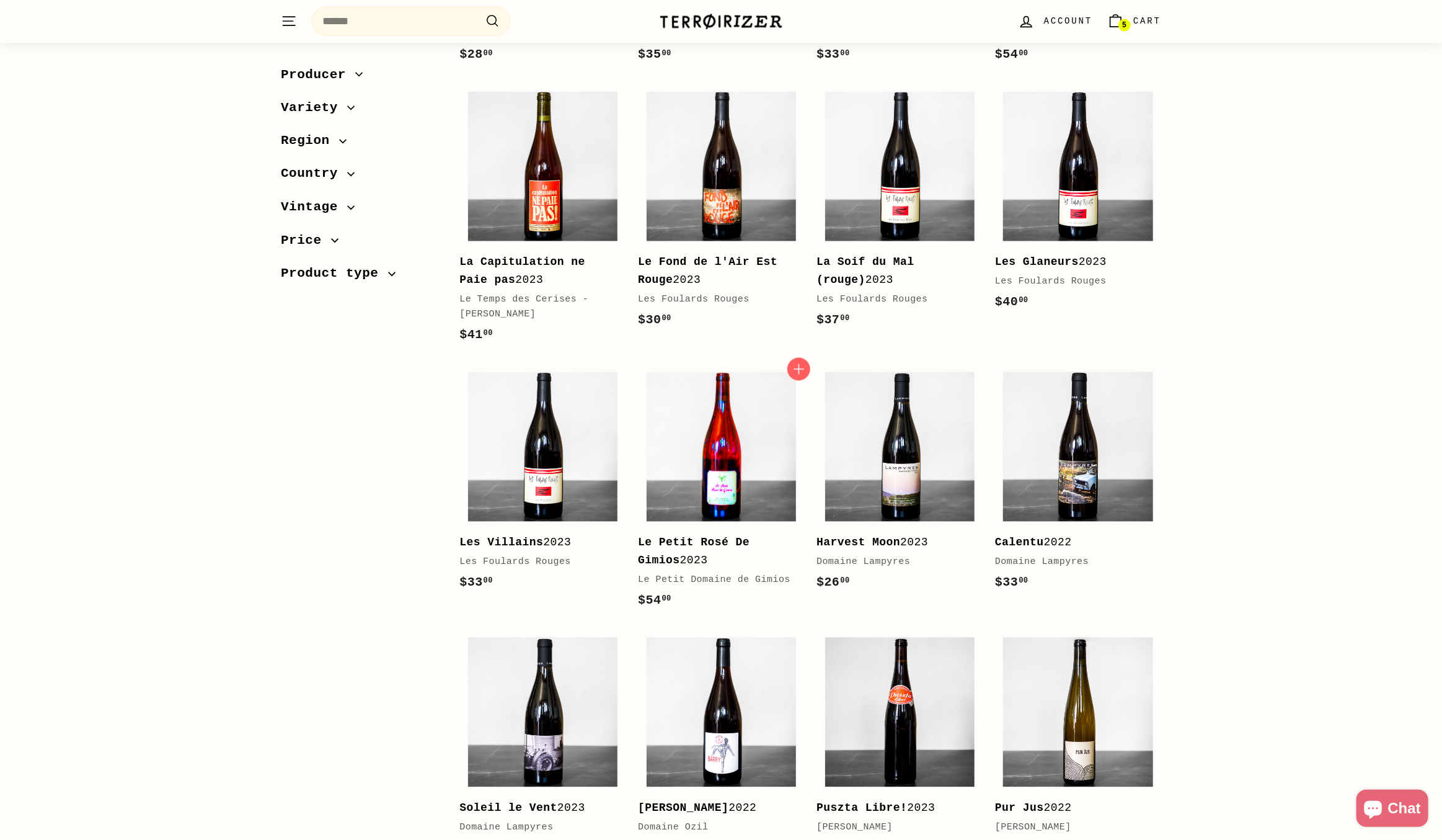
click at [733, 470] on img at bounding box center [722, 447] width 150 height 150
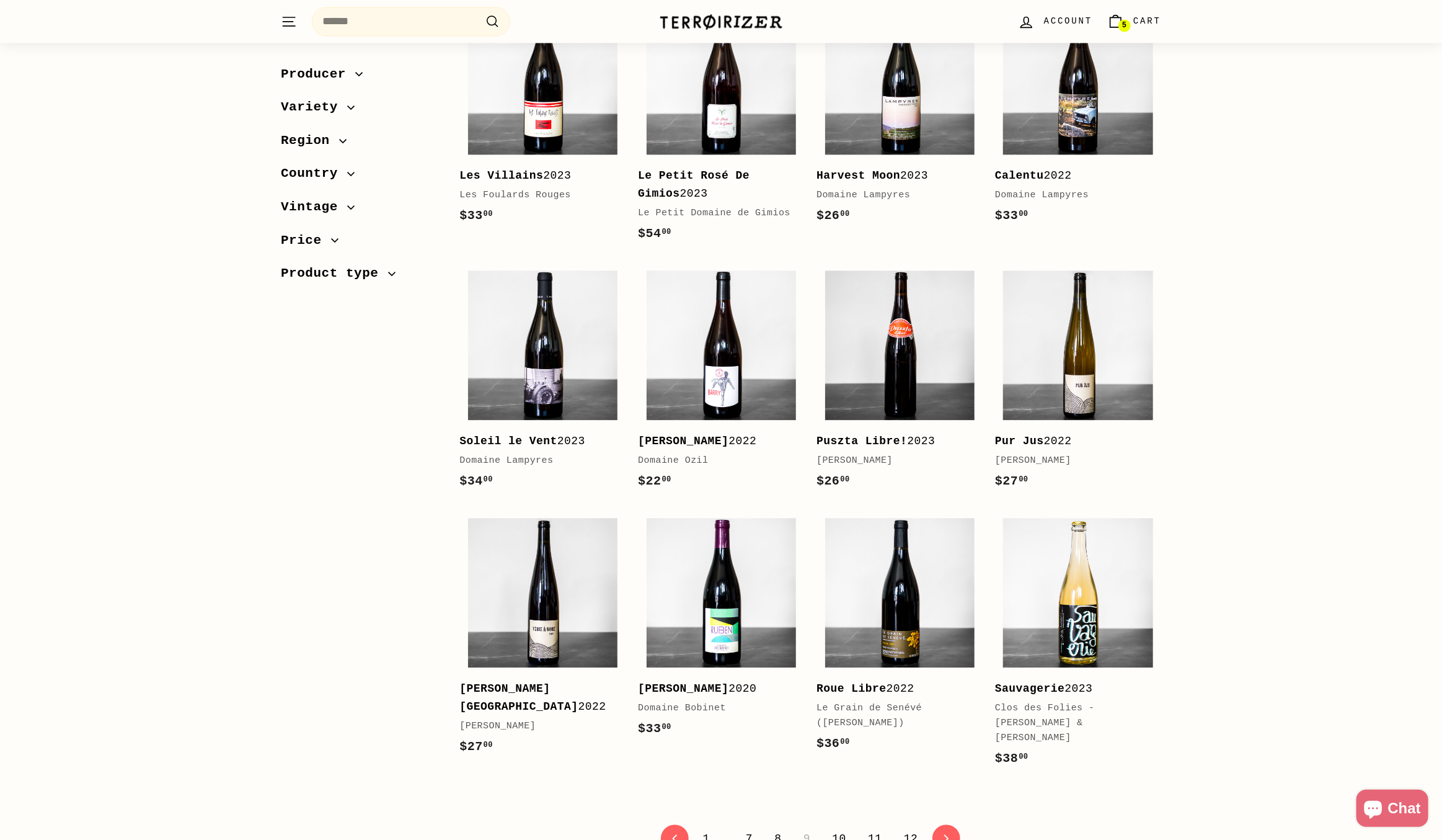
scroll to position [2109, 0]
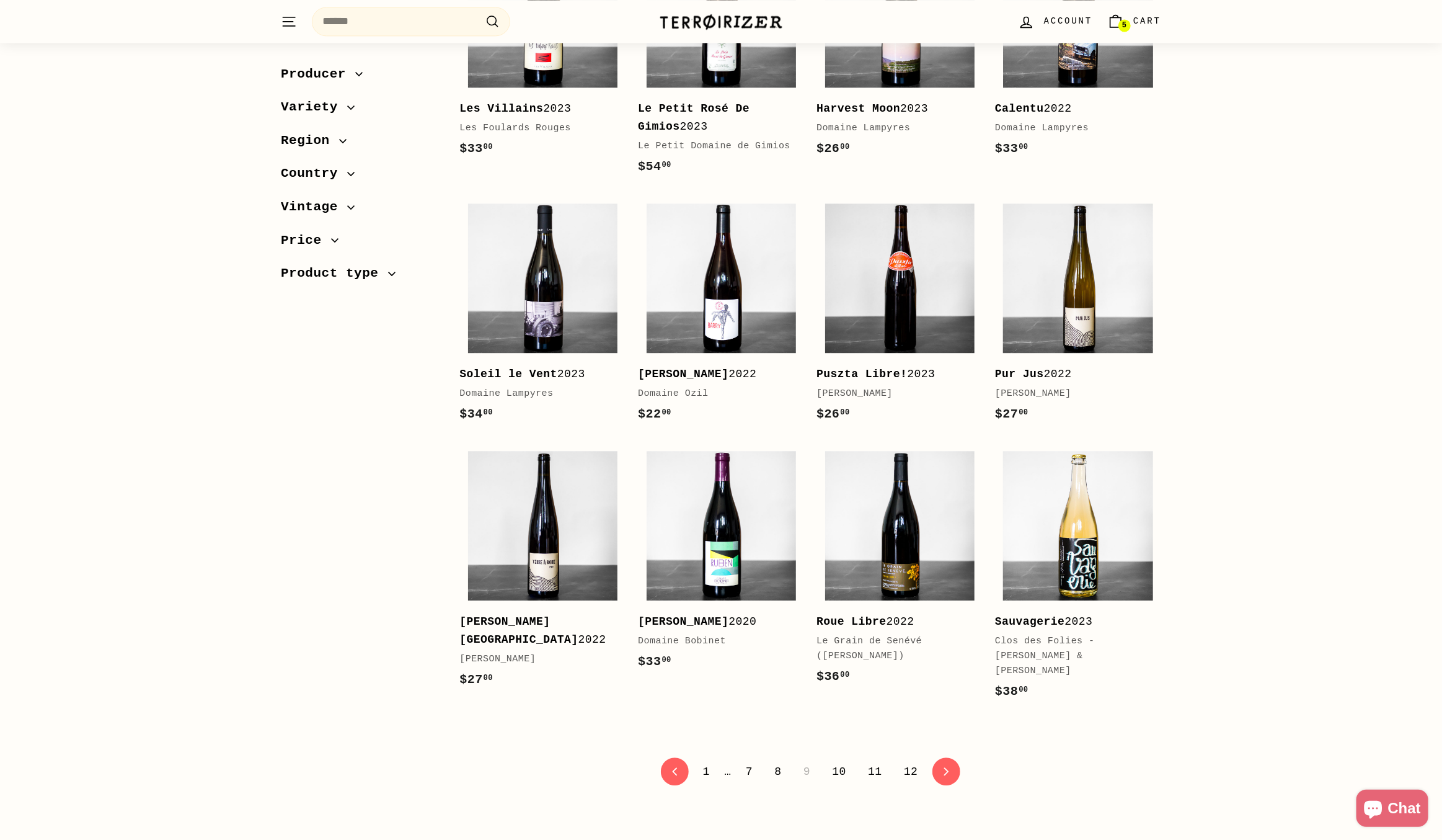
click at [834, 761] on link "10" at bounding box center [839, 772] width 29 height 22
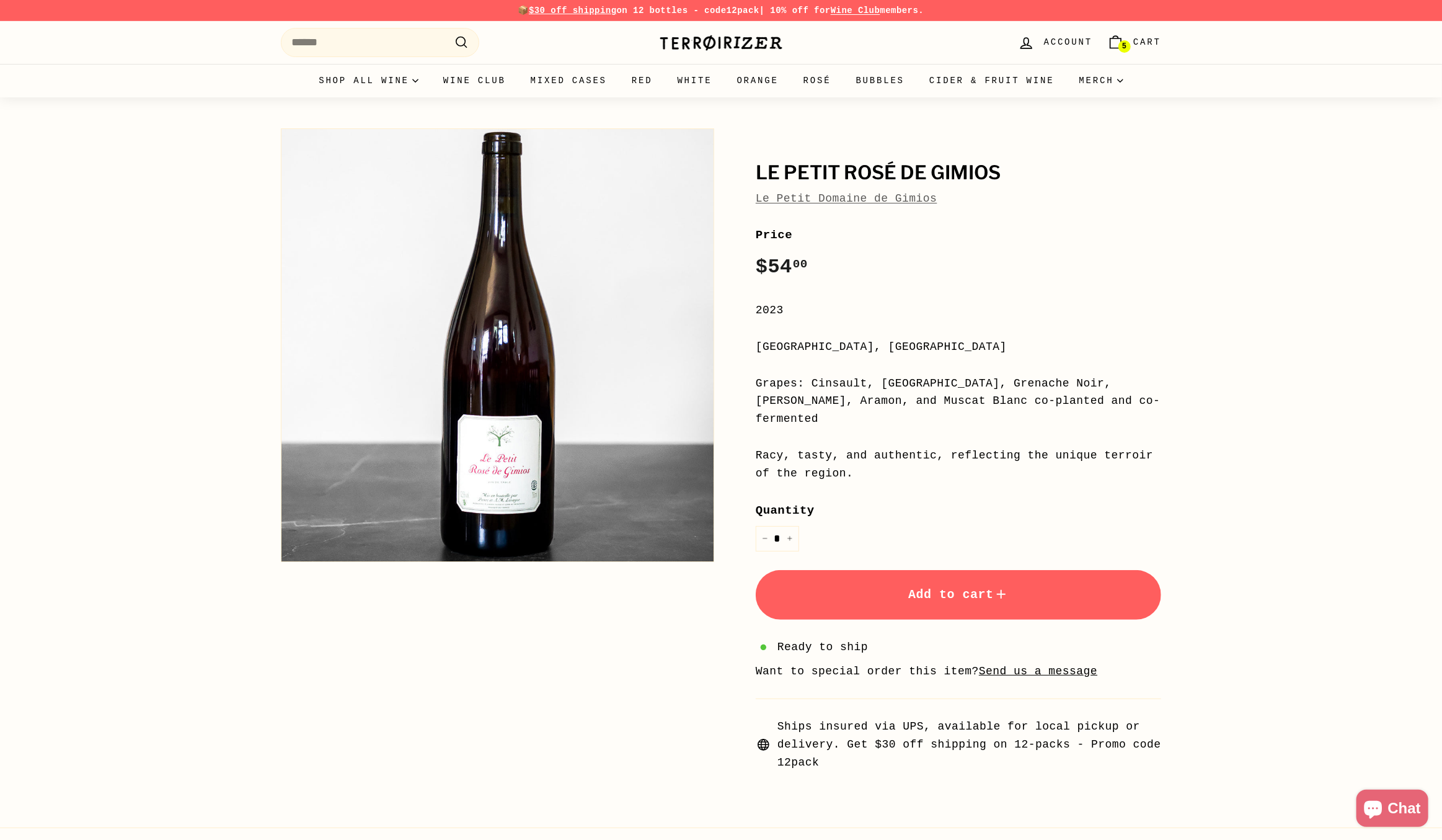
click at [982, 587] on span "Add to cart" at bounding box center [958, 594] width 100 height 14
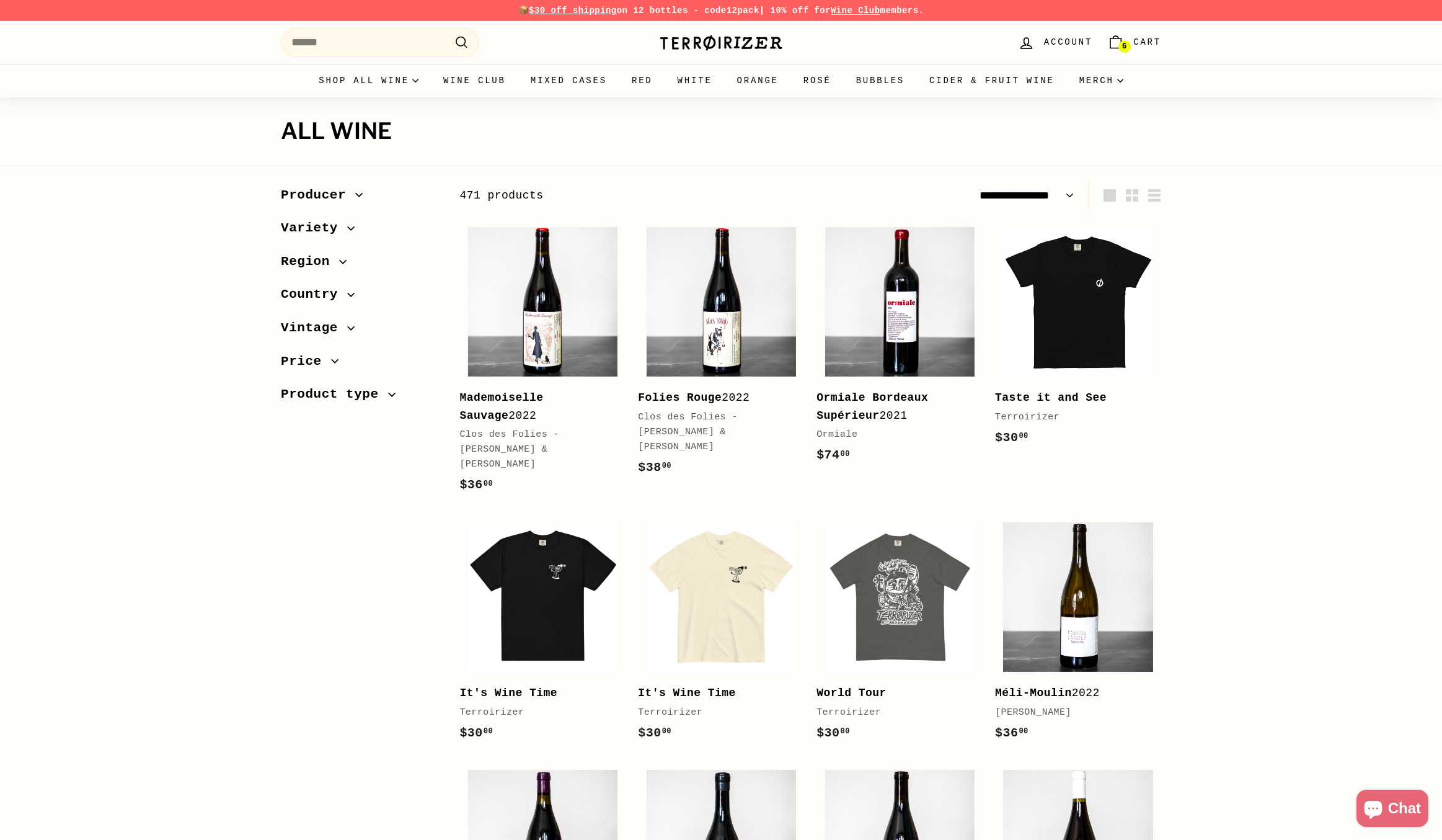
select select "**********"
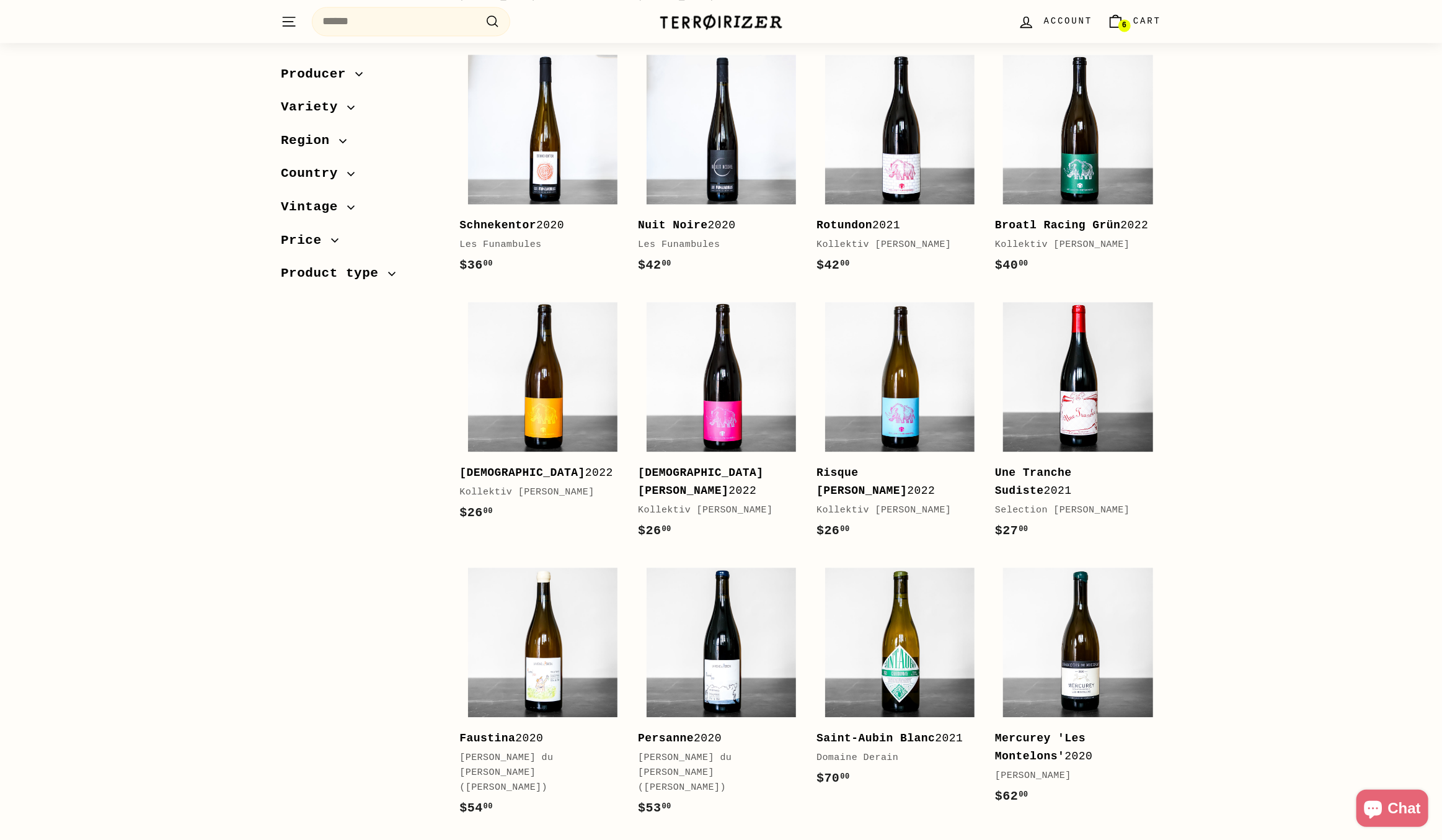
scroll to position [2109, 0]
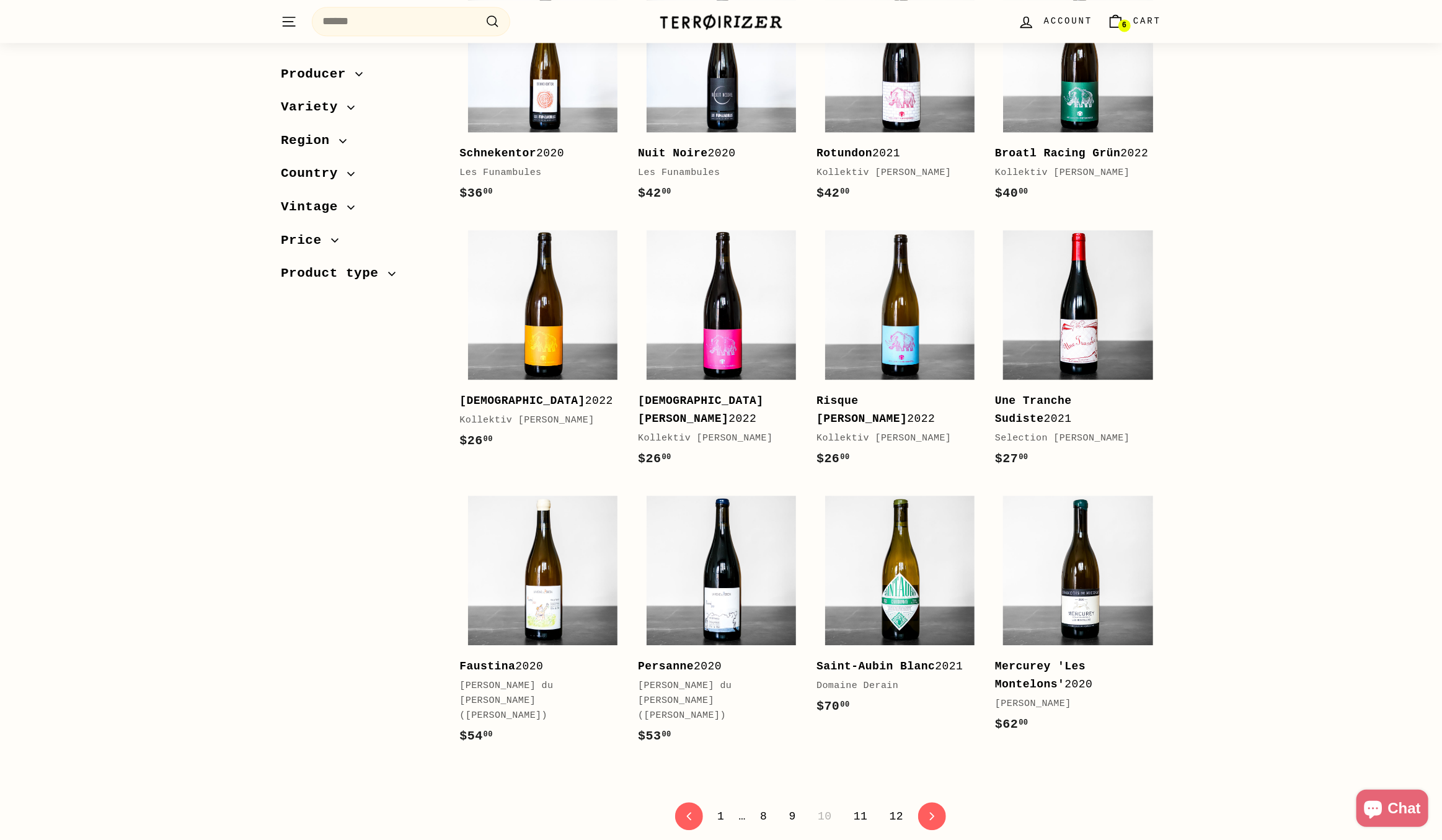
click at [860, 805] on link "11" at bounding box center [861, 816] width 29 height 22
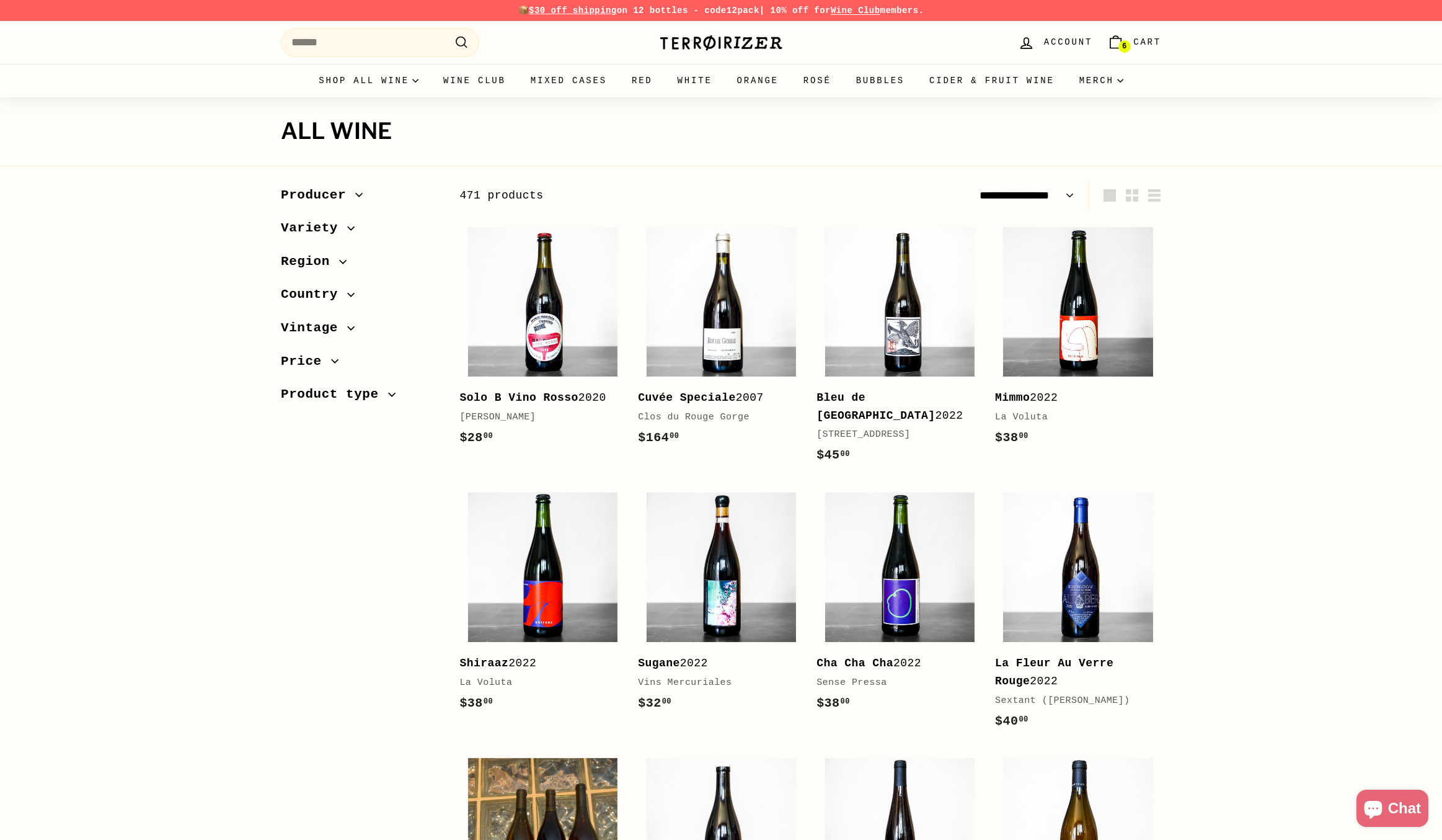
select select "**********"
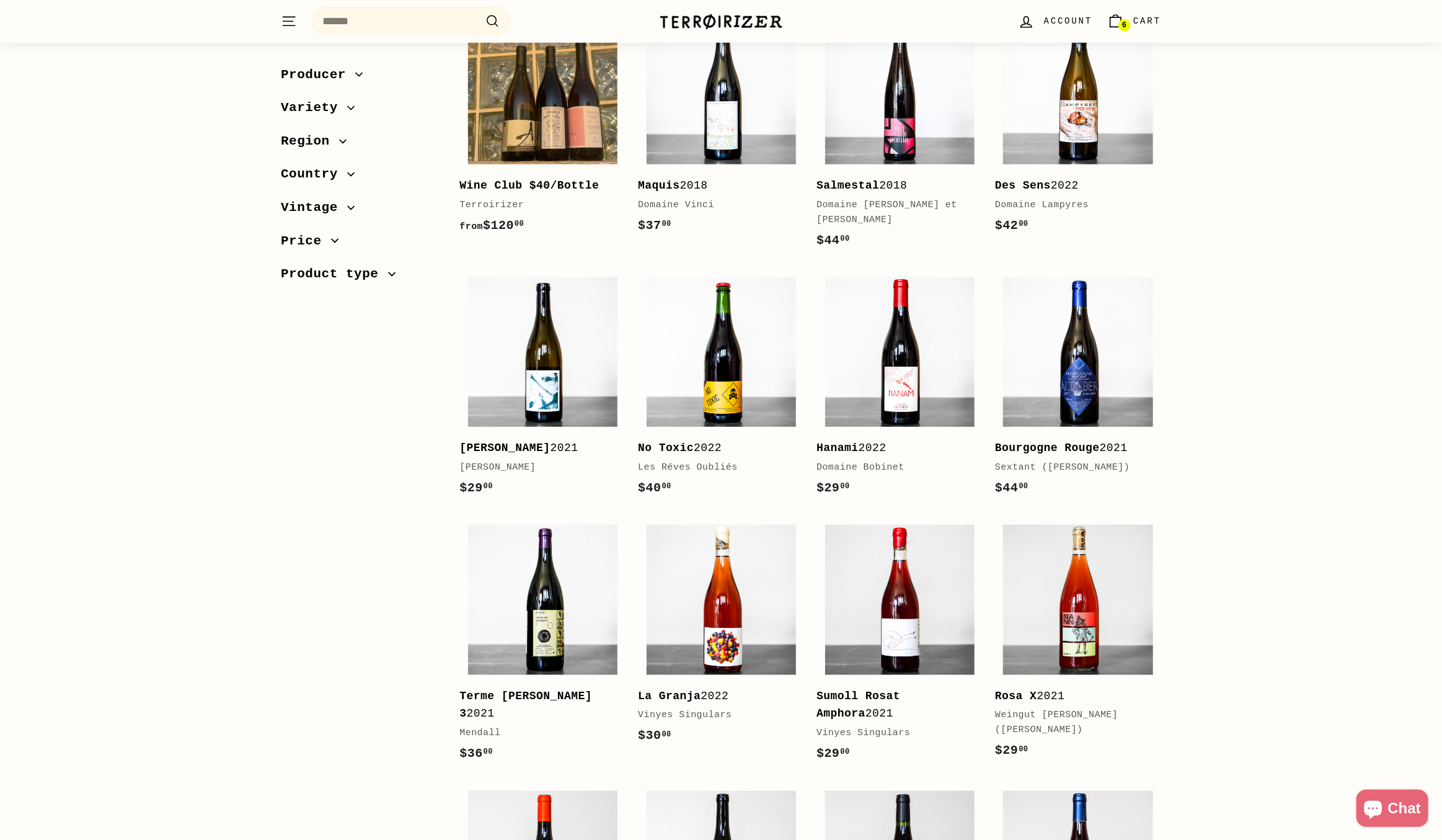
scroll to position [744, 0]
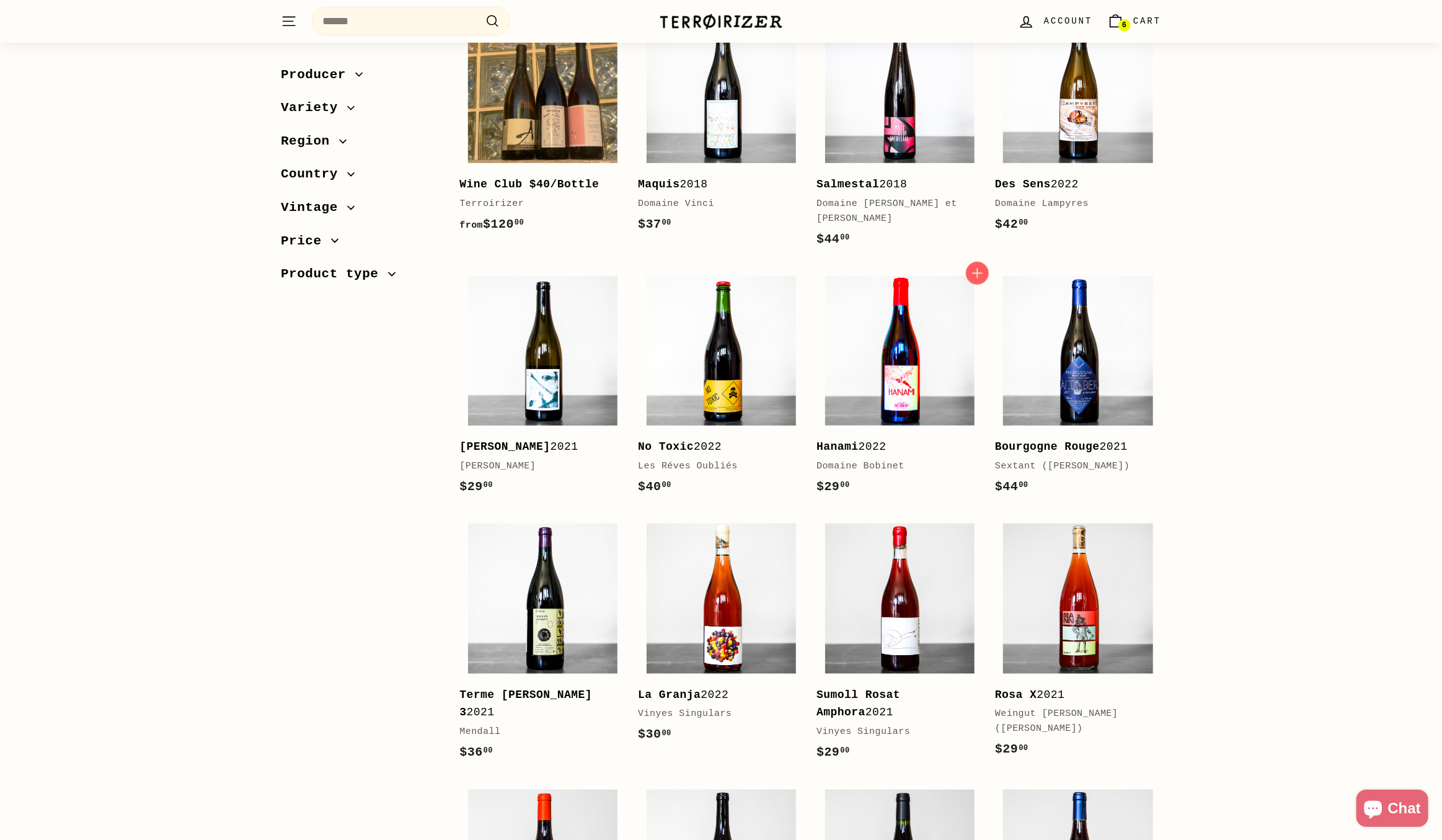
click at [896, 367] on img at bounding box center [900, 351] width 150 height 150
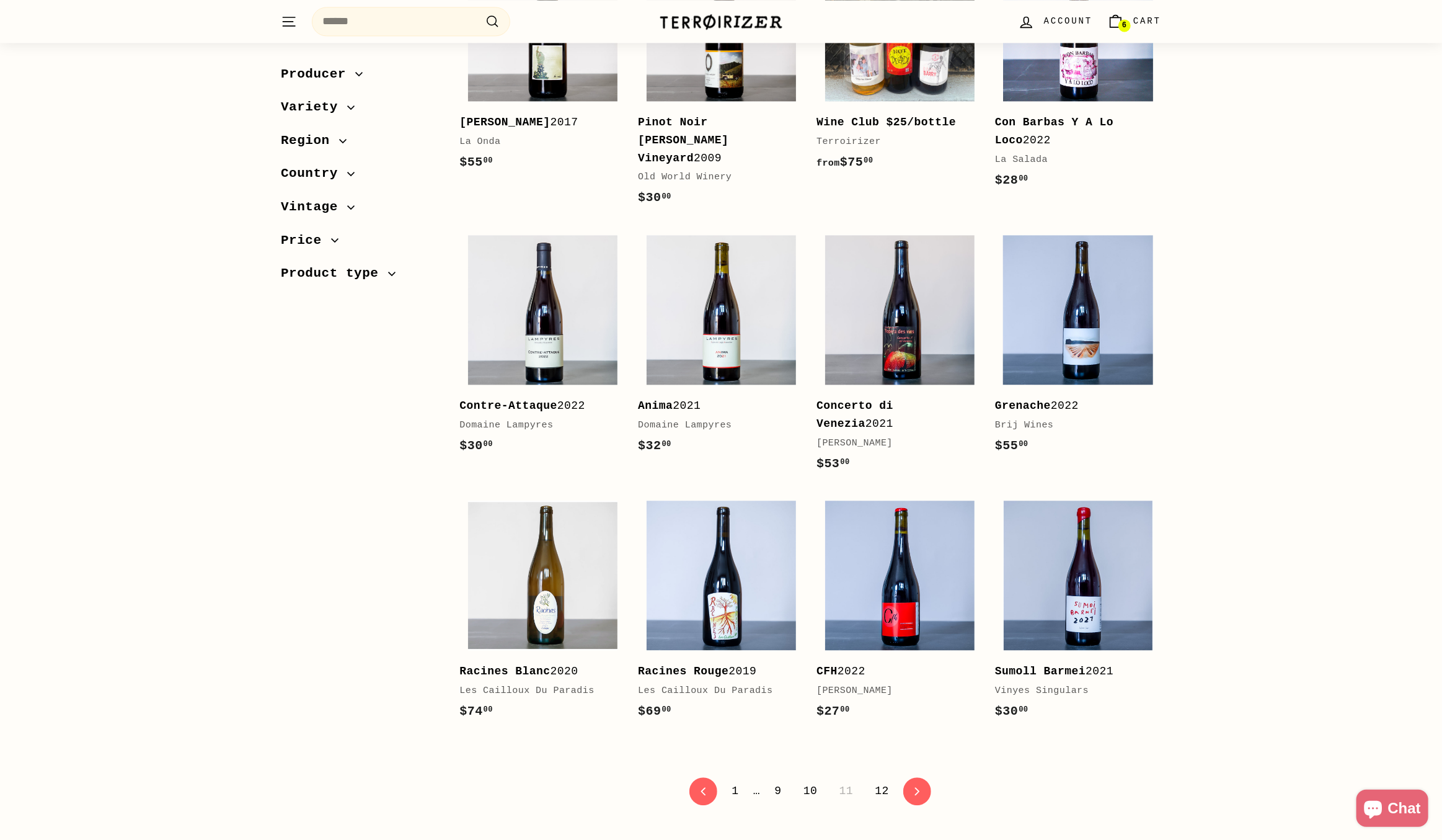
scroll to position [2171, 0]
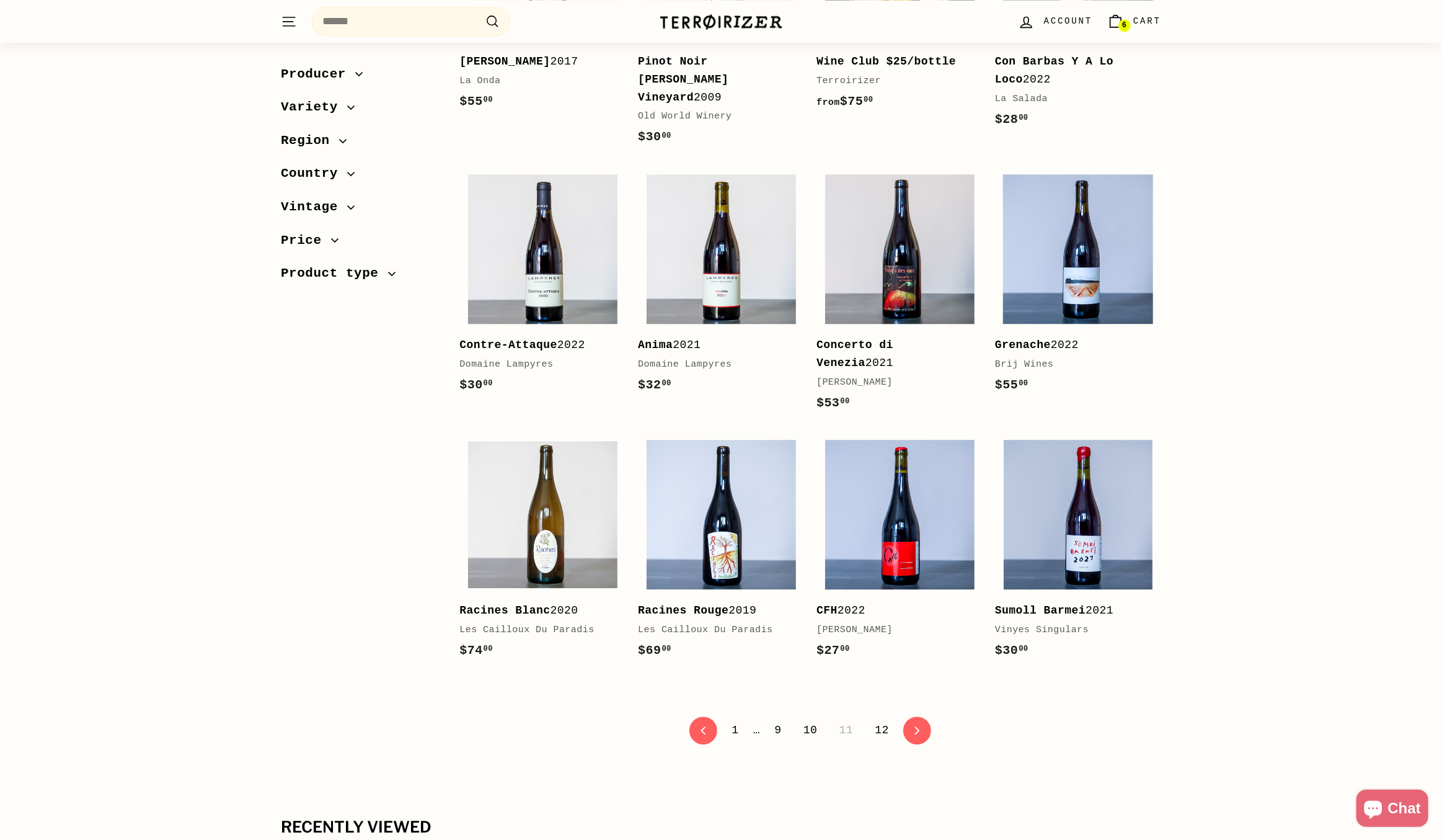
click at [878, 719] on link "12" at bounding box center [882, 729] width 29 height 22
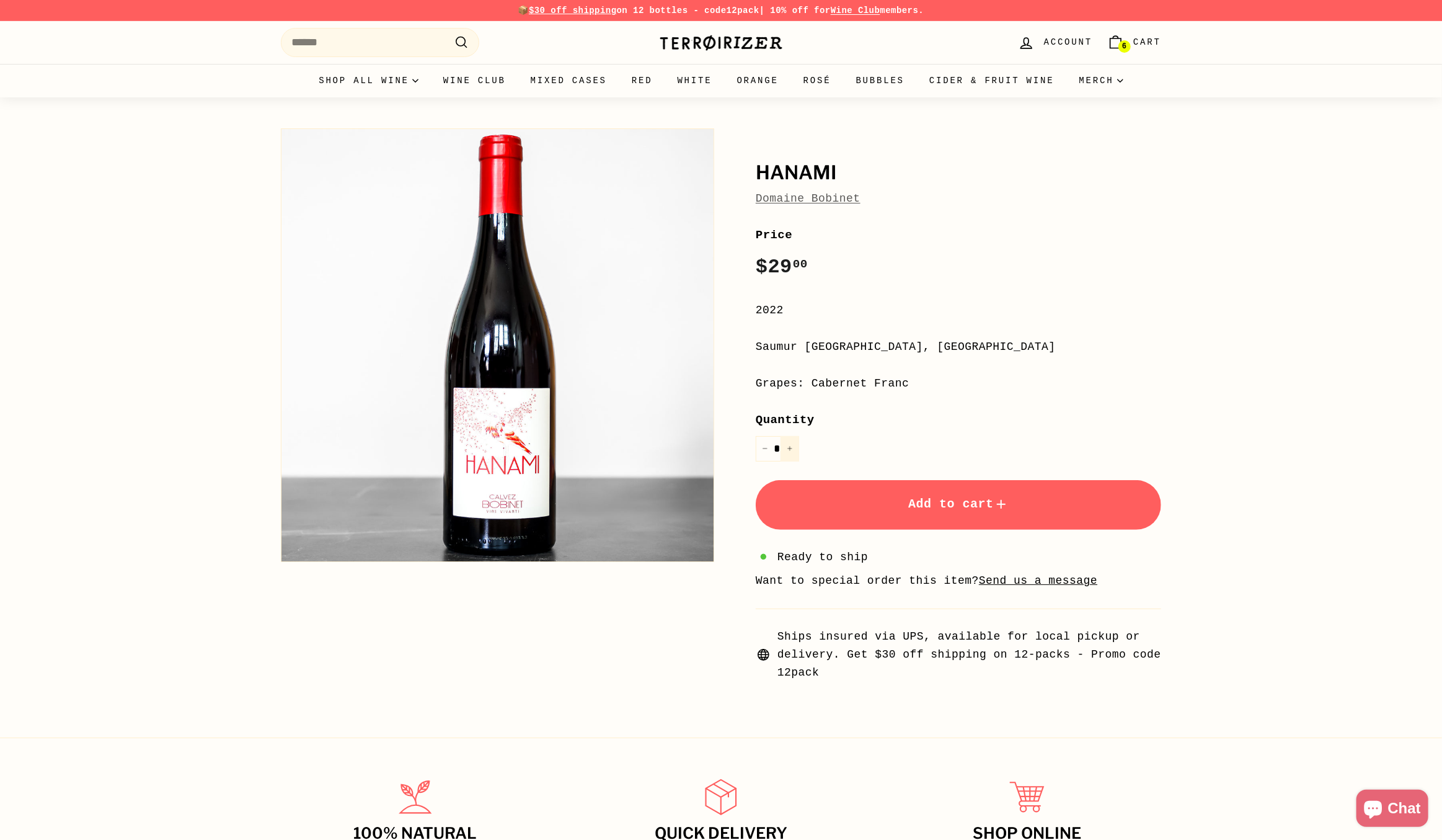
click at [796, 449] on button "+" at bounding box center [790, 449] width 19 height 25
type input "*"
click at [964, 492] on button "Add to cart" at bounding box center [958, 505] width 405 height 50
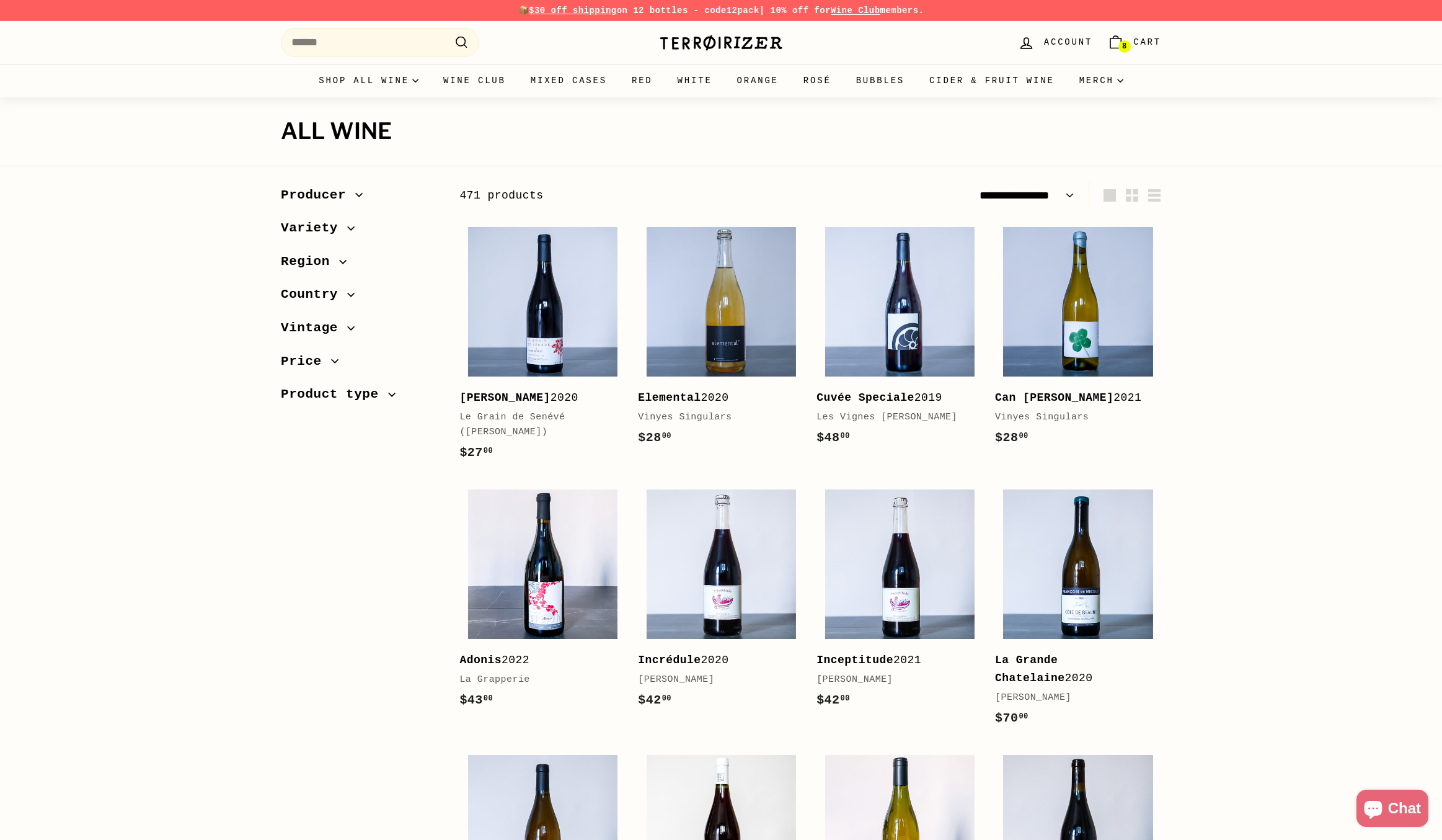
select select "**********"
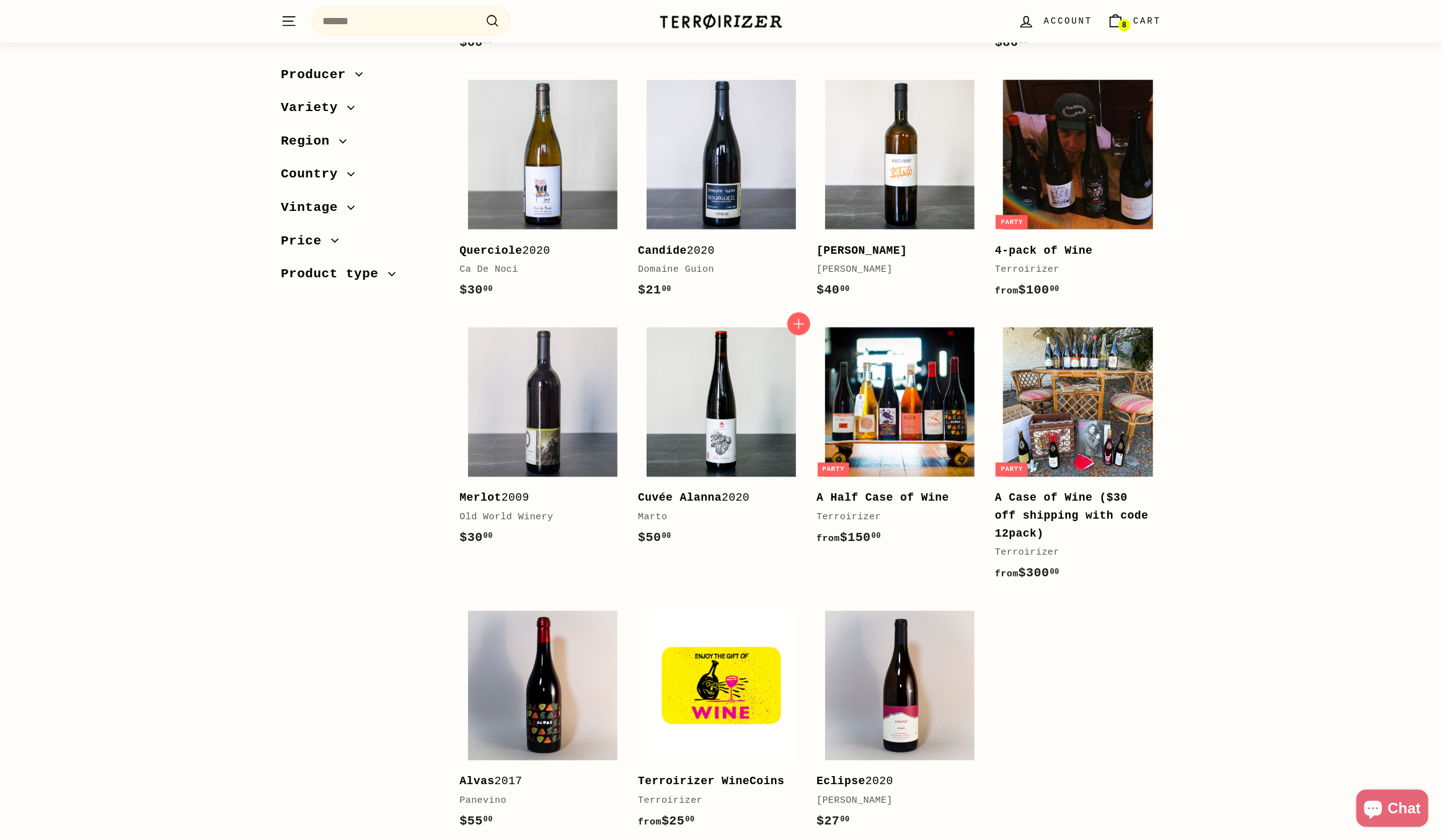
scroll to position [1674, 0]
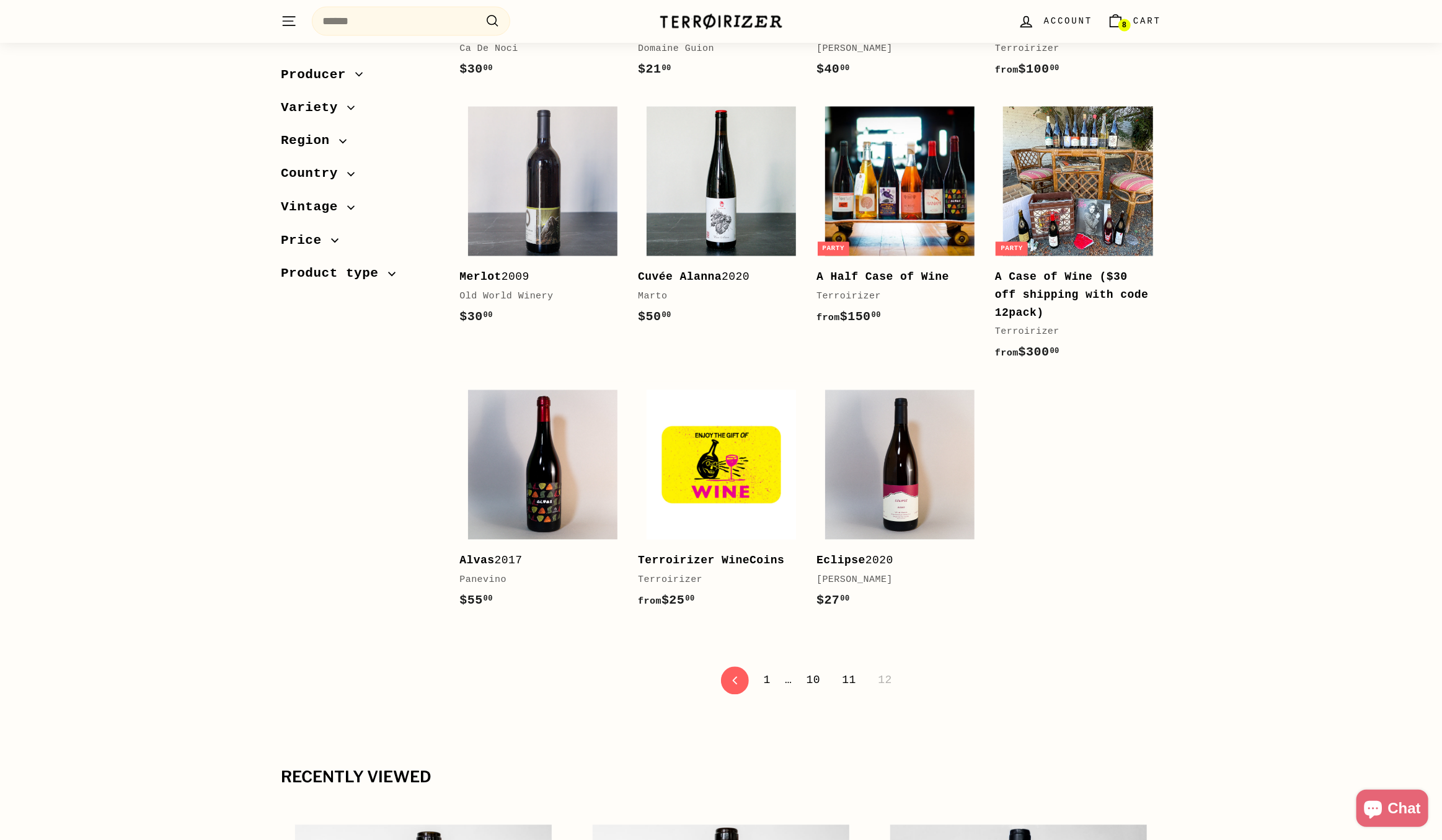
click at [772, 681] on link "1" at bounding box center [767, 680] width 22 height 22
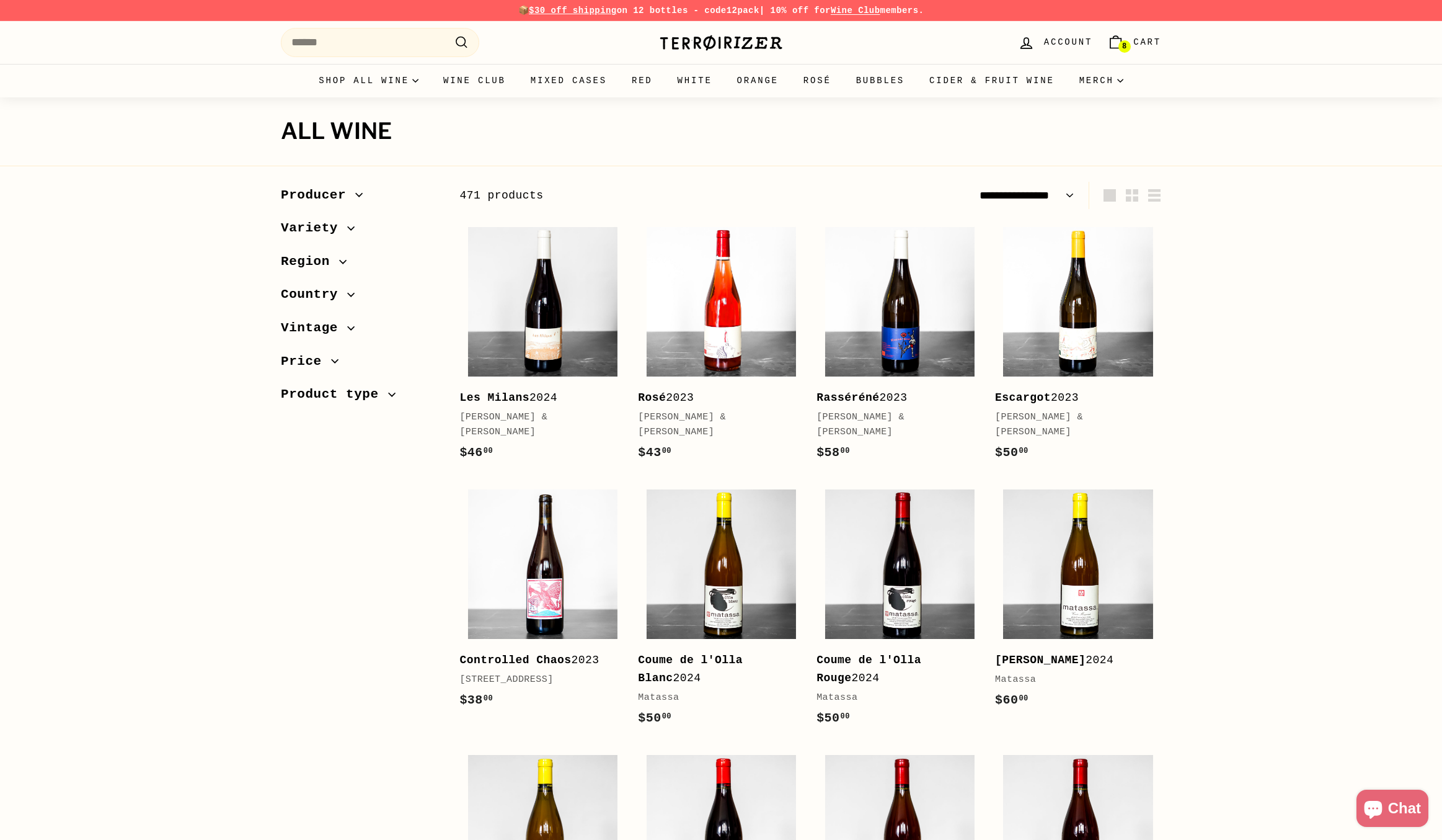
select select "**********"
click at [566, 582] on img at bounding box center [543, 565] width 150 height 150
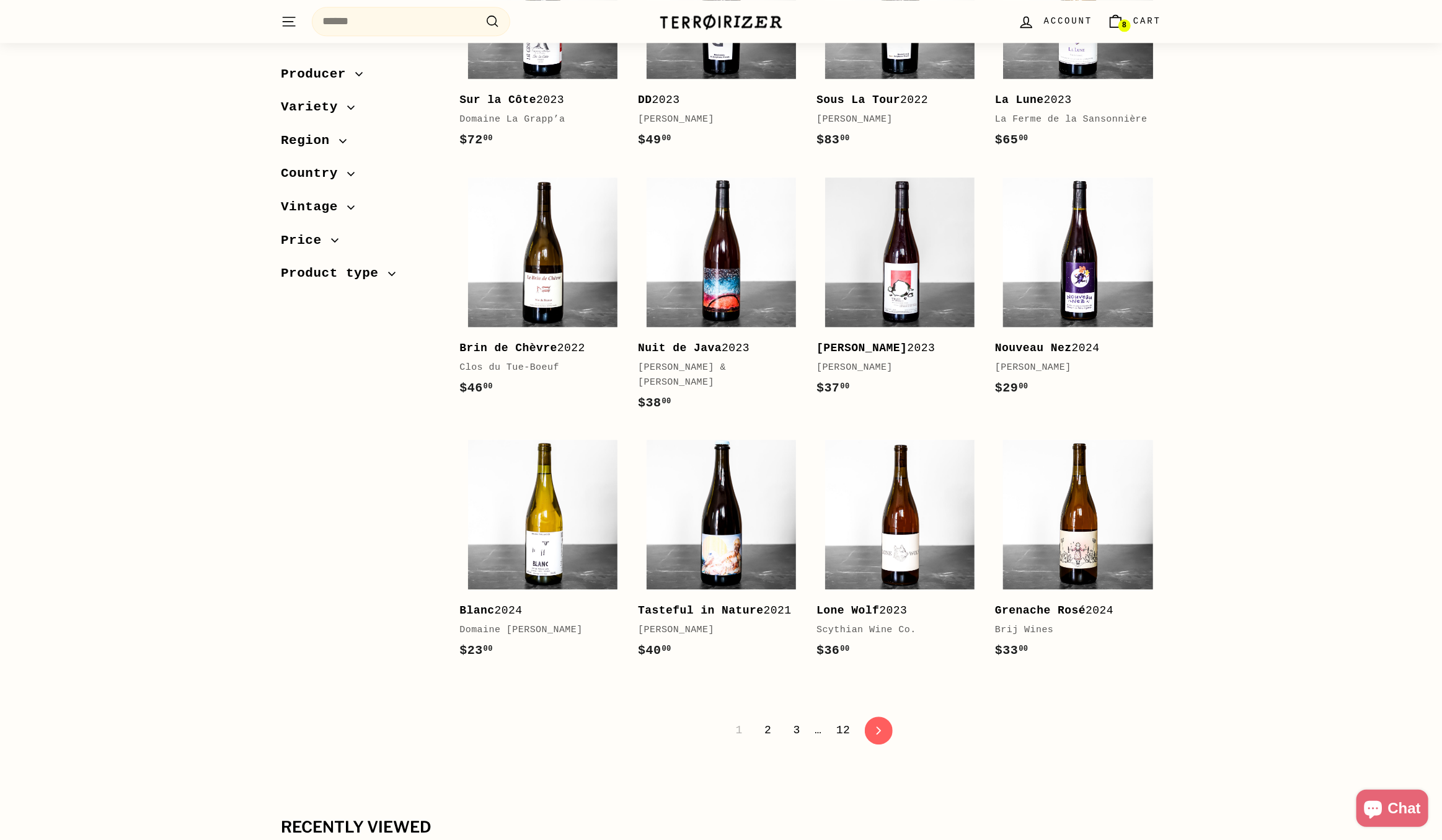
scroll to position [2294, 0]
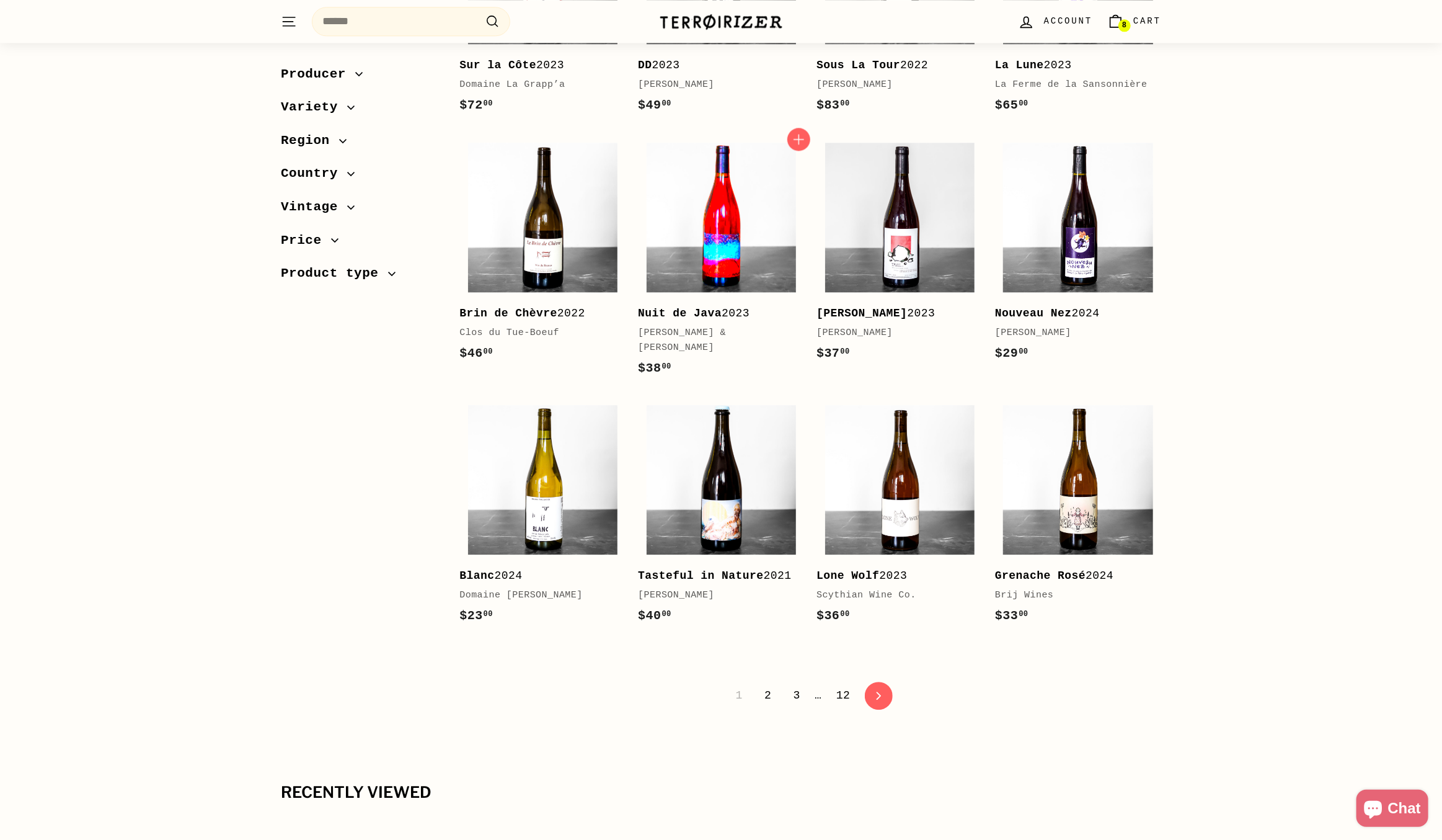
click at [712, 196] on img at bounding box center [722, 217] width 150 height 150
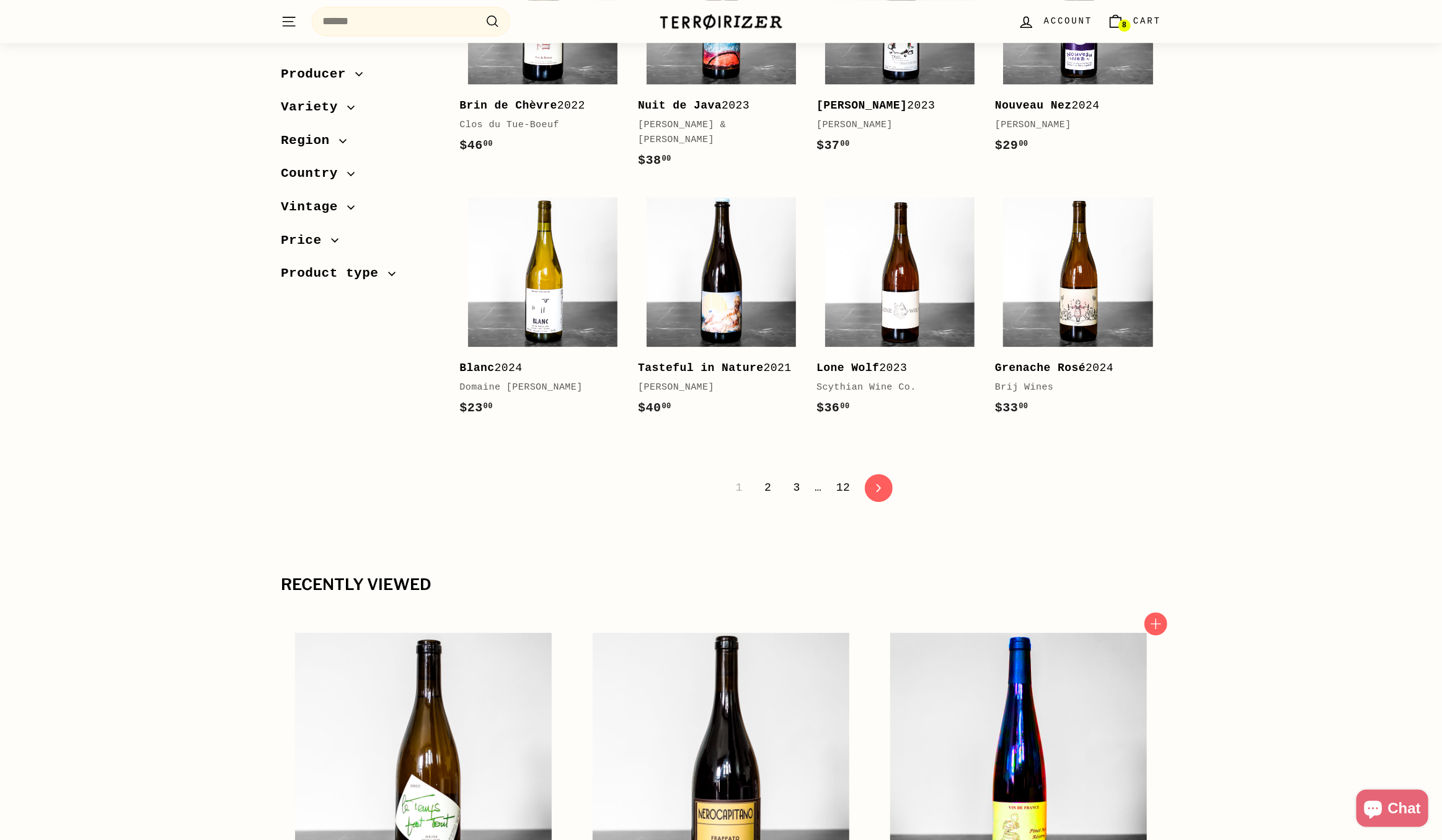
scroll to position [2729, 0]
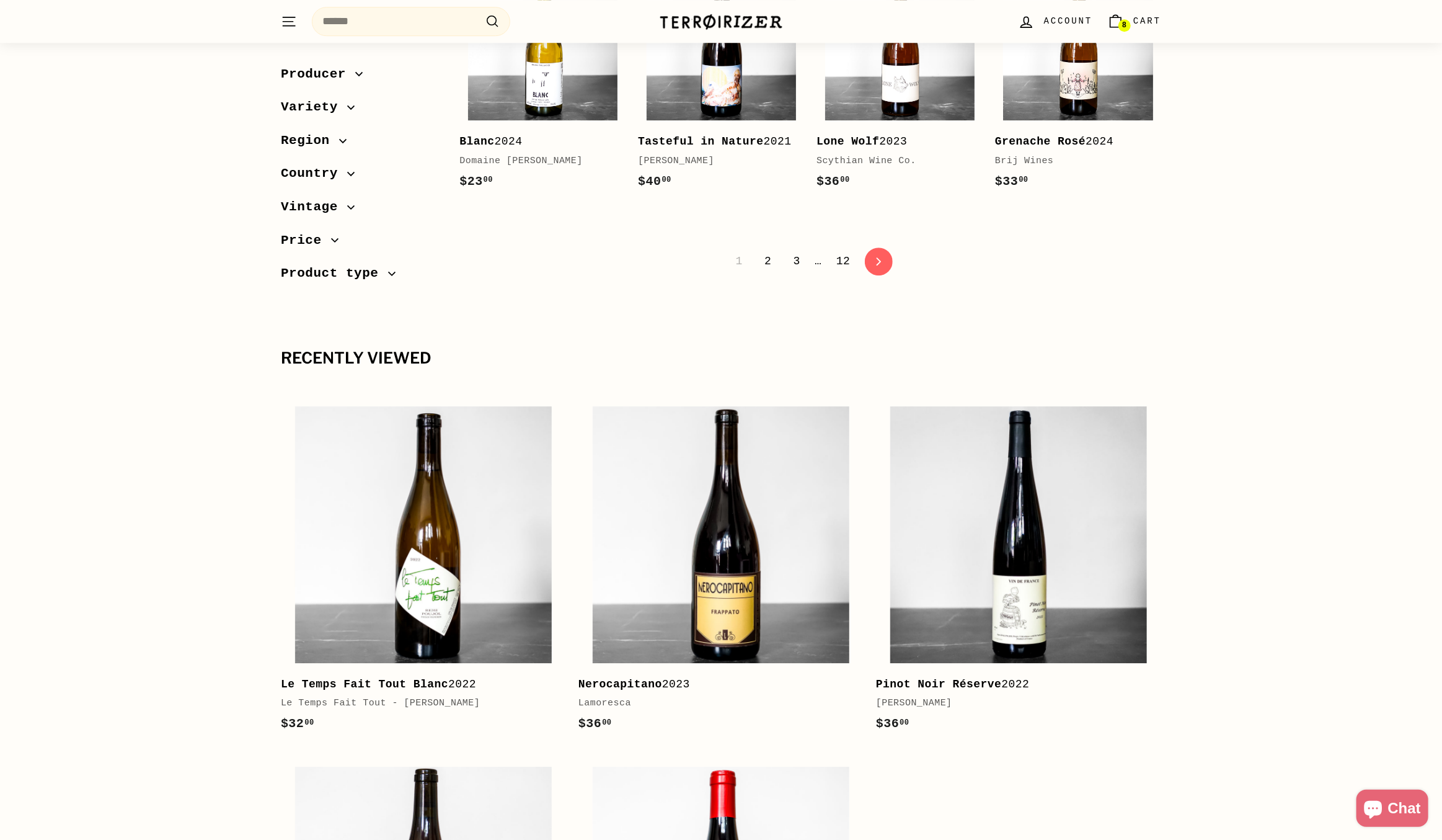
click at [772, 251] on link "2" at bounding box center [768, 261] width 22 height 22
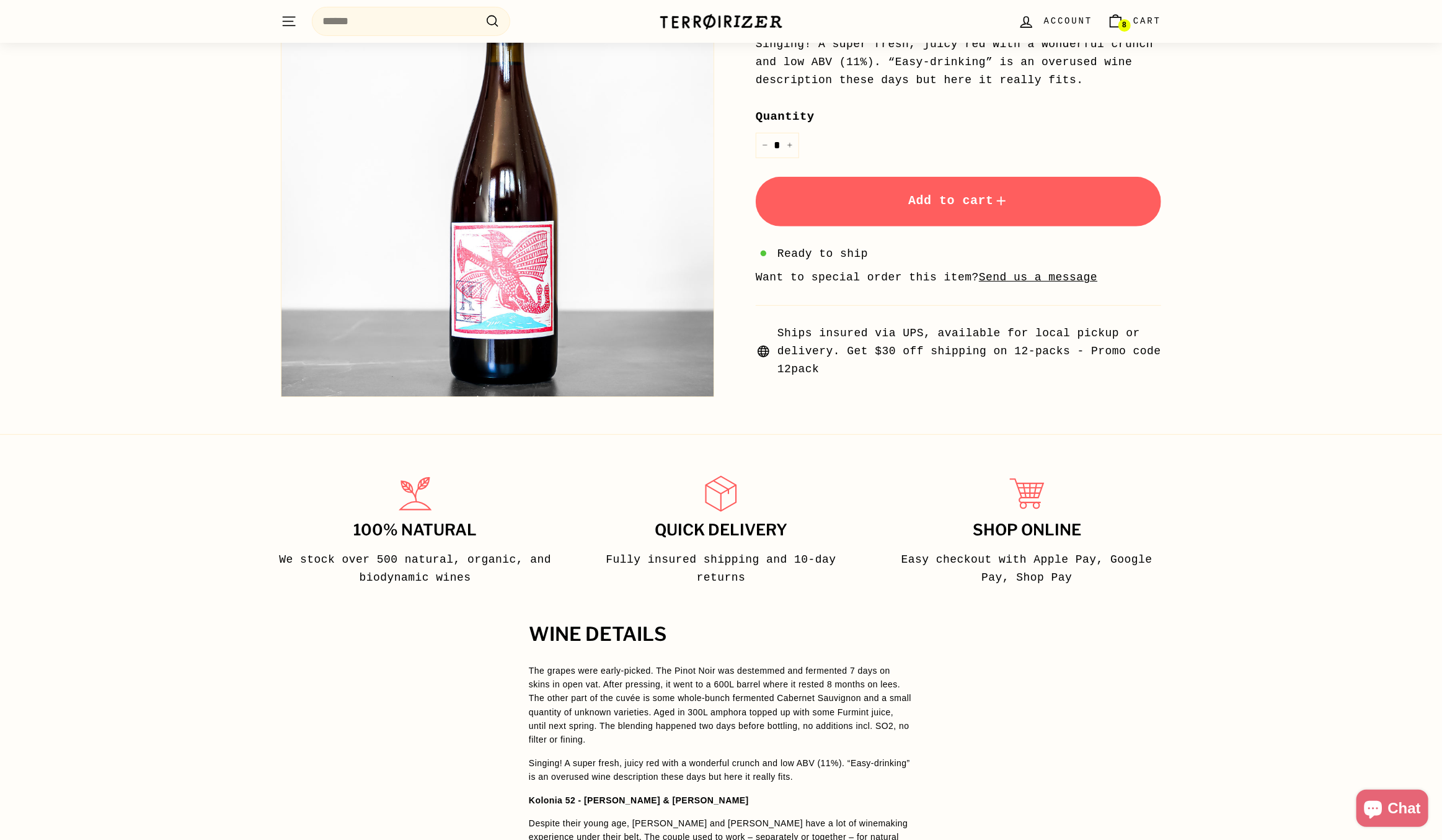
scroll to position [435, 0]
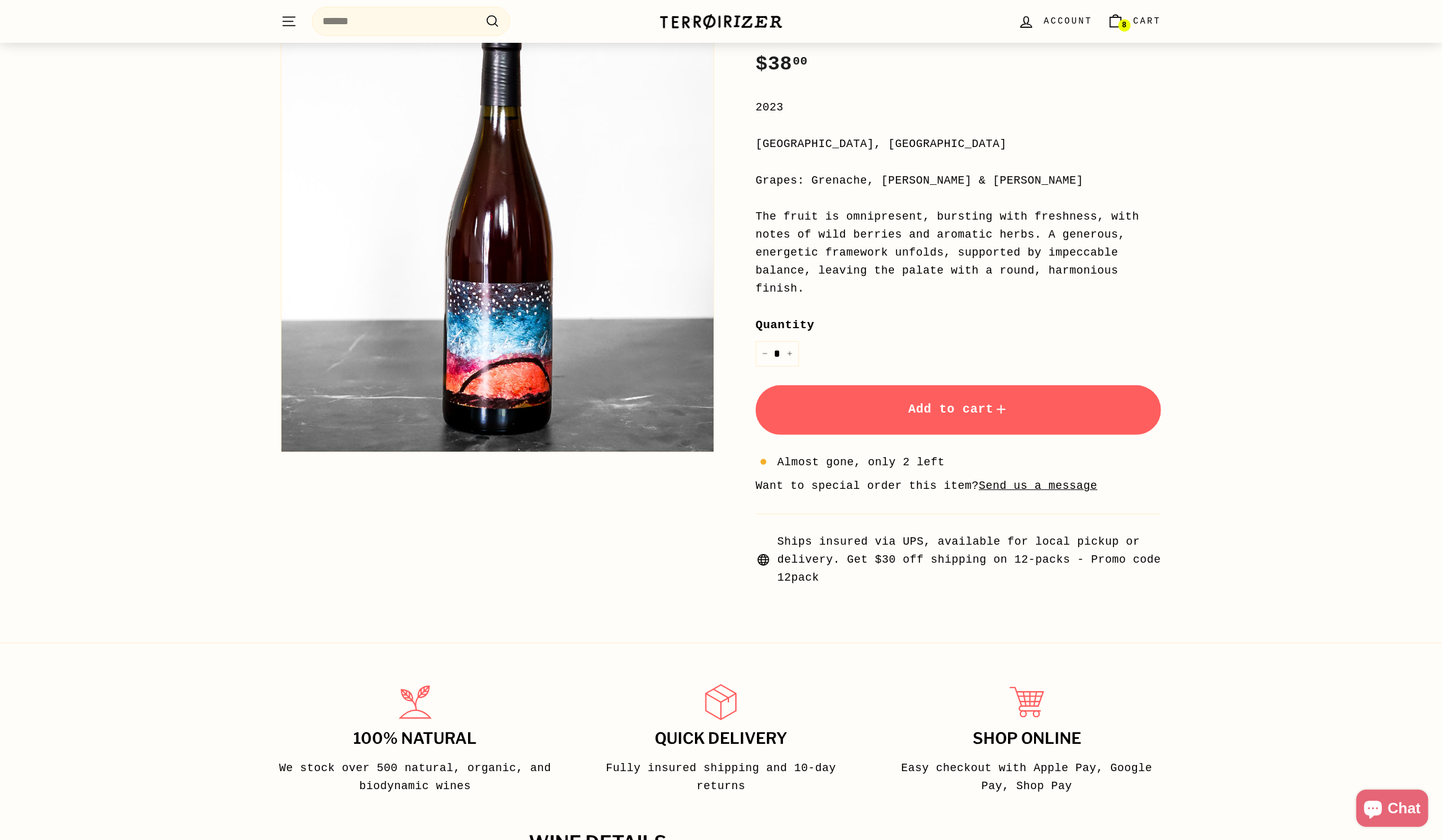
scroll to position [435, 0]
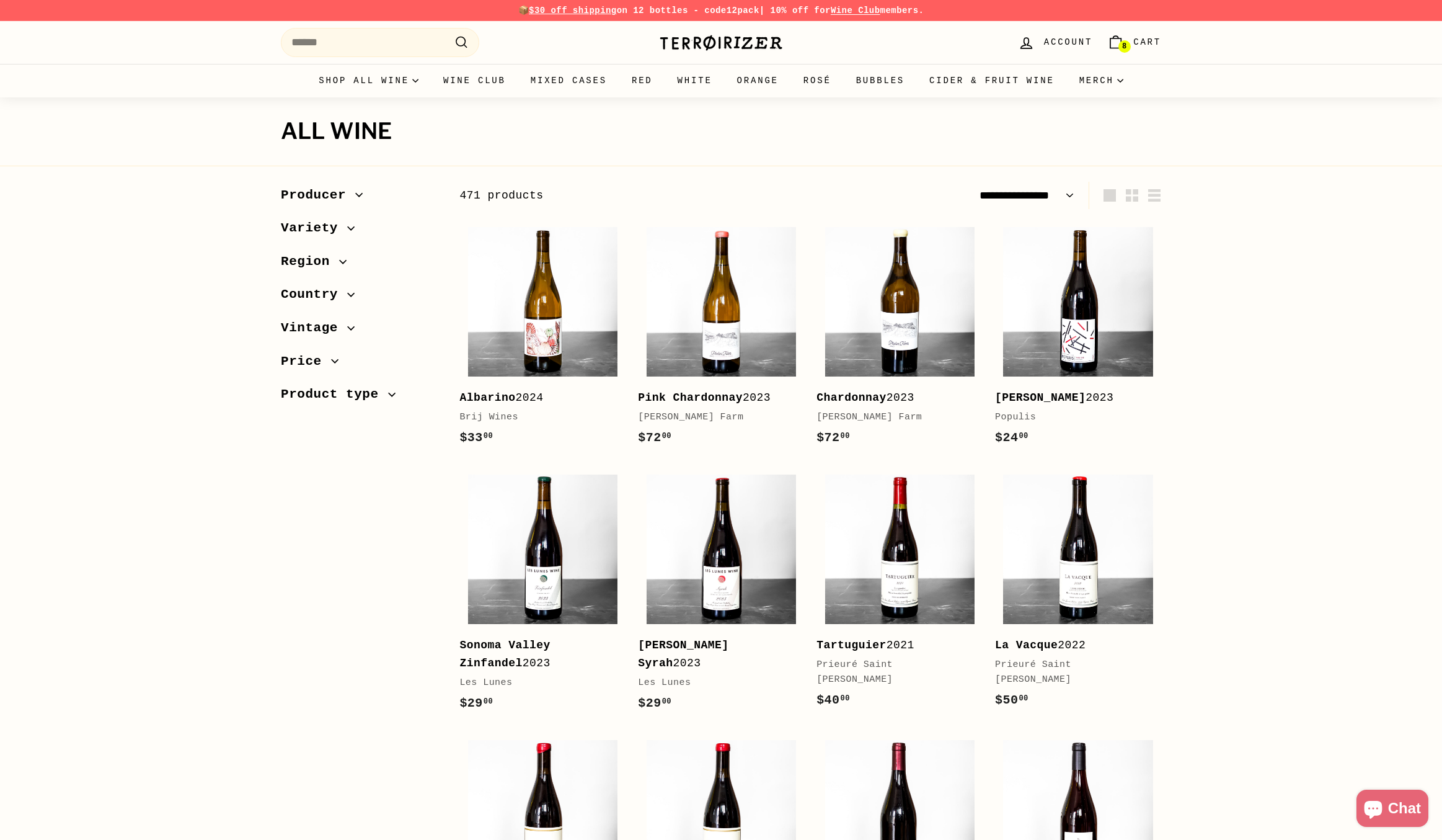
select select "**********"
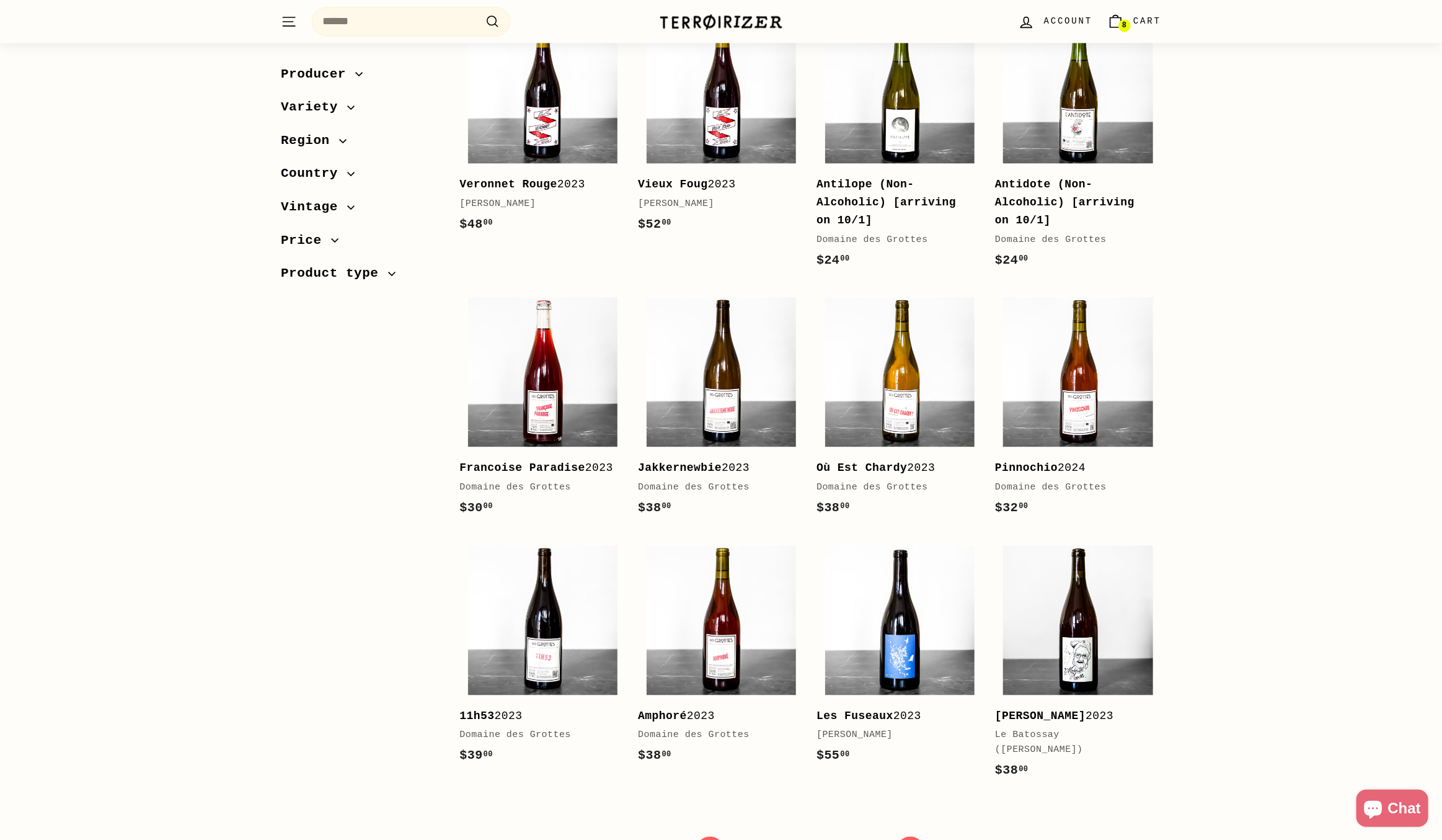
scroll to position [1984, 0]
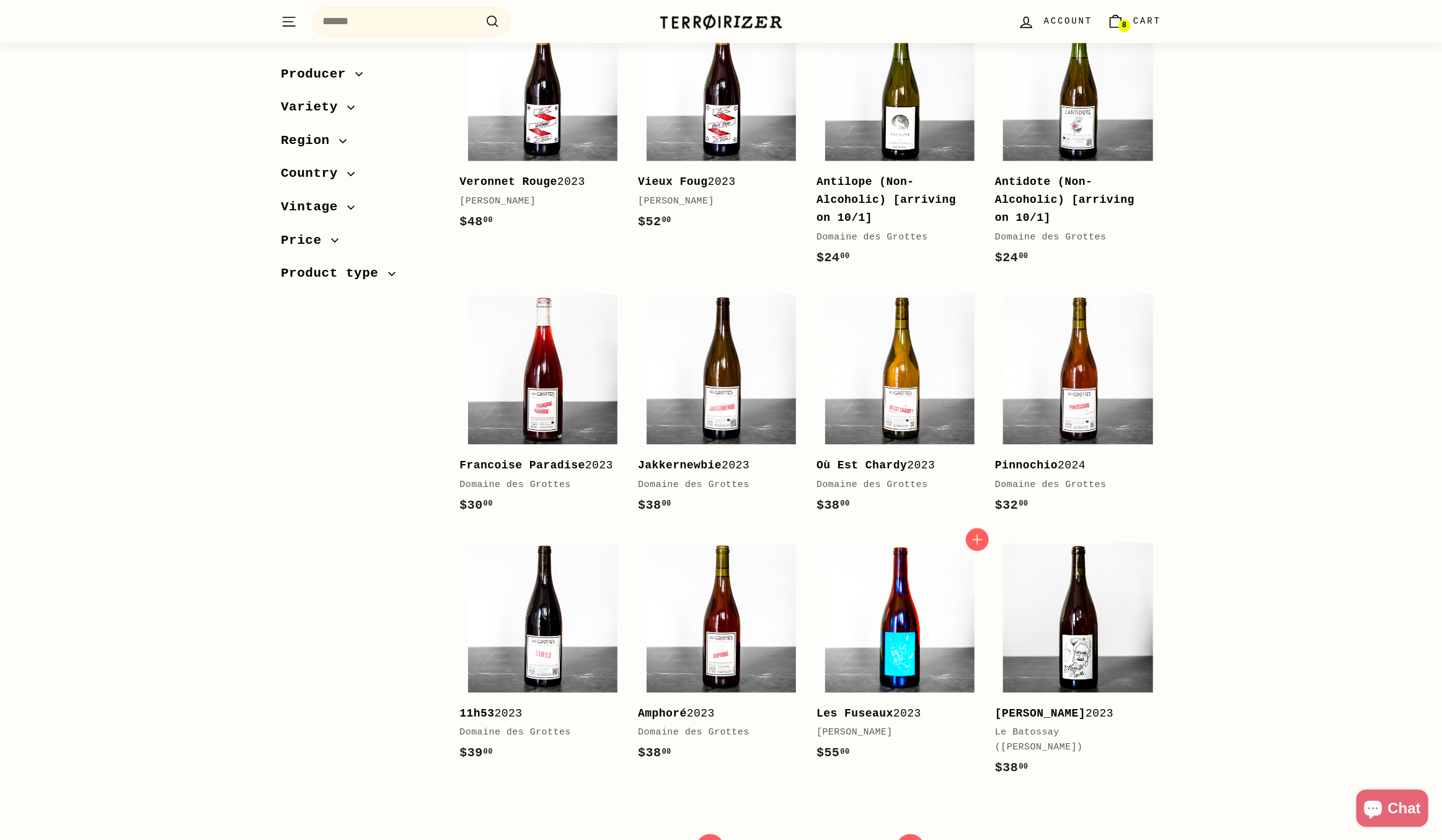
click at [898, 651] on img at bounding box center [900, 617] width 150 height 150
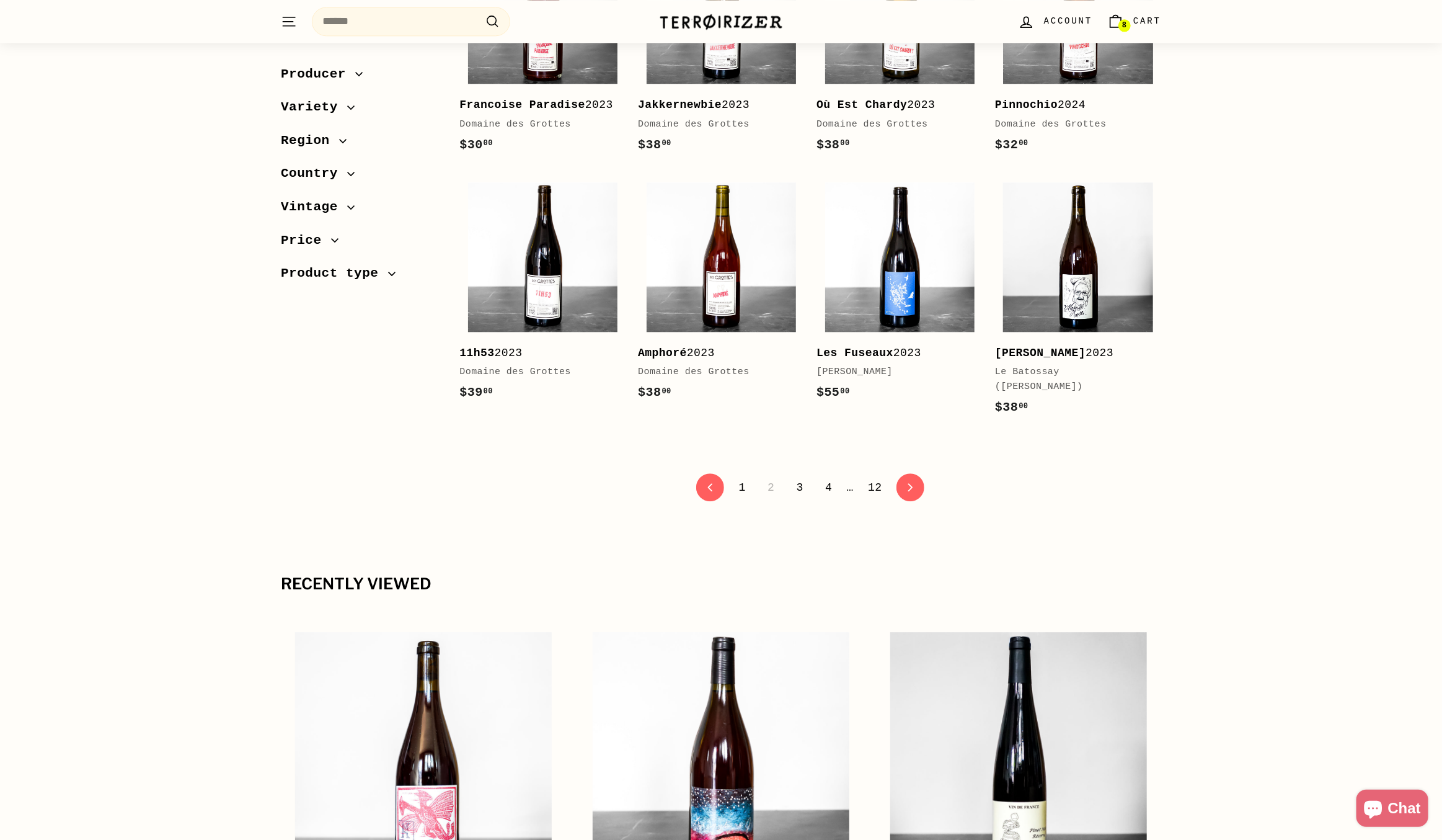
scroll to position [2357, 0]
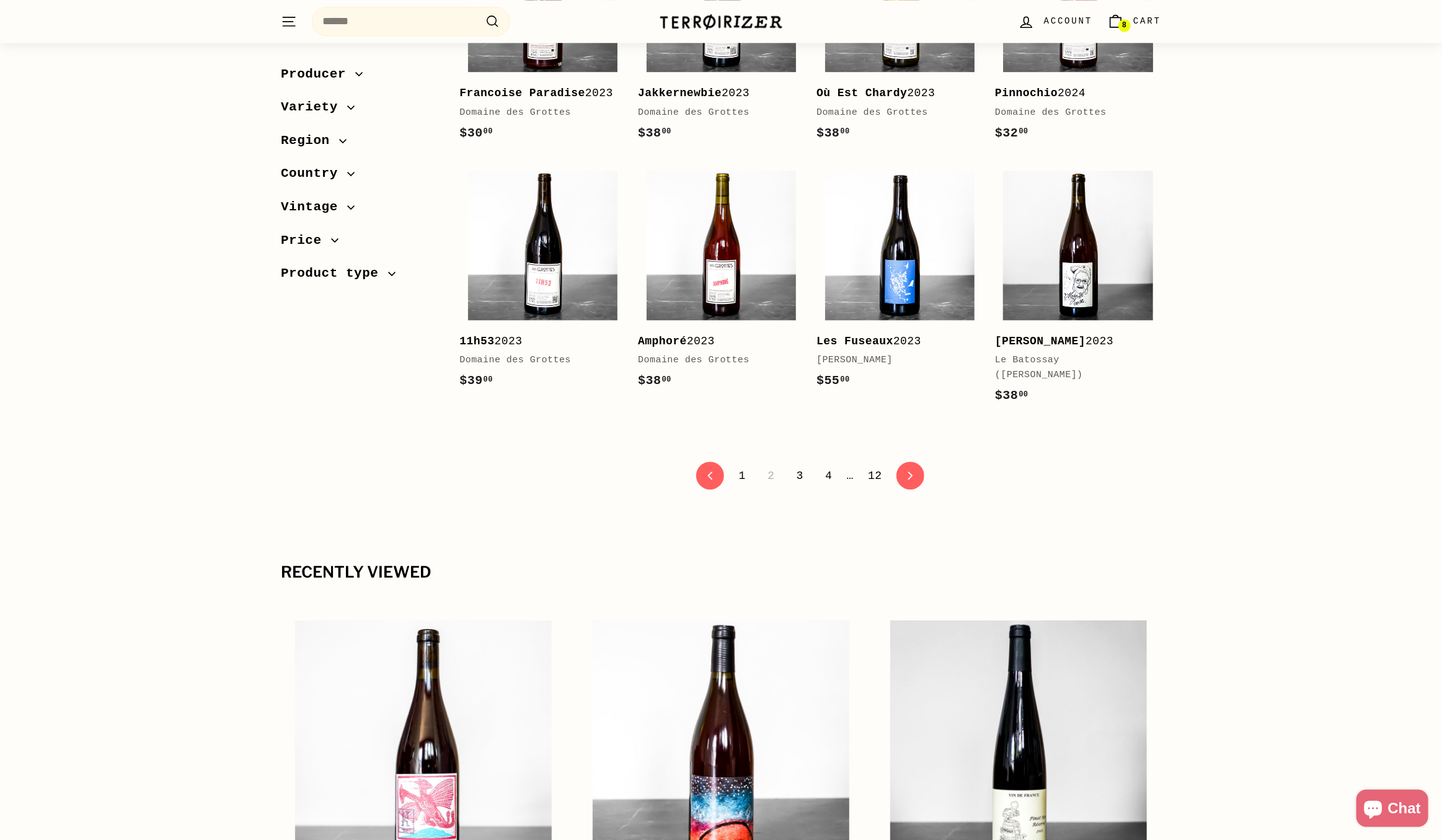
click at [799, 465] on link "3" at bounding box center [800, 476] width 22 height 22
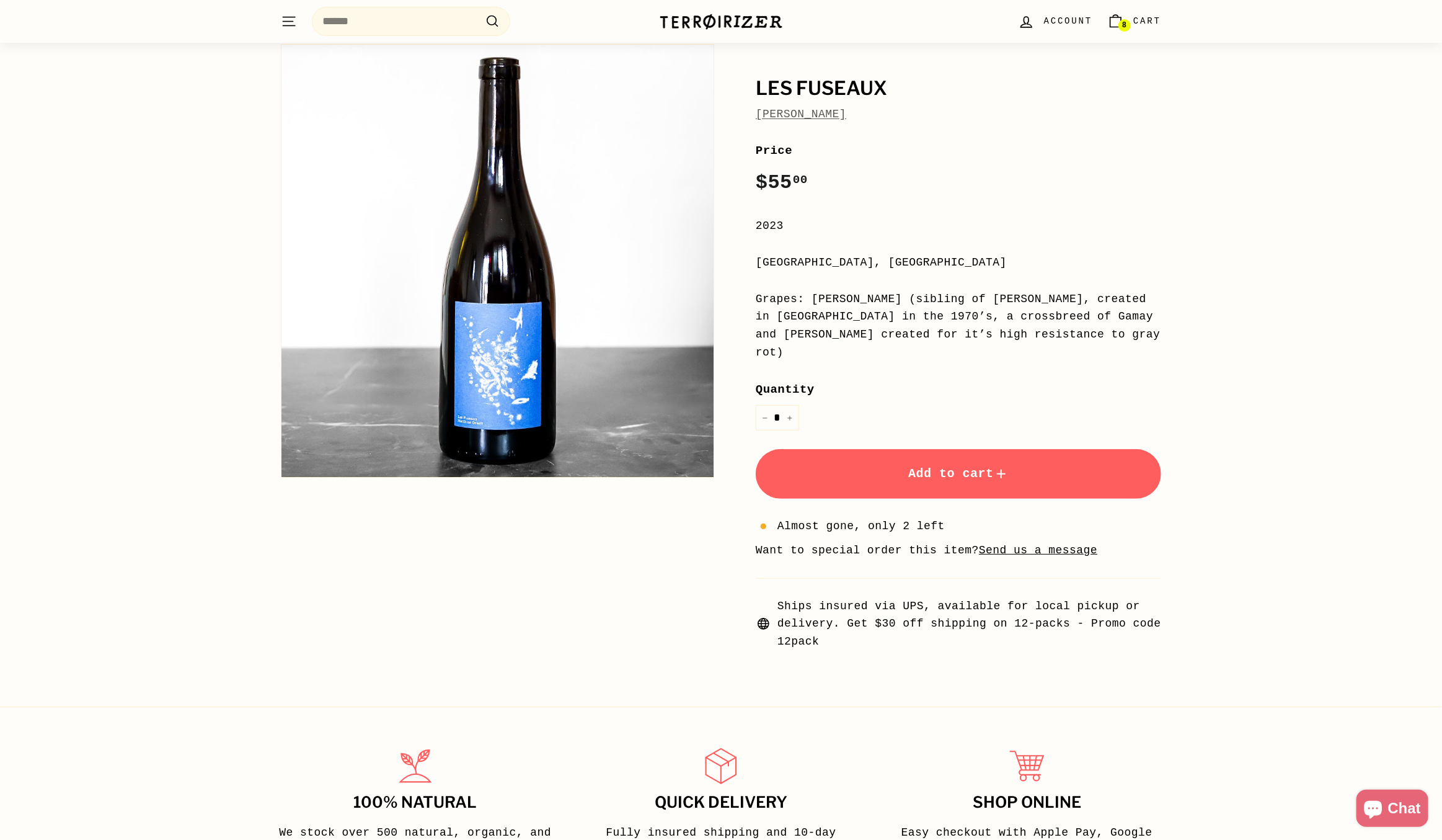
scroll to position [62, 0]
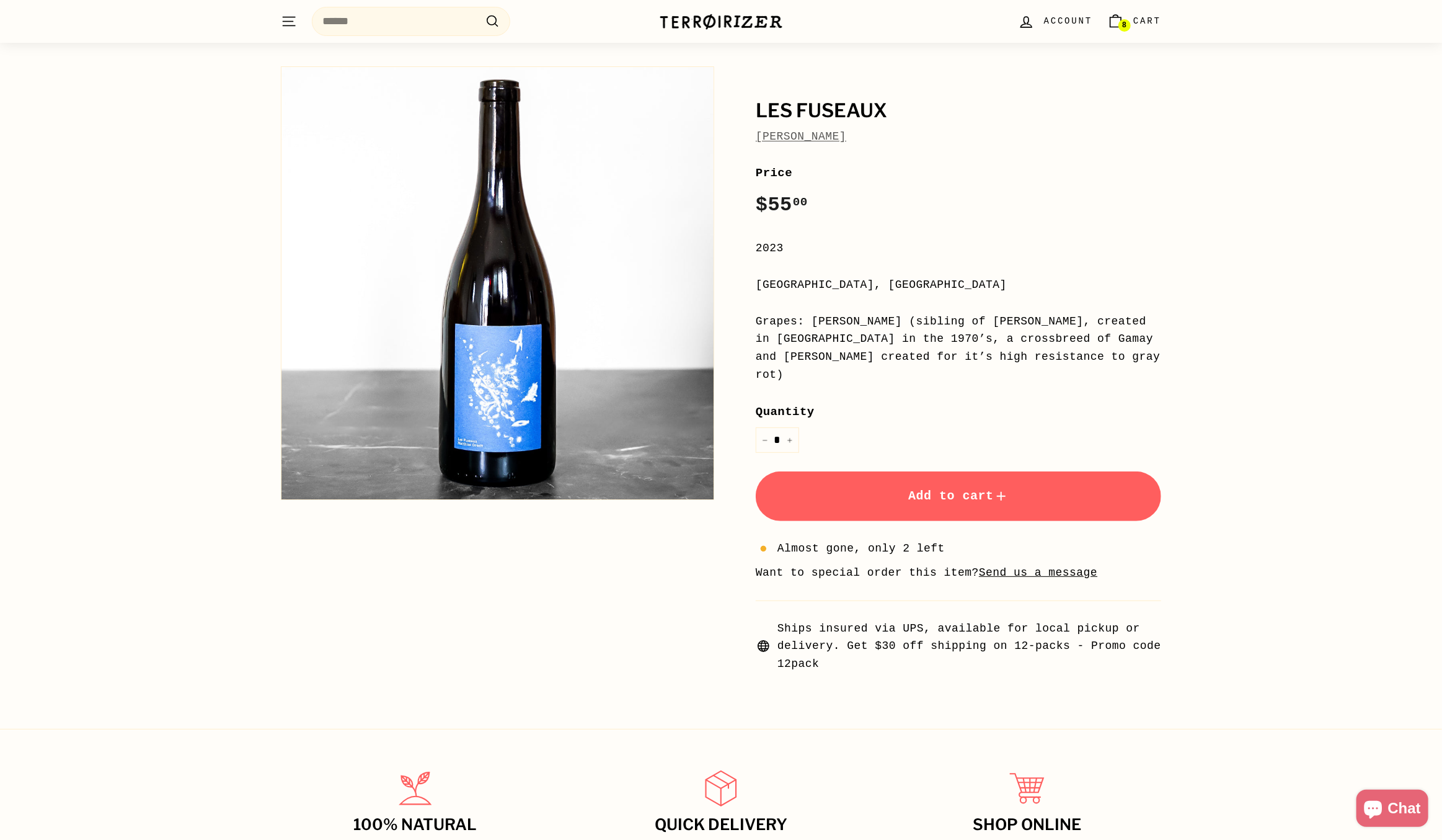
click at [935, 489] on span "Add to cart" at bounding box center [958, 495] width 100 height 14
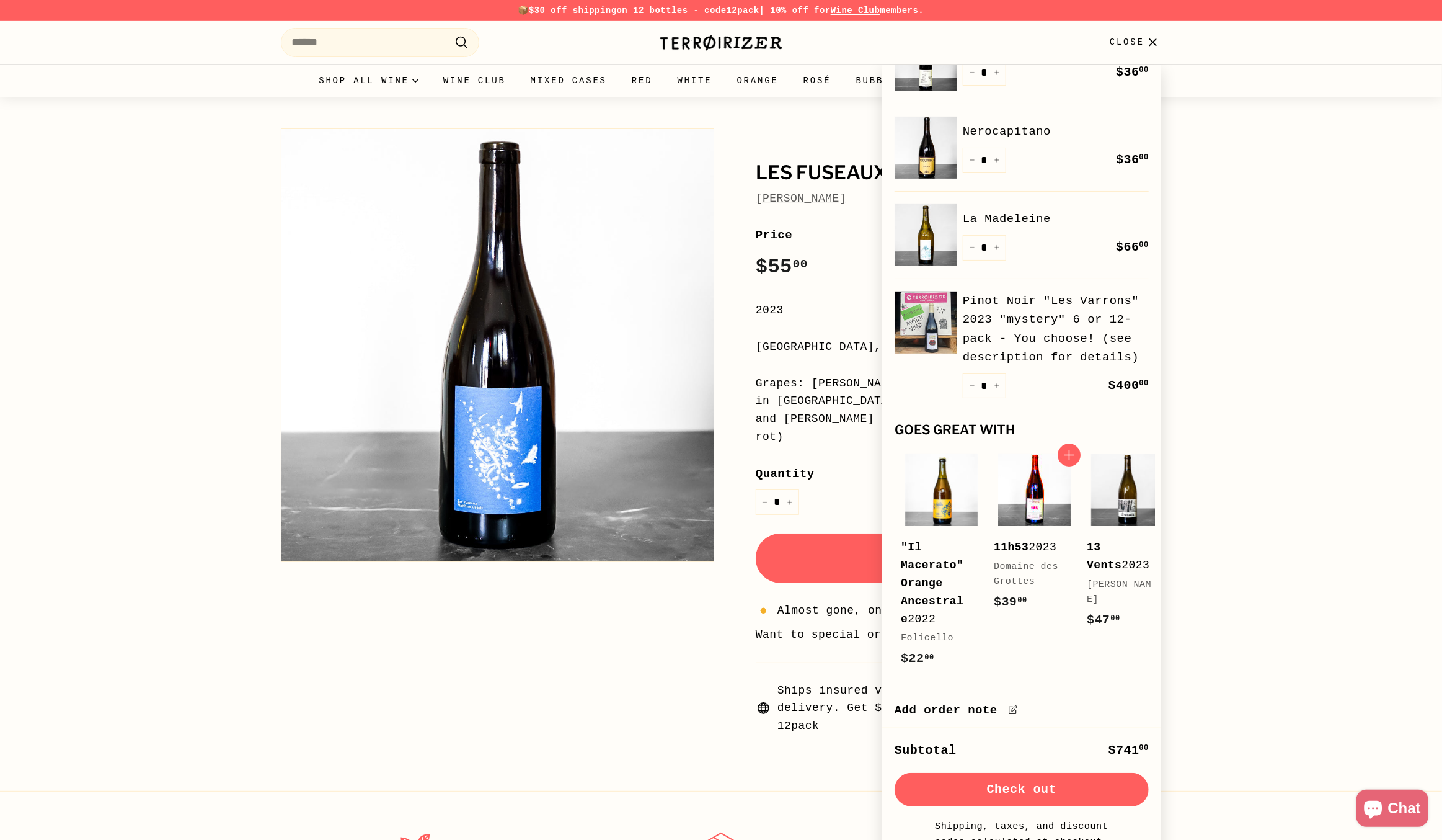
scroll to position [322, 0]
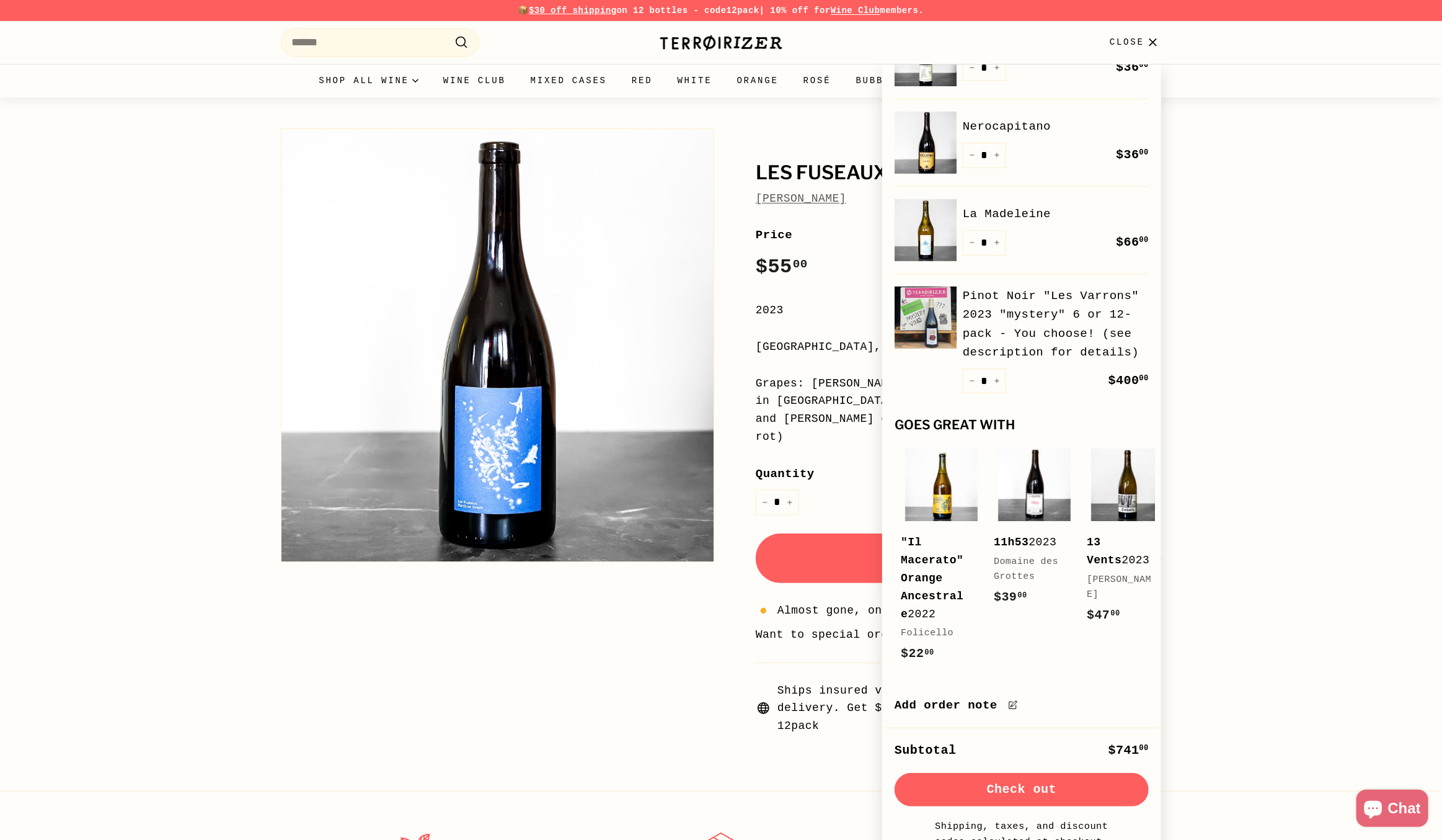
click at [1359, 496] on div "Les Fuseaux Matthias Orsett Les Fuseaux Matthias Orsett Price Regular price $55…" at bounding box center [721, 425] width 1442 height 656
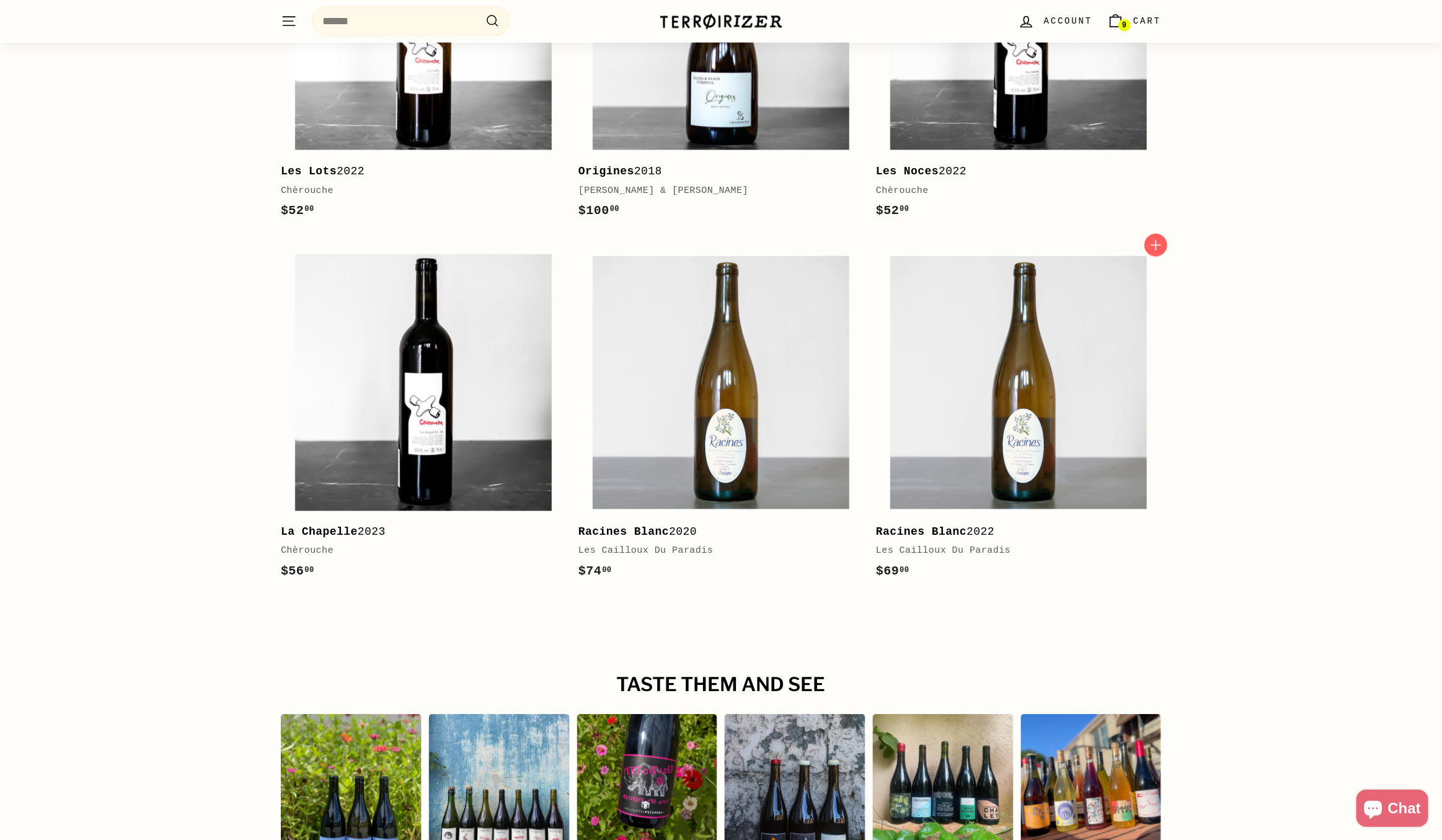
scroll to position [1613, 0]
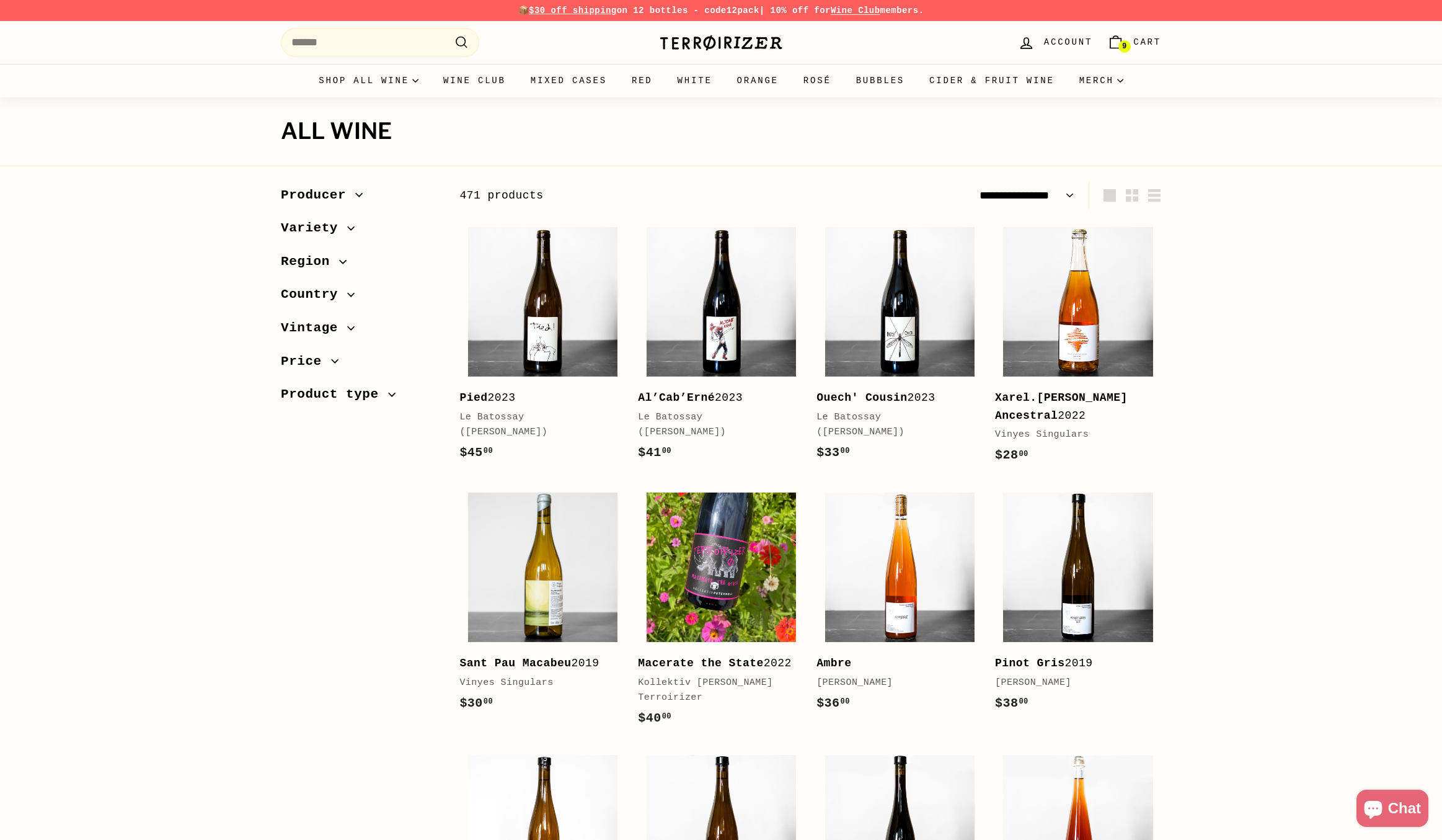
select select "**********"
click at [580, 590] on img at bounding box center [543, 567] width 150 height 150
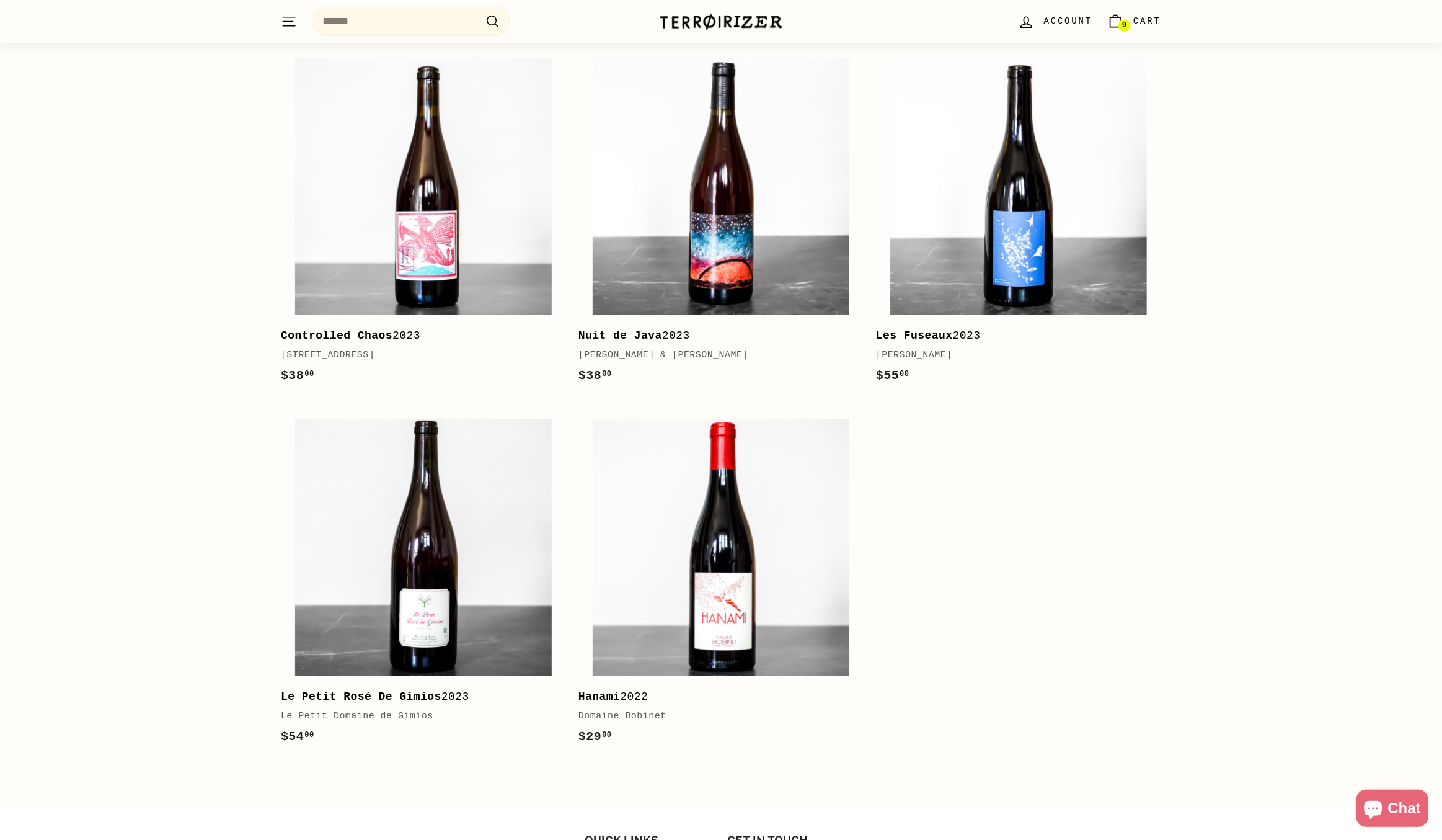
scroll to position [2755, 0]
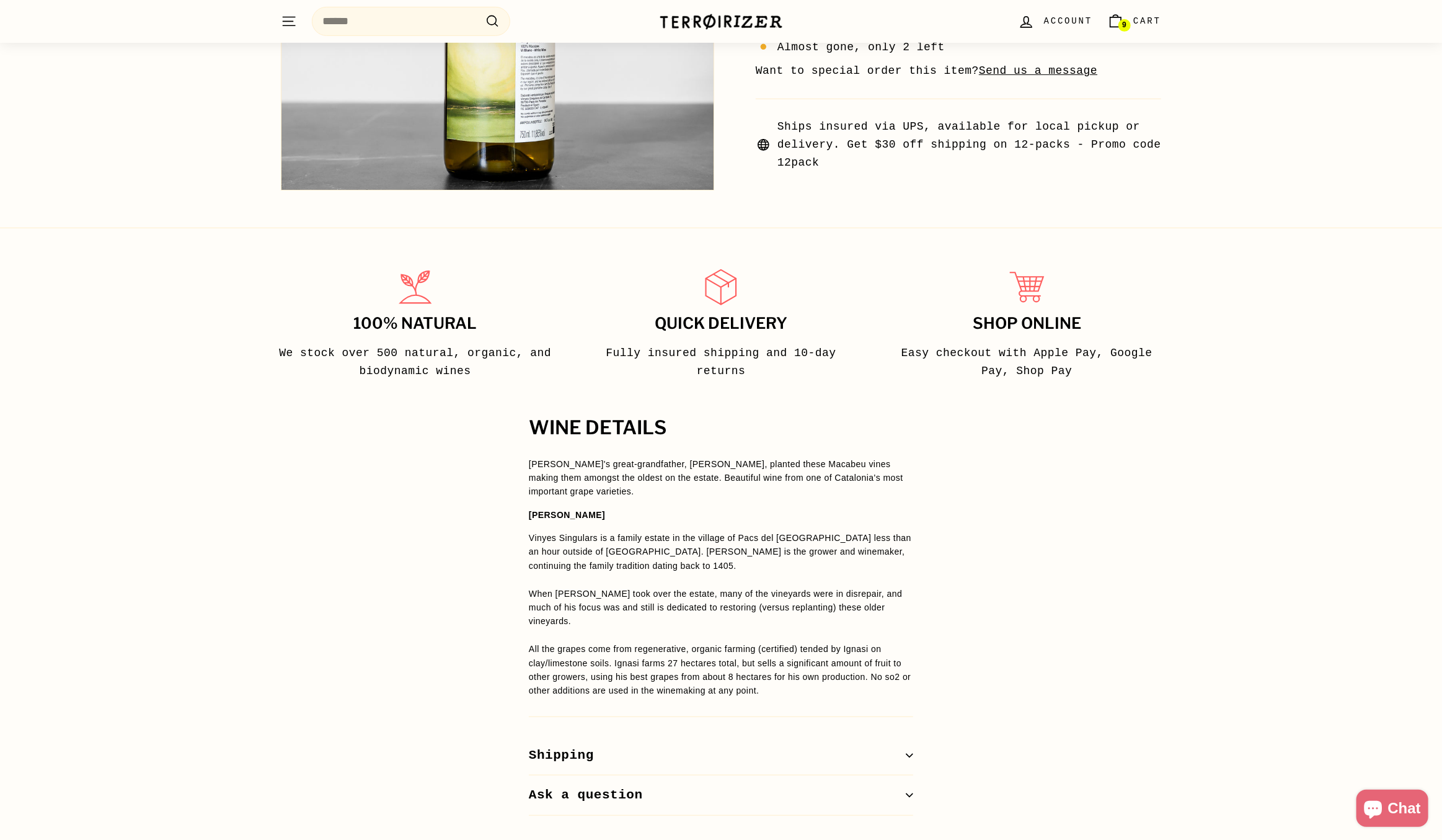
scroll to position [868, 0]
